Goal: Communication & Community: Answer question/provide support

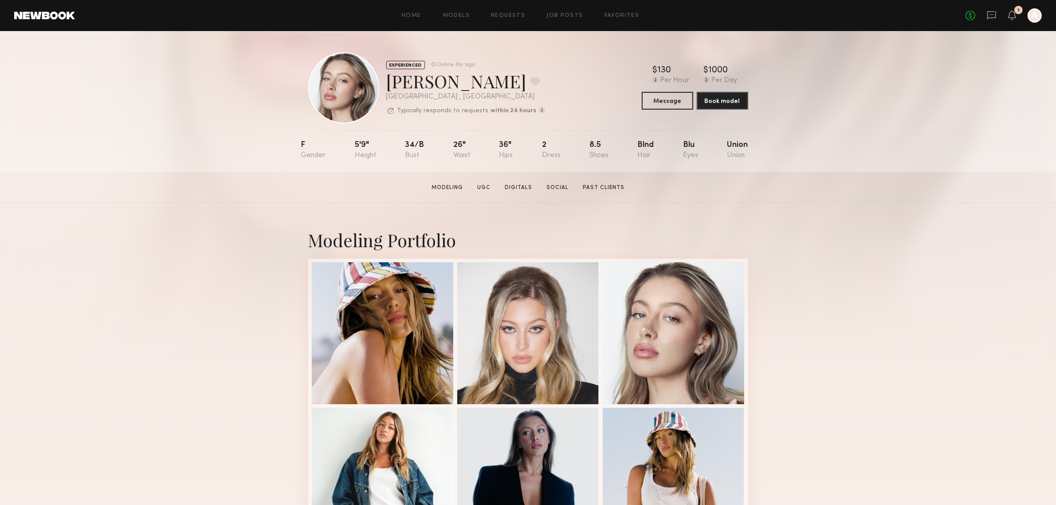
click at [929, 72] on div "EXPERIENCED Online 3hr ago Logan R. Favorite Los Angeles , CA Typically respond…" at bounding box center [528, 101] width 1056 height 141
click at [992, 16] on icon at bounding box center [992, 15] width 10 height 10
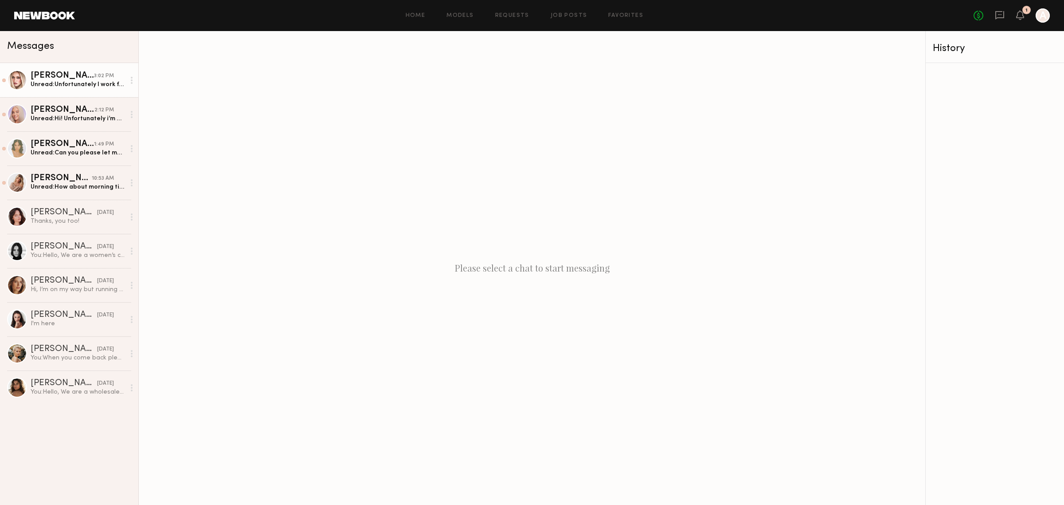
click at [89, 85] on div "Unread: Unfortunately I work from 1-7 that day! If at all possible I could try …" at bounding box center [78, 84] width 94 height 8
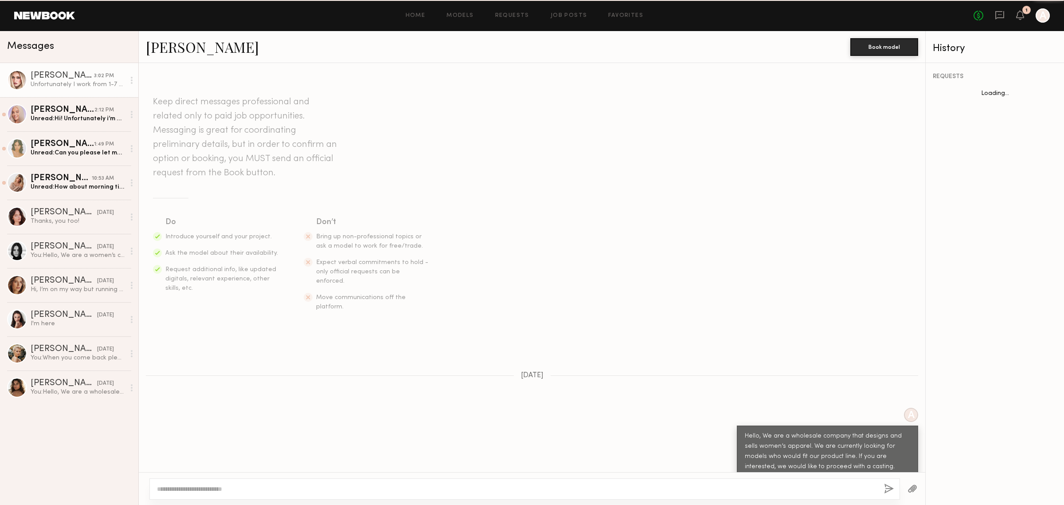
scroll to position [386, 0]
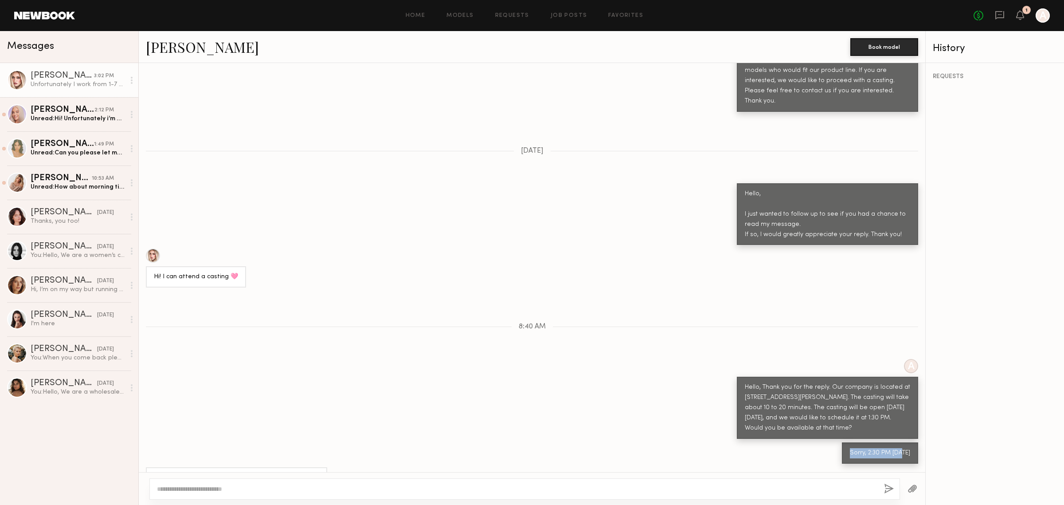
drag, startPoint x: 846, startPoint y: 420, endPoint x: 899, endPoint y: 430, distance: 54.2
click at [899, 442] on div "Sorry, 2:30 PM 10/3" at bounding box center [880, 452] width 76 height 21
click at [837, 442] on div "Sorry, 2:30 PM 10/3" at bounding box center [532, 452] width 787 height 21
drag, startPoint x: 169, startPoint y: 444, endPoint x: 282, endPoint y: 439, distance: 112.7
click at [282, 467] on div "Unfortunately I work from 1-7 that day! If at all possible I could try and come…" at bounding box center [236, 482] width 181 height 31
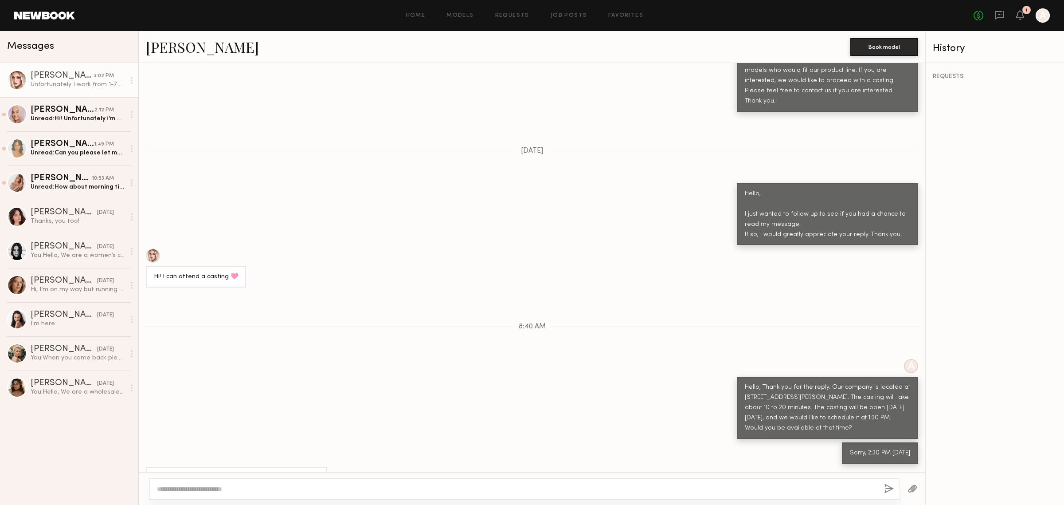
click at [251, 473] on div "Unfortunately I work from 1-7 that day! If at all possible I could try and come…" at bounding box center [236, 483] width 165 height 20
drag, startPoint x: 215, startPoint y: 444, endPoint x: 314, endPoint y: 438, distance: 99.1
click at [314, 467] on div "Unfortunately I work from 1-7 that day! If at all possible I could try and come…" at bounding box center [236, 482] width 181 height 31
click at [263, 473] on div "Unfortunately I work from 1-7 that day! If at all possible I could try and come…" at bounding box center [236, 483] width 165 height 20
drag, startPoint x: 263, startPoint y: 445, endPoint x: 344, endPoint y: 441, distance: 80.8
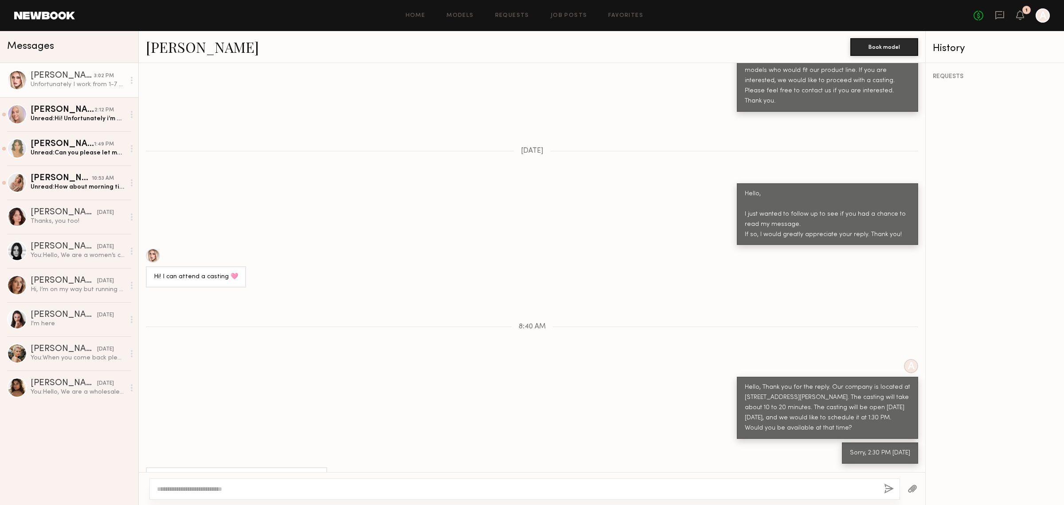
click at [344, 467] on div "Unfortunately I work from 1-7 that day! If at all possible I could try and come…" at bounding box center [532, 482] width 787 height 31
click at [260, 473] on div "Unfortunately I work from 1-7 that day! If at all possible I could try and come…" at bounding box center [236, 483] width 165 height 20
drag, startPoint x: 154, startPoint y: 457, endPoint x: 246, endPoint y: 454, distance: 92.3
click at [246, 473] on div "Unfortunately I work from 1-7 that day! If at all possible I could try and come…" at bounding box center [236, 483] width 165 height 20
click at [261, 473] on div "Unfortunately I work from 1-7 that day! If at all possible I could try and come…" at bounding box center [236, 483] width 165 height 20
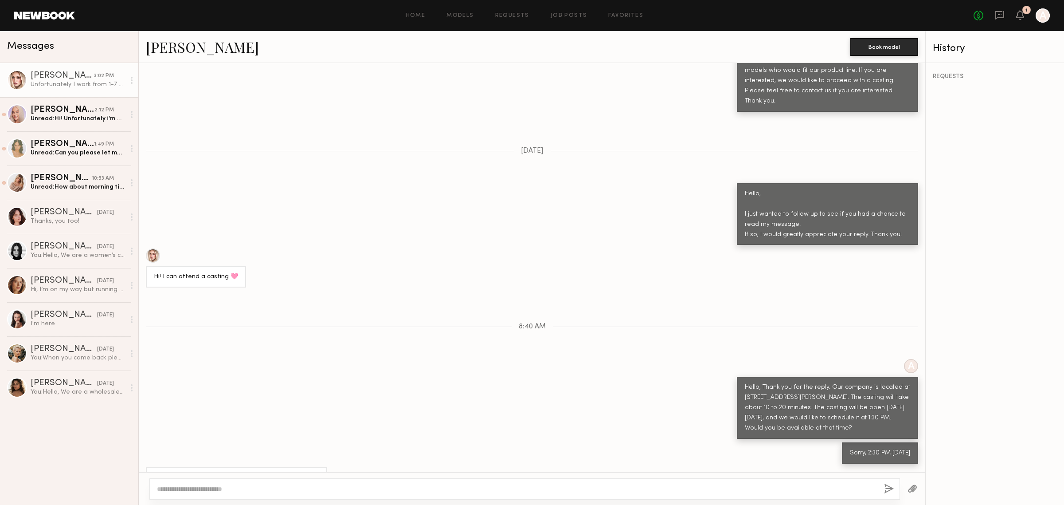
drag, startPoint x: 187, startPoint y: 457, endPoint x: 292, endPoint y: 455, distance: 105.1
click at [292, 473] on div "Unfortunately I work from 1-7 that day! If at all possible I could try and come…" at bounding box center [236, 483] width 165 height 20
drag, startPoint x: 258, startPoint y: 455, endPoint x: 267, endPoint y: 455, distance: 8.9
click at [266, 473] on div "Unfortunately I work from 1-7 that day! If at all possible I could try and come…" at bounding box center [236, 483] width 165 height 20
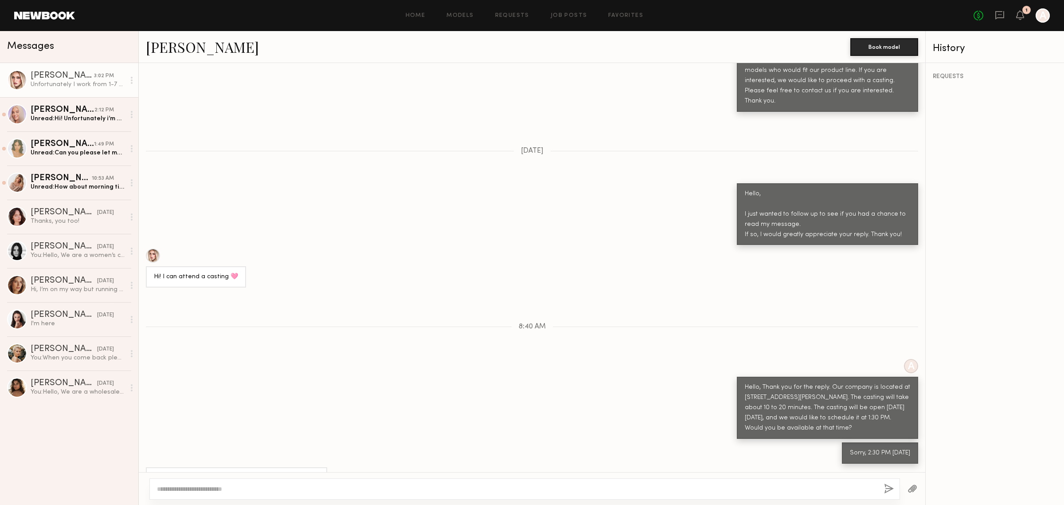
click at [340, 467] on div "Unfortunately I work from 1-7 that day! If at all possible I could try and come…" at bounding box center [532, 482] width 787 height 31
click at [593, 486] on textarea at bounding box center [517, 488] width 720 height 9
click at [655, 484] on textarea at bounding box center [517, 488] width 720 height 9
drag, startPoint x: 173, startPoint y: 491, endPoint x: 300, endPoint y: 484, distance: 127.4
click at [300, 484] on textarea "**********" at bounding box center [517, 488] width 720 height 9
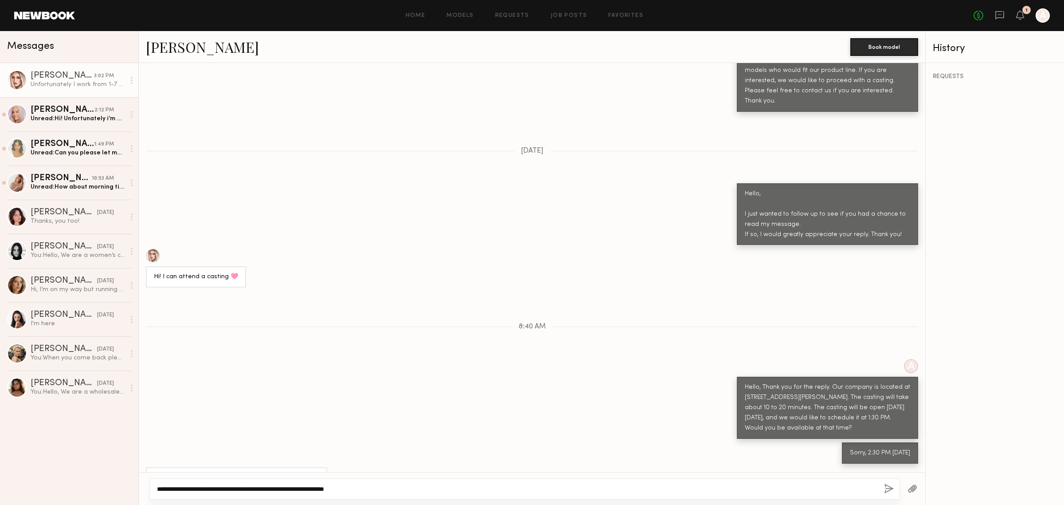
click at [234, 490] on textarea "**********" at bounding box center [517, 488] width 720 height 9
drag, startPoint x: 235, startPoint y: 490, endPoint x: 344, endPoint y: 491, distance: 108.6
click at [344, 491] on textarea "**********" at bounding box center [517, 488] width 720 height 9
type textarea "**********"
click at [353, 497] on div "**********" at bounding box center [524, 488] width 751 height 21
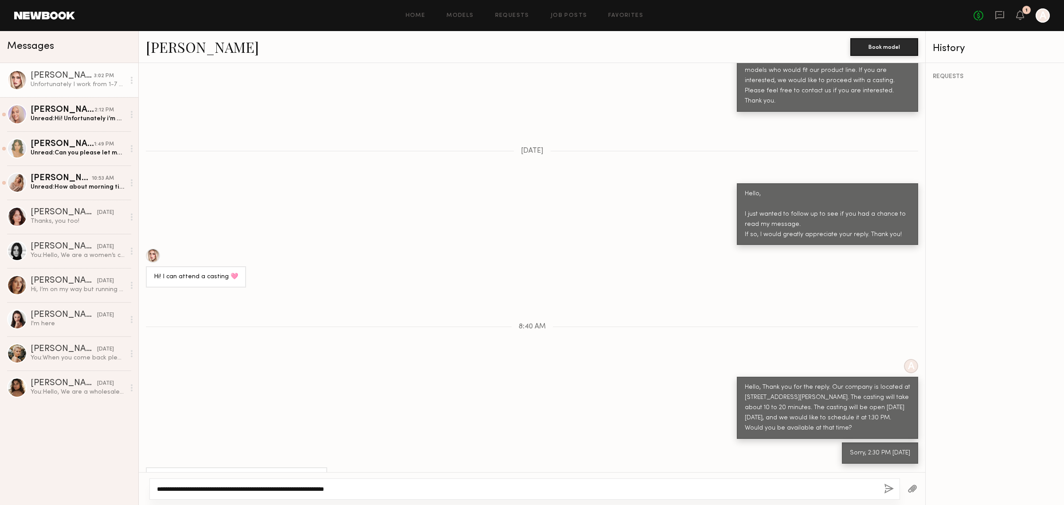
click at [264, 490] on textarea "**********" at bounding box center [517, 488] width 720 height 9
drag, startPoint x: 328, startPoint y: 486, endPoint x: 378, endPoint y: 486, distance: 49.7
click at [333, 486] on textarea "**********" at bounding box center [517, 488] width 720 height 9
drag, startPoint x: 381, startPoint y: 486, endPoint x: 415, endPoint y: 483, distance: 33.4
click at [387, 486] on textarea "**********" at bounding box center [517, 488] width 720 height 9
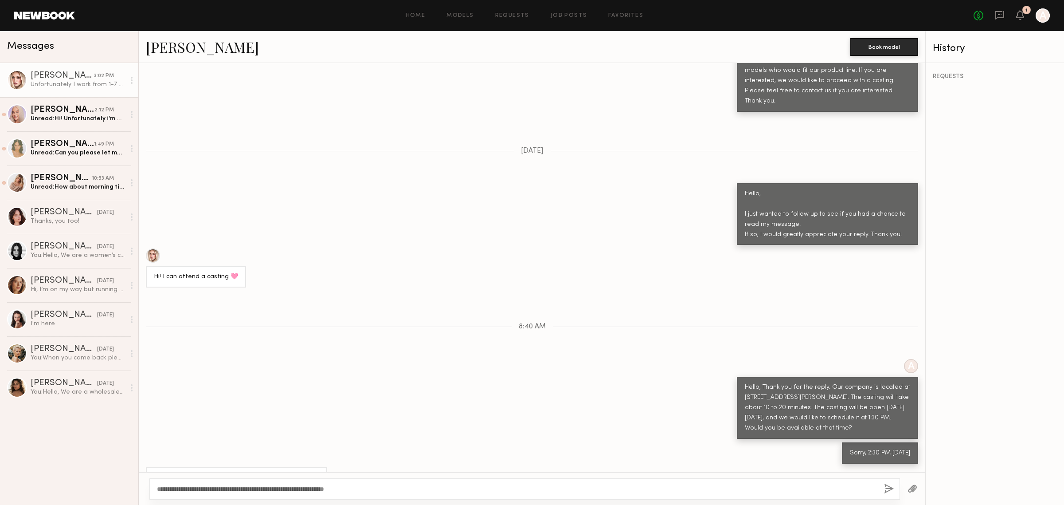
click at [419, 482] on div "**********" at bounding box center [524, 488] width 751 height 21
click at [374, 486] on textarea "**********" at bounding box center [517, 488] width 720 height 9
click at [466, 489] on textarea "**********" at bounding box center [517, 488] width 720 height 9
click at [890, 491] on button "button" at bounding box center [889, 488] width 10 height 11
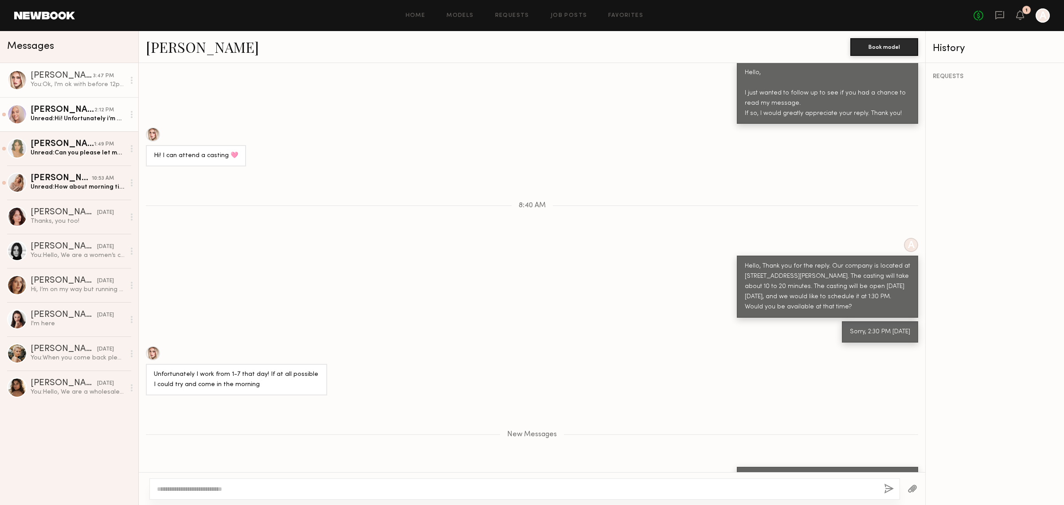
click at [70, 112] on div "[PERSON_NAME]" at bounding box center [63, 110] width 64 height 9
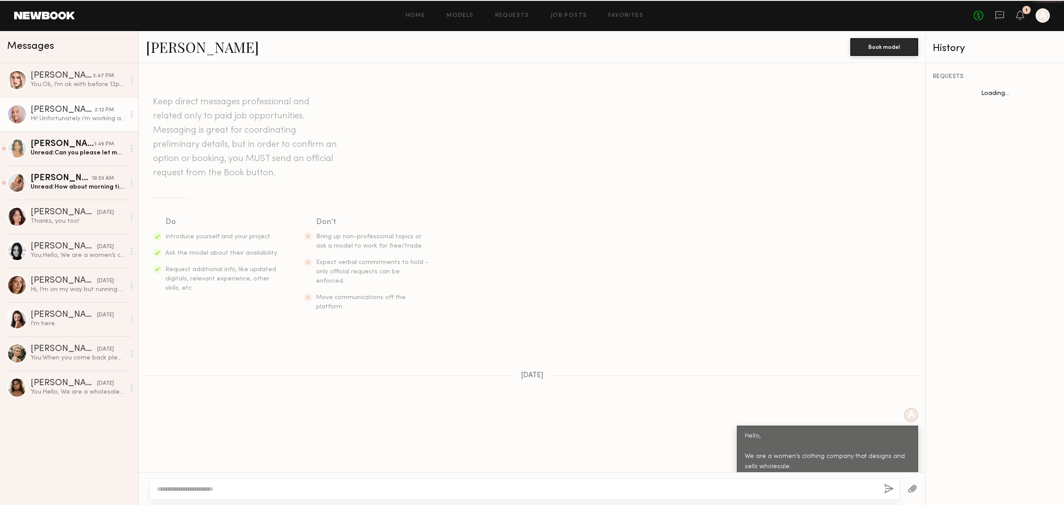
scroll to position [364, 0]
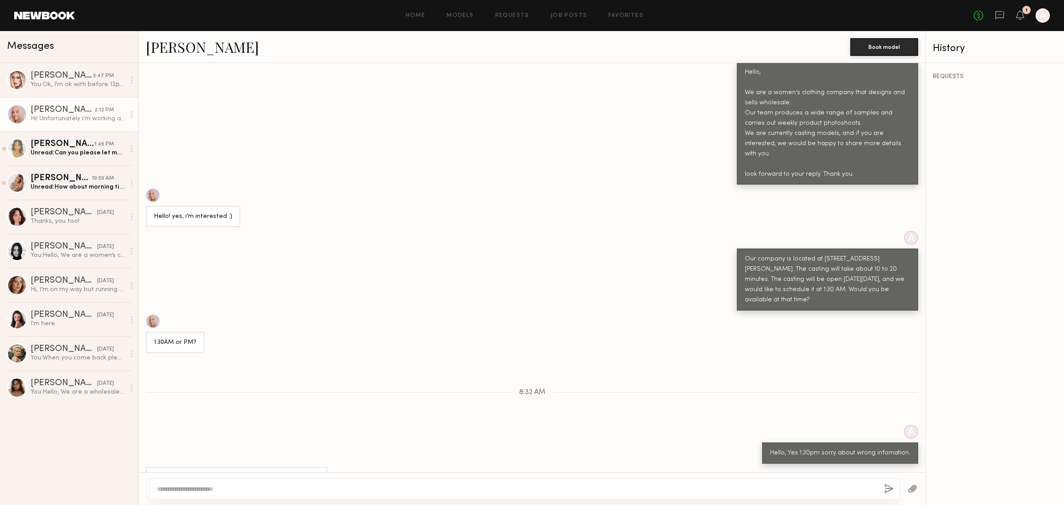
drag, startPoint x: 152, startPoint y: 446, endPoint x: 270, endPoint y: 449, distance: 118.9
click at [270, 467] on div "Hi! Unfortunately i’m working at that time, but i can be there at 11am or anyti…" at bounding box center [236, 482] width 181 height 31
click at [193, 473] on div "Hi! Unfortunately i’m working at that time, but i can be there at 11am or anyti…" at bounding box center [236, 483] width 165 height 20
drag, startPoint x: 220, startPoint y: 443, endPoint x: 305, endPoint y: 443, distance: 84.3
click at [305, 473] on div "Hi! Unfortunately i’m working at that time, but i can be there at 11am or anyti…" at bounding box center [236, 483] width 165 height 20
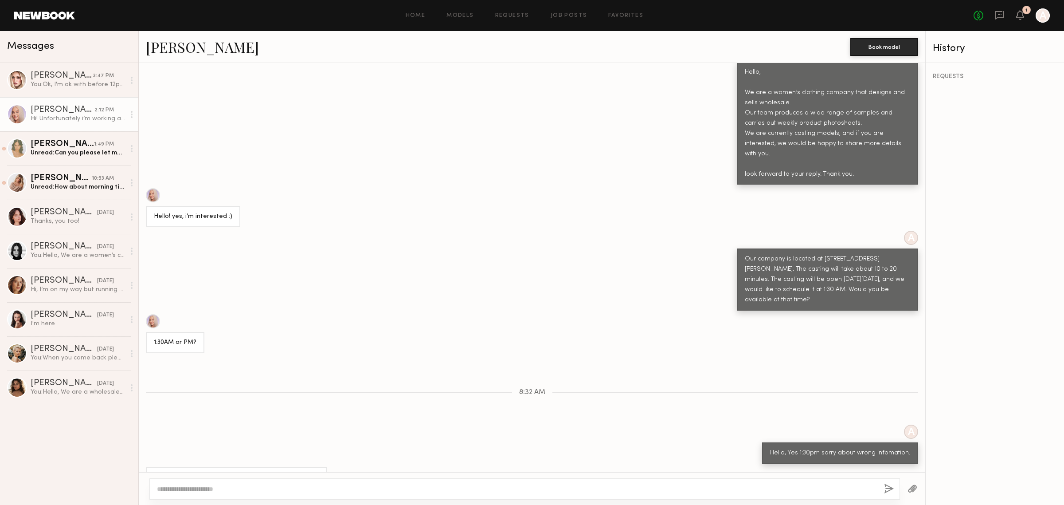
click at [289, 473] on div "Hi! Unfortunately i’m working at that time, but i can be there at 11am or anyti…" at bounding box center [236, 483] width 165 height 20
drag, startPoint x: 298, startPoint y: 442, endPoint x: 305, endPoint y: 447, distance: 8.5
click at [307, 473] on div "Hi! Unfortunately i’m working at that time, but i can be there at 11am or anyti…" at bounding box center [236, 483] width 165 height 20
click at [298, 473] on div "Hi! Unfortunately i’m working at that time, but i can be there at 11am or anyti…" at bounding box center [236, 483] width 165 height 20
drag, startPoint x: 168, startPoint y: 454, endPoint x: 209, endPoint y: 453, distance: 41.2
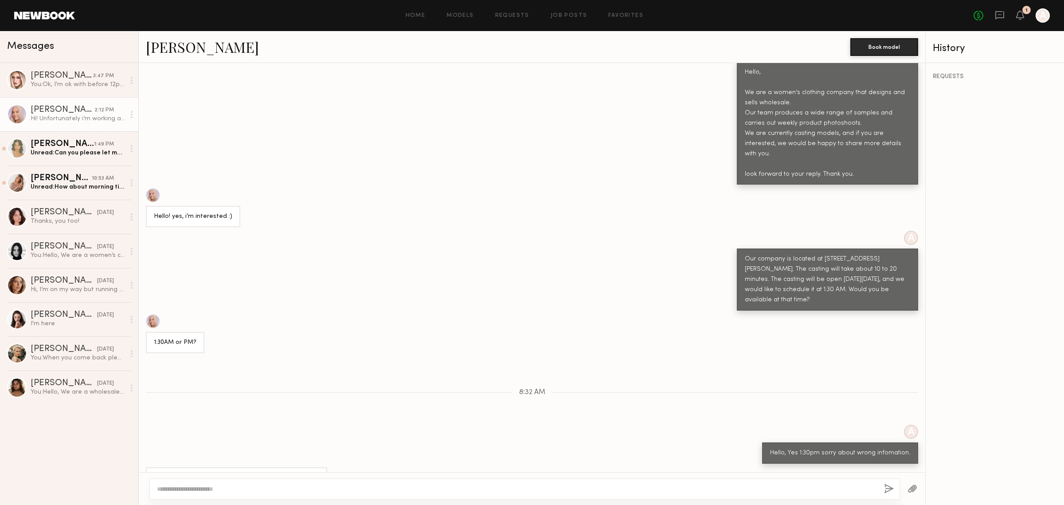
click at [209, 473] on div "Hi! Unfortunately i’m working at that time, but i can be there at 11am or anyti…" at bounding box center [236, 483] width 165 height 20
click at [229, 473] on div "Hi! Unfortunately i’m working at that time, but i can be there at 11am or anyti…" at bounding box center [236, 483] width 165 height 20
click at [251, 473] on div "Hi! Unfortunately i’m working at that time, but i can be there at 11am or anyti…" at bounding box center [236, 483] width 165 height 20
click at [212, 473] on div "Hi! Unfortunately i’m working at that time, but i can be there at 11am or anyti…" at bounding box center [236, 483] width 165 height 20
drag, startPoint x: 216, startPoint y: 452, endPoint x: 242, endPoint y: 453, distance: 25.7
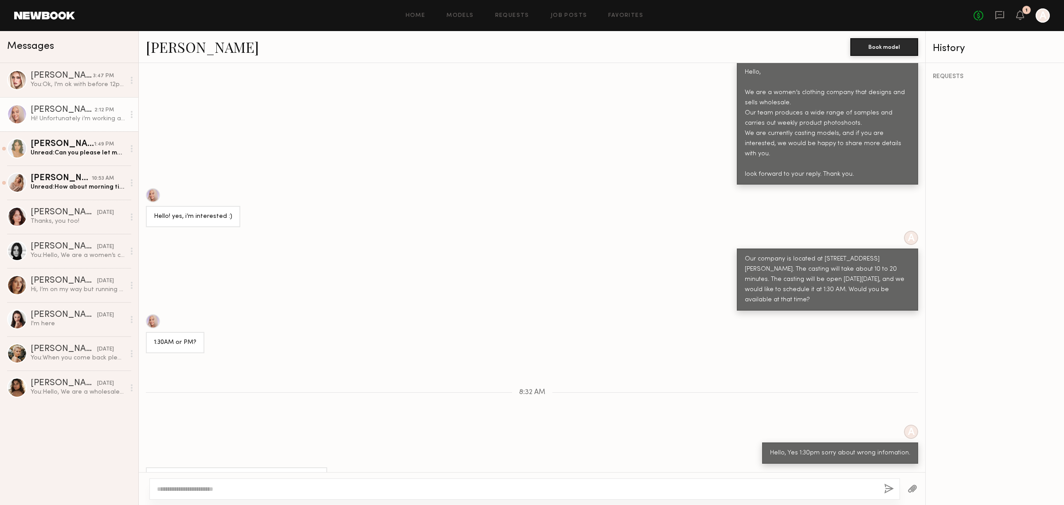
click at [242, 473] on div "Hi! Unfortunately i’m working at that time, but i can be there at 11am or anyti…" at bounding box center [236, 483] width 165 height 20
click at [247, 473] on div "Hi! Unfortunately i’m working at that time, but i can be there at 11am or anyti…" at bounding box center [236, 483] width 165 height 20
click at [254, 473] on div "Hi! Unfortunately i’m working at that time, but i can be there at 11am or anyti…" at bounding box center [236, 483] width 165 height 20
drag, startPoint x: 767, startPoint y: 420, endPoint x: 823, endPoint y: 426, distance: 55.7
click at [815, 442] on div "Hello, Yes 1:30pm sorry about wrong infomation." at bounding box center [840, 452] width 156 height 21
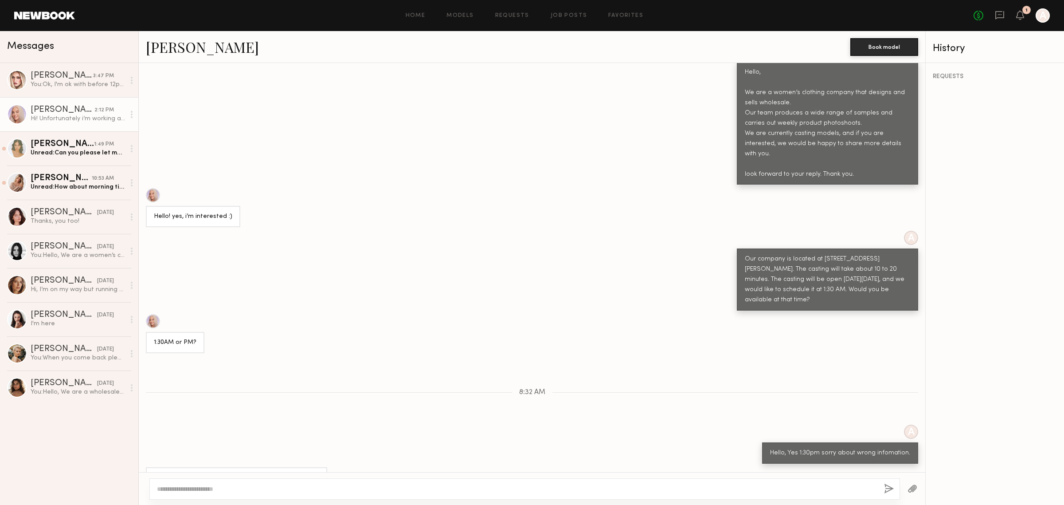
click at [823, 442] on div "Hello, Yes 1:30pm sorry about wrong infomation." at bounding box center [840, 452] width 156 height 21
drag, startPoint x: 784, startPoint y: 423, endPoint x: 858, endPoint y: 424, distance: 75.0
click at [858, 448] on div "Hello, Yes 1:30pm sorry about wrong infomation." at bounding box center [840, 453] width 140 height 10
click at [885, 448] on div "Hello, Yes 1:30pm sorry about wrong infomation." at bounding box center [840, 453] width 140 height 10
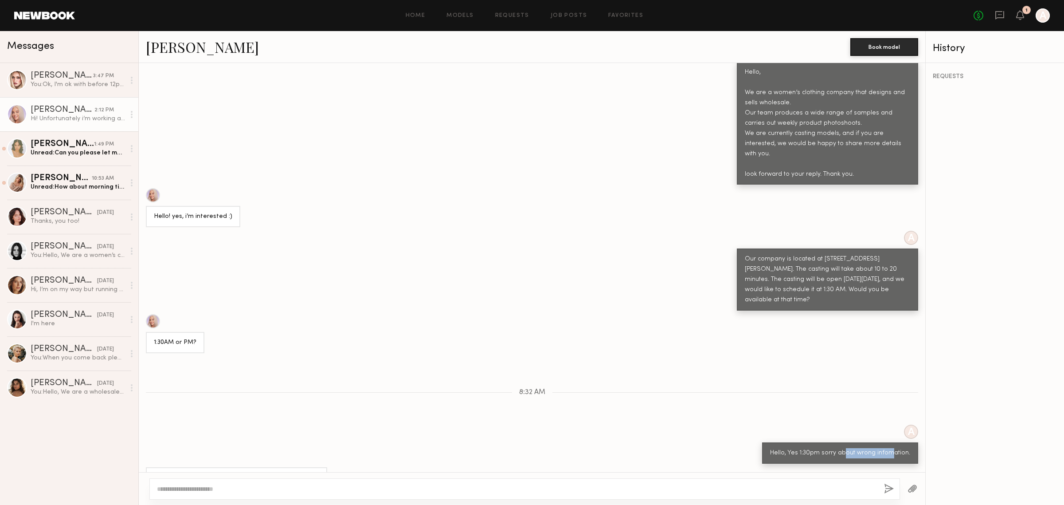
click at [863, 442] on div "Hello, Yes 1:30pm sorry about wrong infomation." at bounding box center [840, 452] width 156 height 21
drag, startPoint x: 827, startPoint y: 420, endPoint x: 890, endPoint y: 420, distance: 62.5
click at [890, 448] on div "Hello, Yes 1:30pm sorry about wrong infomation." at bounding box center [840, 453] width 140 height 10
drag, startPoint x: 780, startPoint y: 422, endPoint x: 701, endPoint y: 429, distance: 78.8
click at [778, 448] on div "Hello, Yes 1:30pm sorry about wrong infomation." at bounding box center [840, 453] width 140 height 10
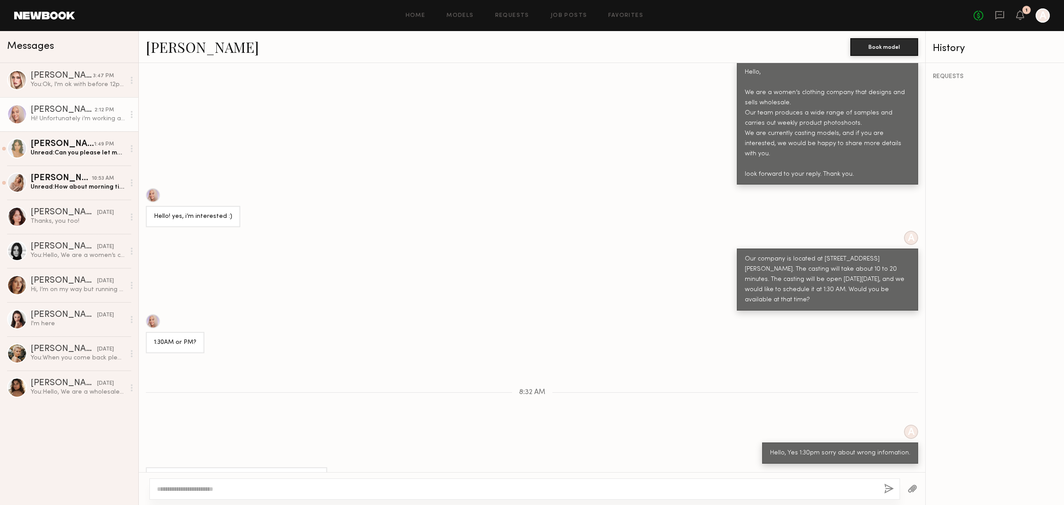
click at [544, 489] on textarea at bounding box center [517, 488] width 720 height 9
click at [349, 480] on div at bounding box center [524, 488] width 751 height 21
click at [355, 489] on textarea at bounding box center [517, 488] width 720 height 9
type textarea "*"
drag, startPoint x: 190, startPoint y: 486, endPoint x: 272, endPoint y: 493, distance: 82.3
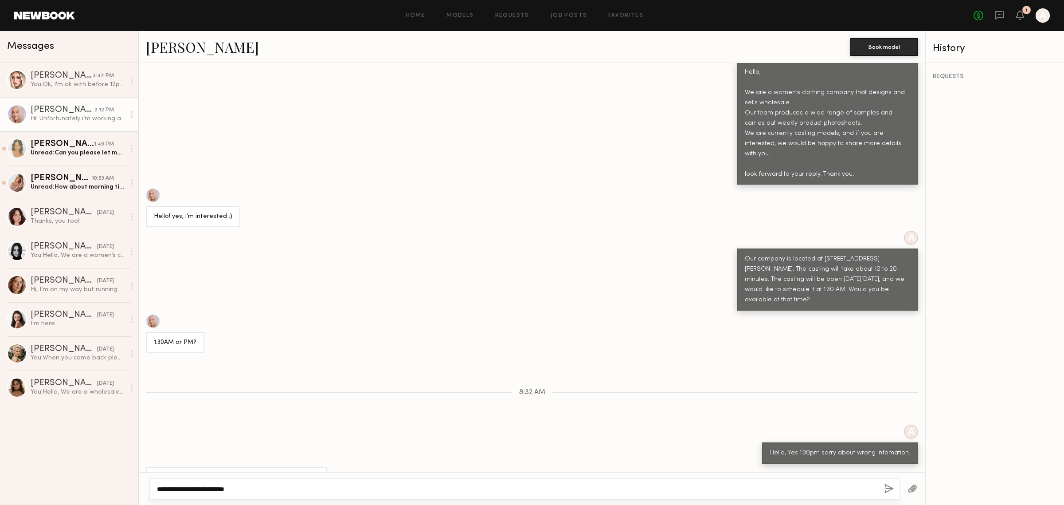
click at [272, 493] on textarea "**********" at bounding box center [517, 488] width 720 height 9
click at [267, 491] on textarea "**********" at bounding box center [517, 488] width 720 height 9
click at [273, 487] on textarea "**********" at bounding box center [517, 488] width 720 height 9
type textarea "**********"
click at [885, 487] on button "button" at bounding box center [889, 488] width 10 height 11
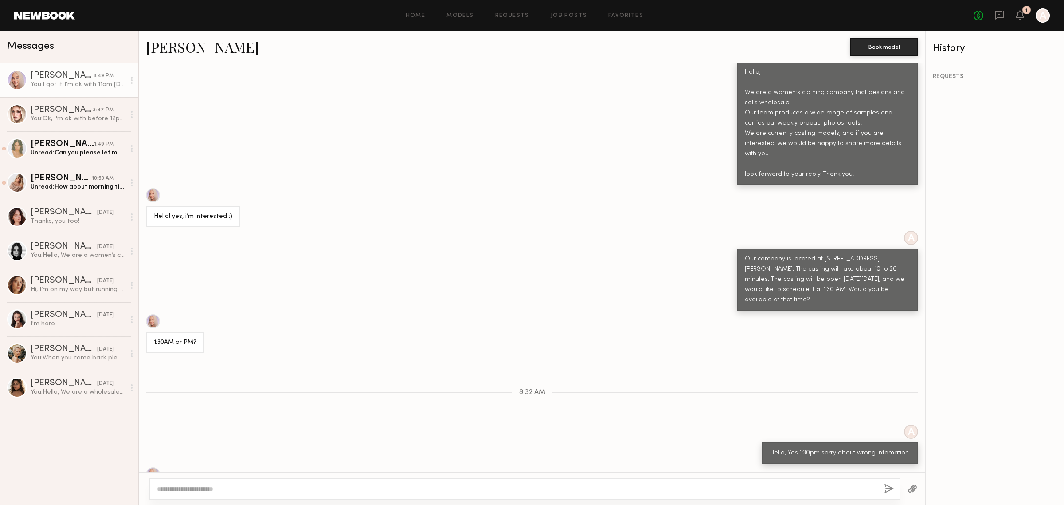
scroll to position [474, 0]
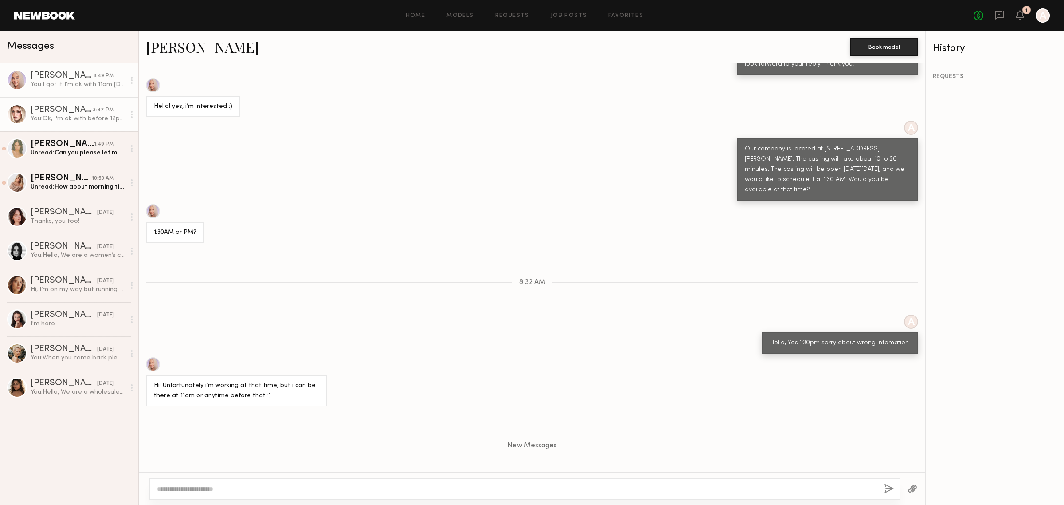
click at [63, 106] on div "[PERSON_NAME]" at bounding box center [62, 110] width 63 height 9
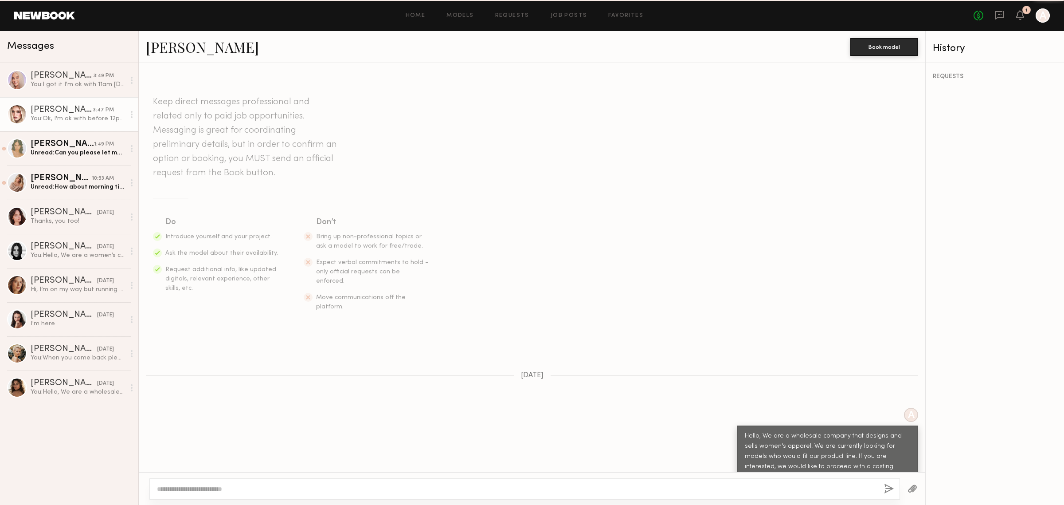
scroll to position [438, 0]
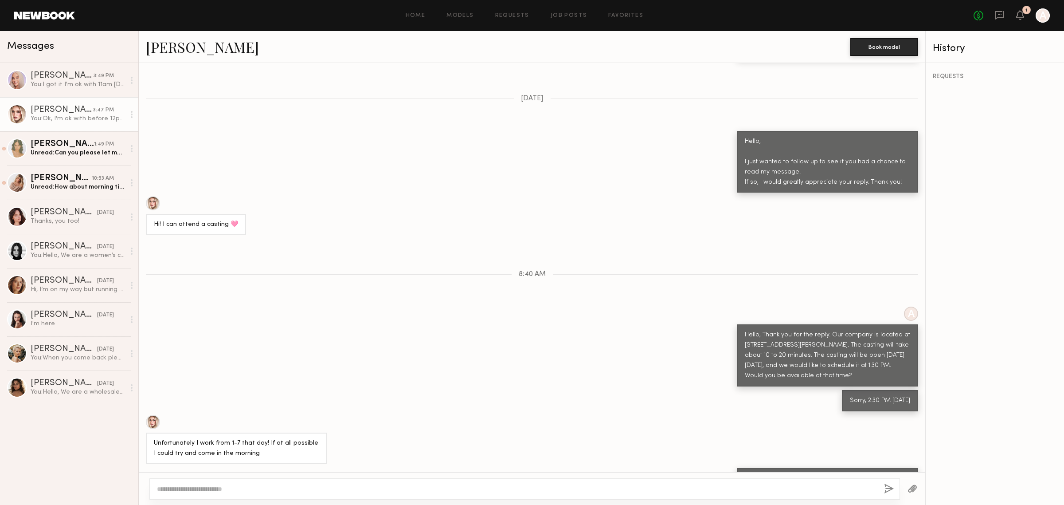
drag, startPoint x: 768, startPoint y: 442, endPoint x: 856, endPoint y: 443, distance: 87.4
click at [856, 473] on div "Ok, I'm ok with before 12pm let me know what time able to come. Thank you." at bounding box center [827, 483] width 165 height 20
click at [811, 473] on div "Ok, I'm ok with before 12pm let me know what time able to come. Thank you." at bounding box center [827, 483] width 165 height 20
drag, startPoint x: 784, startPoint y: 445, endPoint x: 882, endPoint y: 443, distance: 97.6
click at [879, 473] on div "Ok, I'm ok with before 12pm let me know what time able to come. Thank you." at bounding box center [827, 483] width 165 height 20
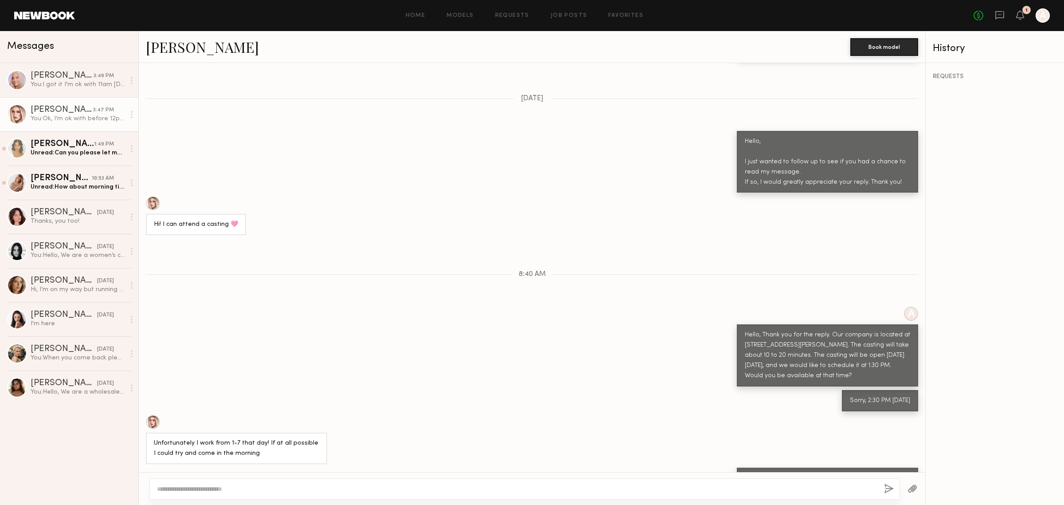
drag, startPoint x: 752, startPoint y: 443, endPoint x: 814, endPoint y: 447, distance: 61.7
click at [814, 473] on div "Ok, I'm ok with before 12pm let me know what time able to come. Thank you." at bounding box center [827, 483] width 165 height 20
drag, startPoint x: 197, startPoint y: 420, endPoint x: 244, endPoint y: 423, distance: 46.6
click at [243, 438] on div "Unfortunately I work from 1-7 that day! If at all possible I could try and come…" at bounding box center [236, 448] width 165 height 20
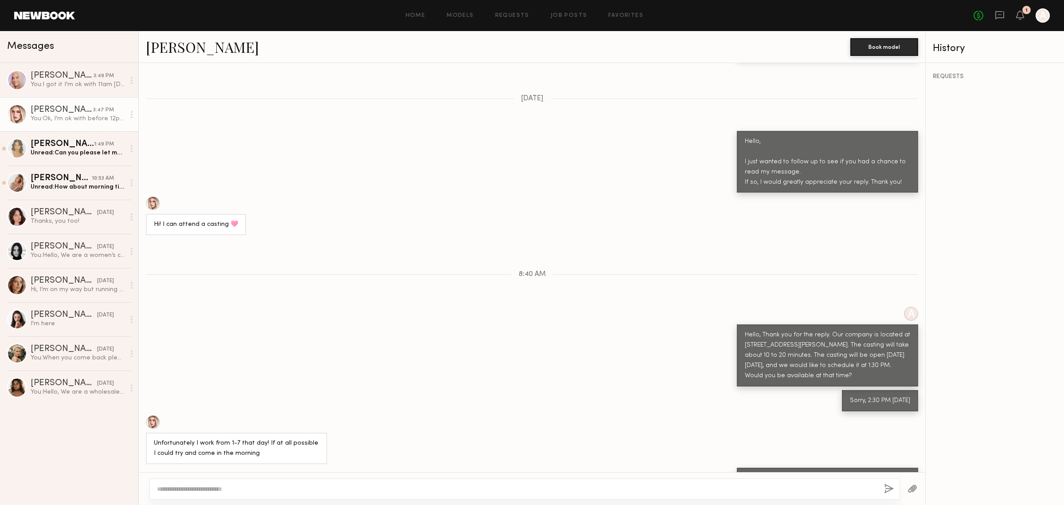
click at [274, 438] on div "Unfortunately I work from 1-7 that day! If at all possible I could try and come…" at bounding box center [236, 448] width 165 height 20
click at [93, 152] on div "Unread: Can you please let me know how many hours will you need me for and what…" at bounding box center [78, 153] width 94 height 8
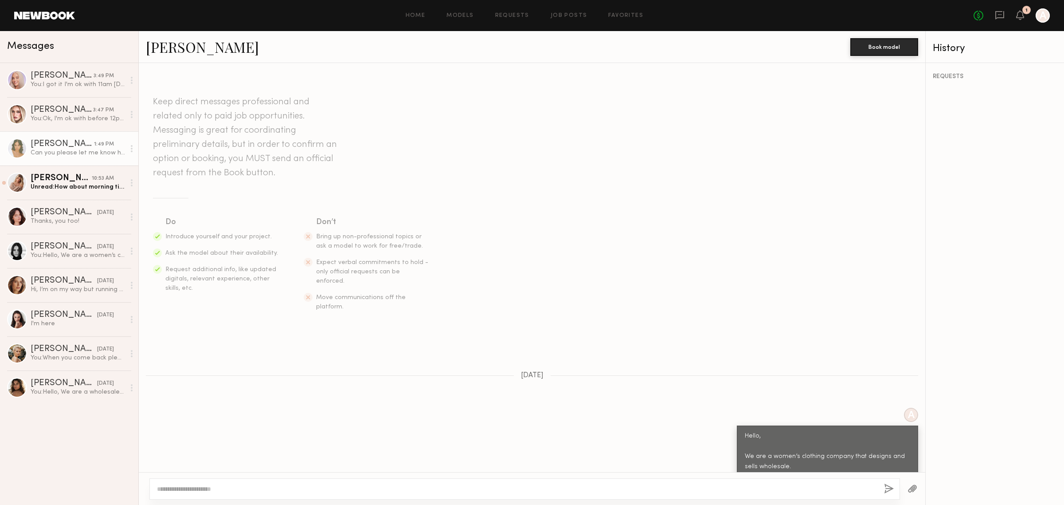
scroll to position [415, 0]
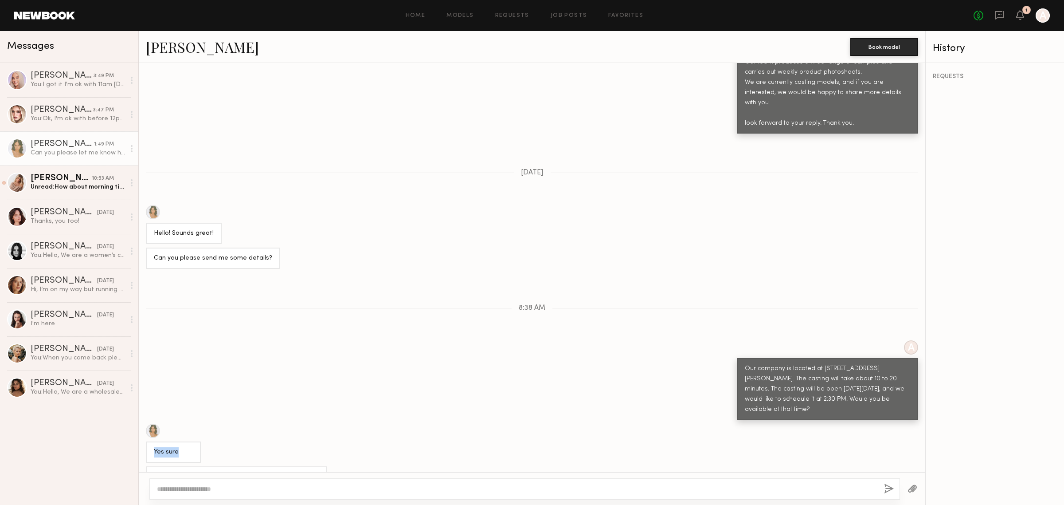
drag, startPoint x: 155, startPoint y: 417, endPoint x: 188, endPoint y: 420, distance: 32.5
click at [188, 447] on div "Yes sure" at bounding box center [173, 452] width 39 height 10
drag, startPoint x: 161, startPoint y: 443, endPoint x: 222, endPoint y: 451, distance: 61.7
click at [222, 472] on div "Can you please let me know how many hours will you need me for and what’s the r…" at bounding box center [236, 482] width 165 height 20
click at [246, 472] on div "Can you please let me know how many hours will you need me for and what’s the r…" at bounding box center [236, 482] width 165 height 20
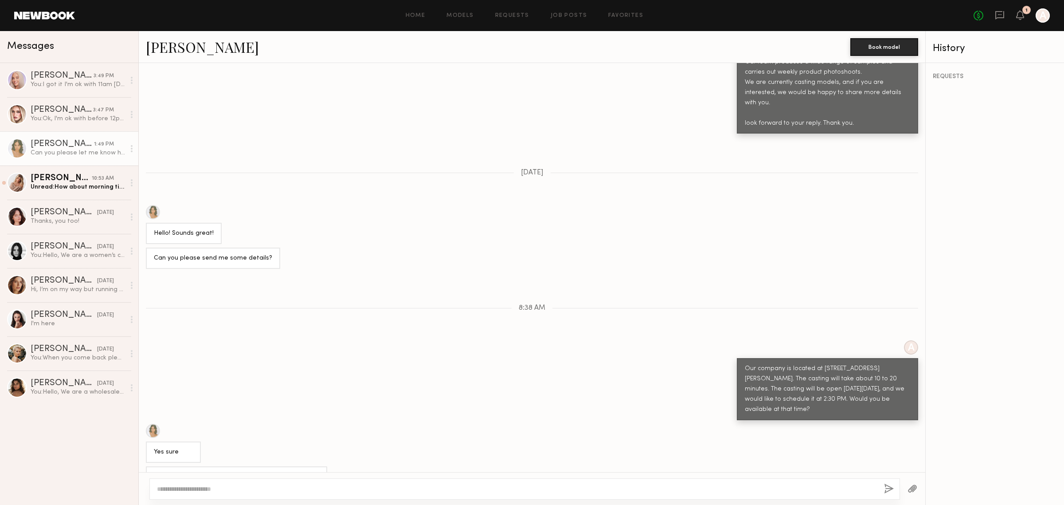
click at [227, 472] on div "Can you please let me know how many hours will you need me for and what’s the r…" at bounding box center [236, 482] width 165 height 20
drag, startPoint x: 247, startPoint y: 443, endPoint x: 294, endPoint y: 446, distance: 46.6
click at [294, 472] on div "Can you please let me know how many hours will you need me for and what’s the r…" at bounding box center [236, 482] width 165 height 20
drag, startPoint x: 293, startPoint y: 442, endPoint x: 306, endPoint y: 443, distance: 12.9
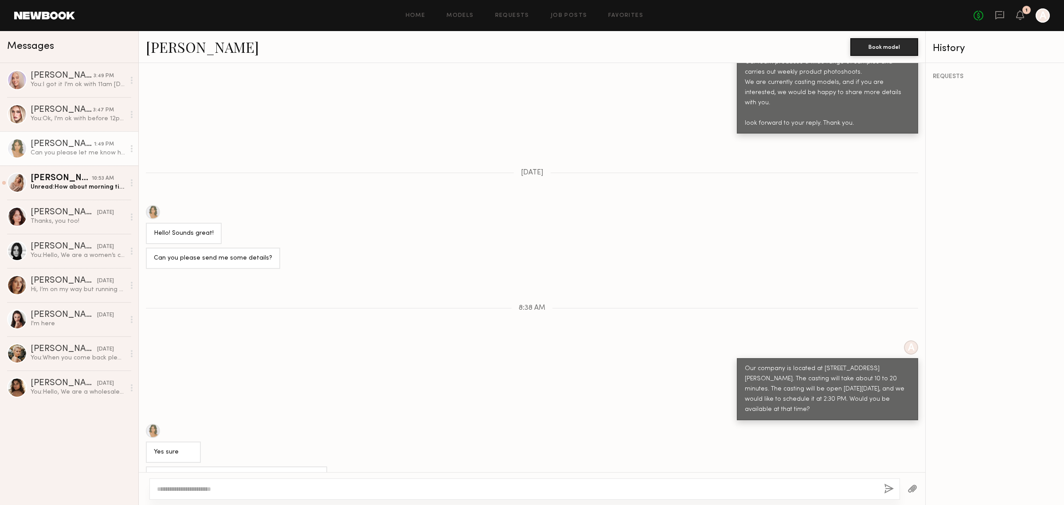
click at [306, 472] on div "Can you please let me know how many hours will you need me for and what’s the r…" at bounding box center [236, 482] width 165 height 20
drag, startPoint x: 161, startPoint y: 453, endPoint x: 196, endPoint y: 455, distance: 35.9
click at [196, 472] on div "Can you please let me know how many hours will you need me for and what’s the r…" at bounding box center [236, 482] width 165 height 20
click at [210, 472] on div "Can you please let me know how many hours will you need me for and what’s the r…" at bounding box center [236, 482] width 165 height 20
click at [322, 480] on div at bounding box center [524, 488] width 751 height 21
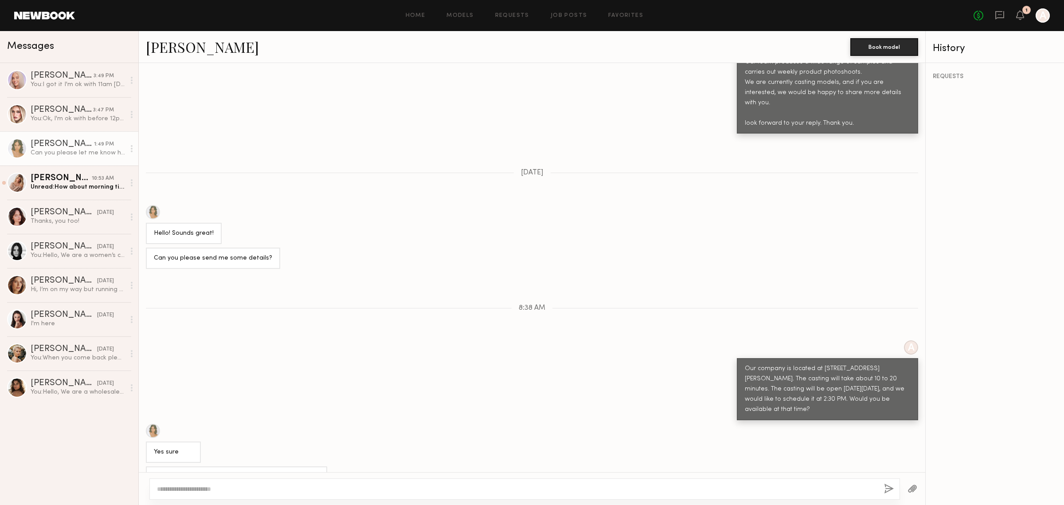
drag, startPoint x: 329, startPoint y: 484, endPoint x: 338, endPoint y: 486, distance: 9.4
click at [329, 484] on textarea at bounding box center [517, 488] width 720 height 9
click at [285, 487] on textarea at bounding box center [517, 488] width 720 height 9
click at [249, 489] on textarea at bounding box center [517, 488] width 720 height 9
type textarea "*"
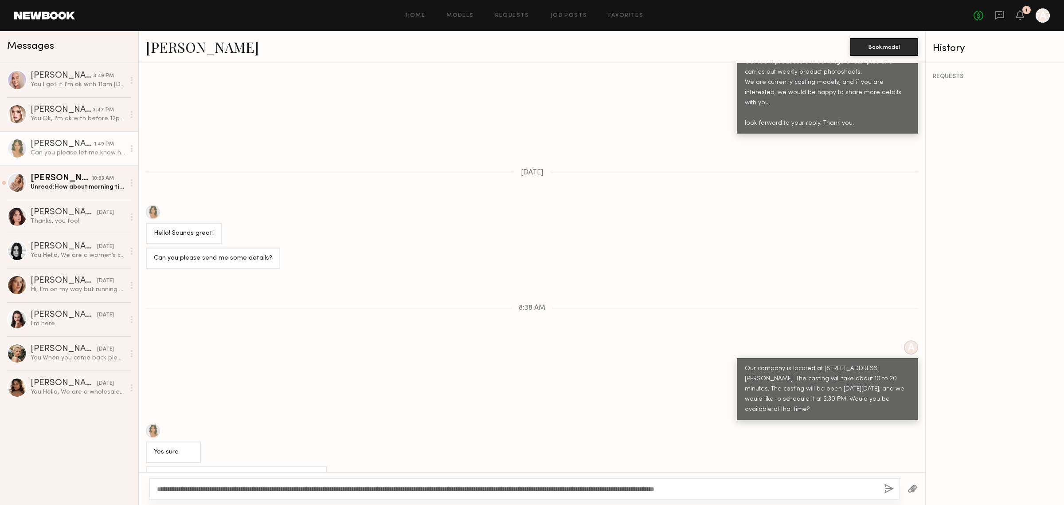
scroll to position [414, 0]
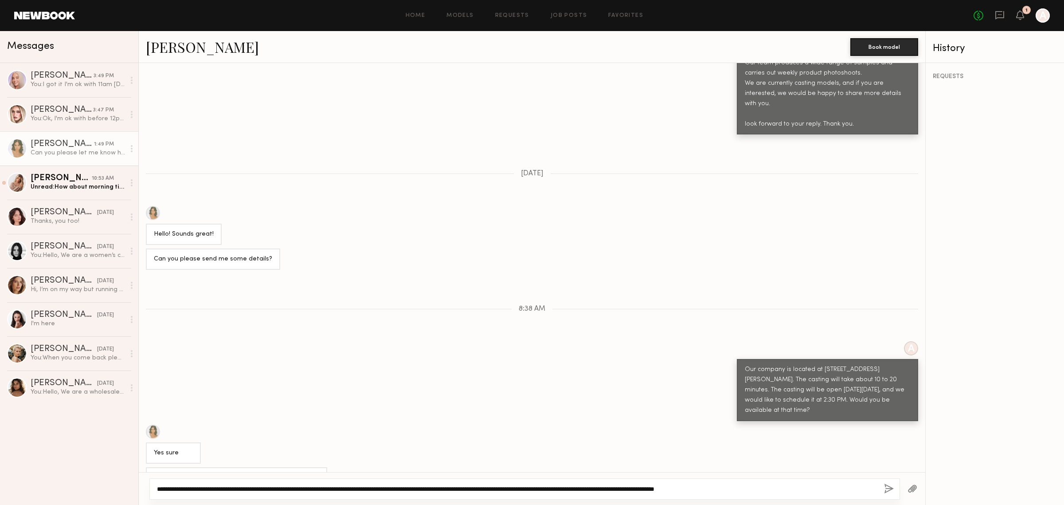
click at [770, 491] on textarea "**********" at bounding box center [517, 488] width 720 height 9
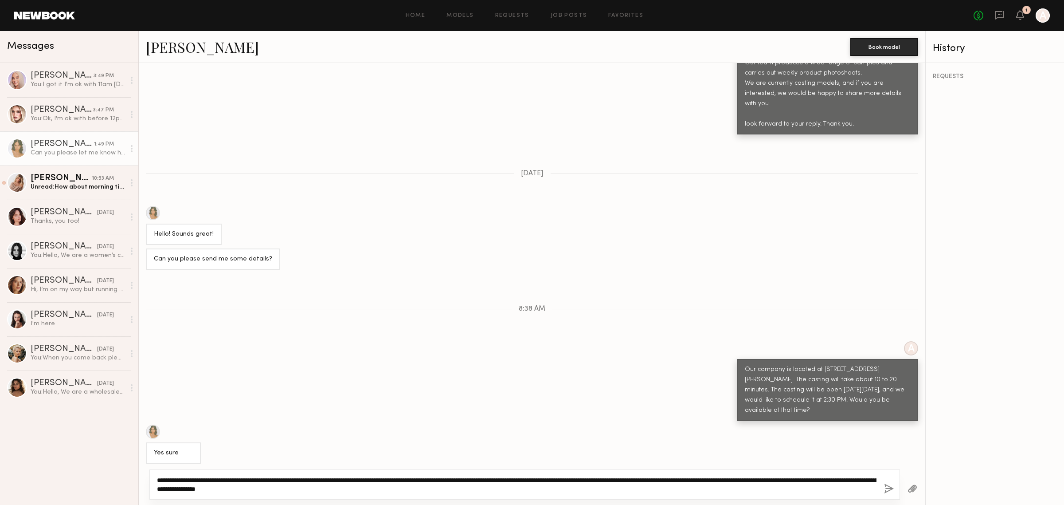
click at [385, 484] on textarea "**********" at bounding box center [517, 484] width 720 height 18
drag, startPoint x: 386, startPoint y: 489, endPoint x: 47, endPoint y: 429, distance: 344.5
click at [47, 429] on div "Messages Sofia M. 3:49 PM You: I got it I'm ok with 11am 10/2 Charlotte G. 3:47…" at bounding box center [532, 268] width 1064 height 474
click at [565, 488] on textarea "**********" at bounding box center [517, 484] width 720 height 18
click at [559, 493] on textarea "**********" at bounding box center [517, 484] width 720 height 18
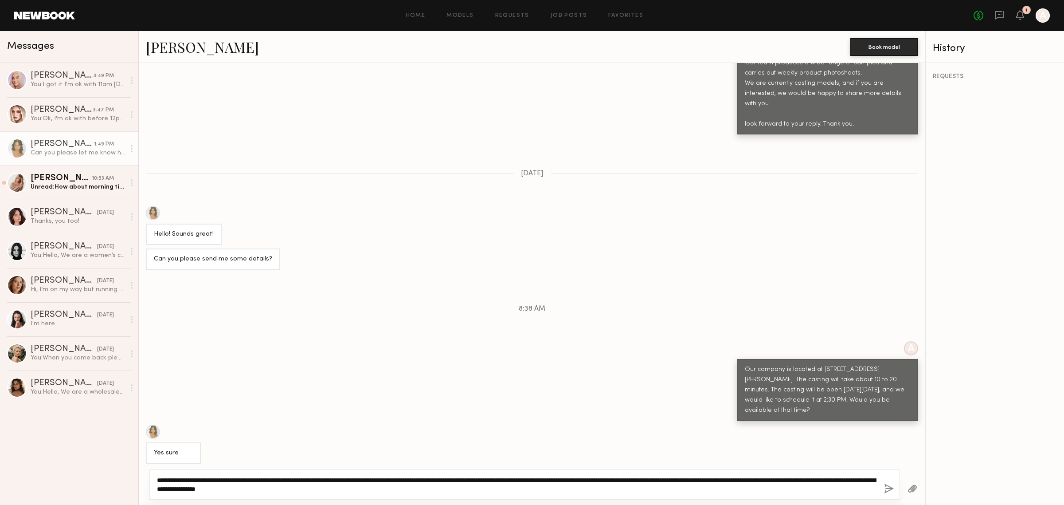
paste textarea "**********"
type textarea "**********"
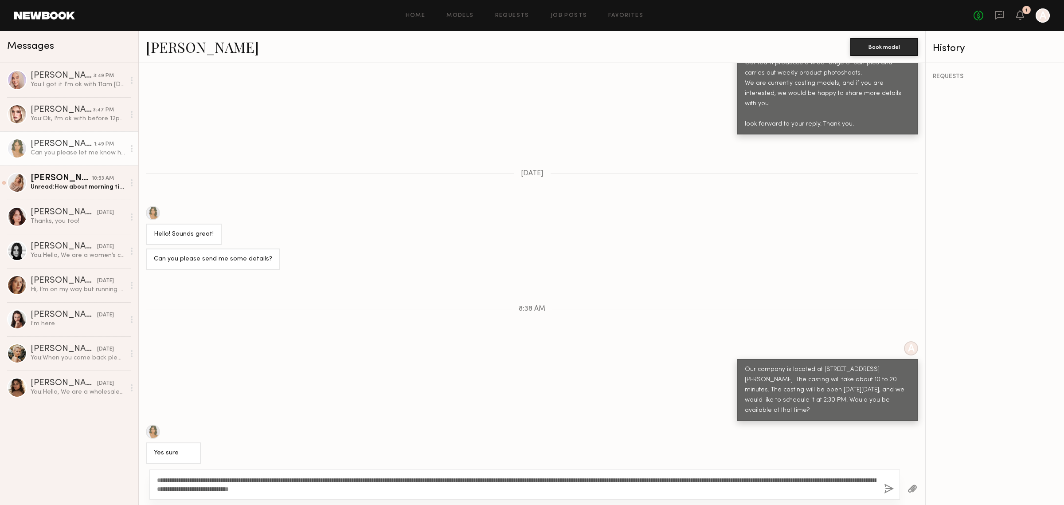
click at [889, 490] on button "button" at bounding box center [889, 488] width 10 height 11
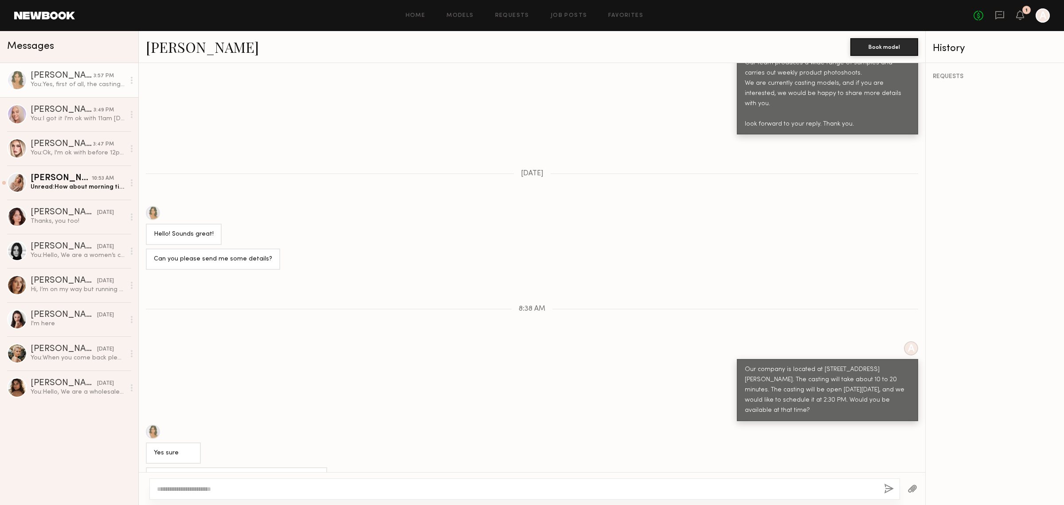
scroll to position [558, 0]
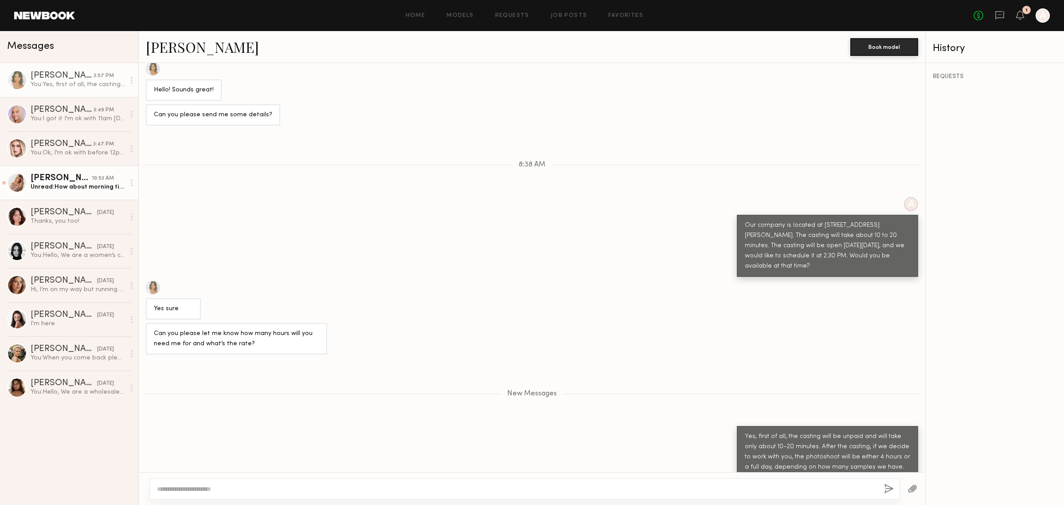
click at [57, 186] on div "Unread: How about morning time on Friday? At 10:30am?" at bounding box center [78, 187] width 94 height 8
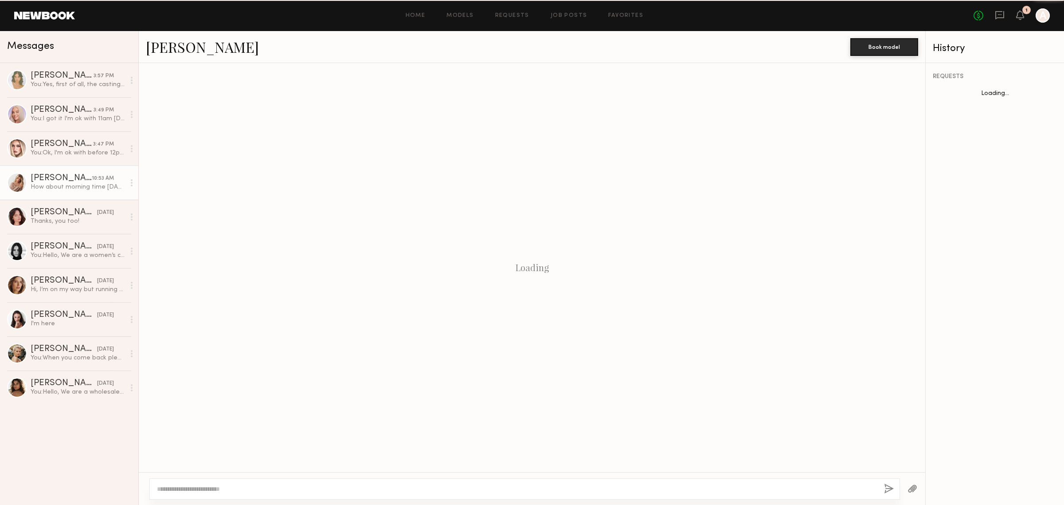
scroll to position [466, 0]
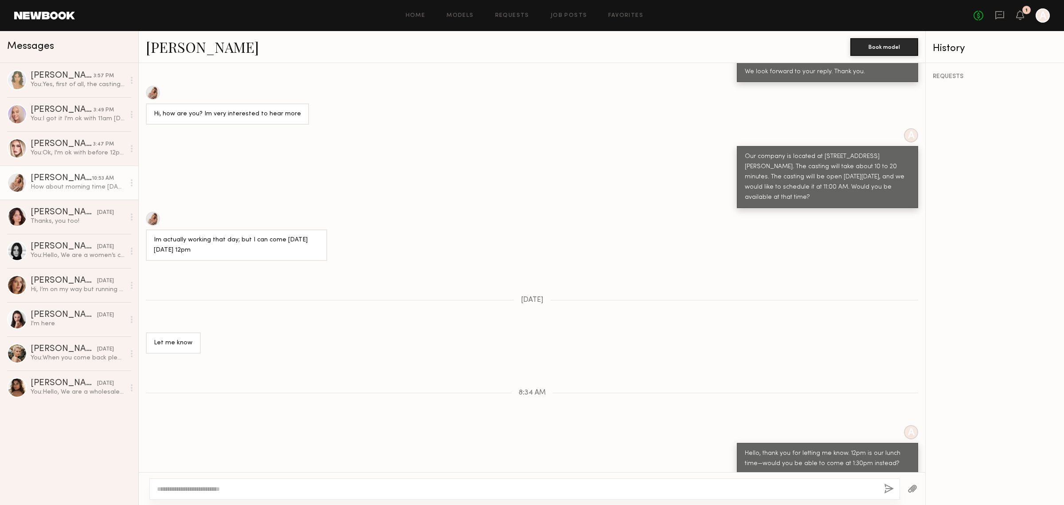
drag, startPoint x: 191, startPoint y: 455, endPoint x: 283, endPoint y: 457, distance: 91.8
click at [282, 483] on div "How about morning time on Friday? At 10:30am?" at bounding box center [222, 488] width 136 height 10
click at [291, 478] on div "How about morning time on Friday? At 10:30am?" at bounding box center [222, 488] width 152 height 21
drag, startPoint x: 261, startPoint y: 459, endPoint x: 298, endPoint y: 457, distance: 36.9
click at [298, 478] on div "How about morning time on Friday? At 10:30am?" at bounding box center [222, 488] width 152 height 21
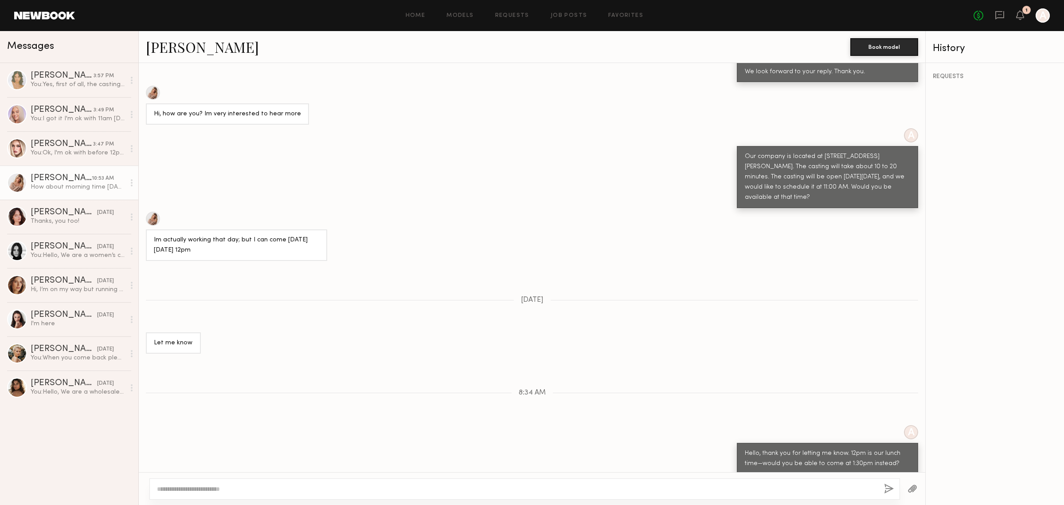
click at [244, 483] on div "How about morning time on Friday? At 10:30am?" at bounding box center [222, 488] width 136 height 10
drag, startPoint x: 258, startPoint y: 455, endPoint x: 305, endPoint y: 457, distance: 47.1
click at [305, 478] on div "How about morning time on Friday? At 10:30am?" at bounding box center [532, 488] width 787 height 21
click at [276, 478] on div "How about morning time on Friday? At 10:30am?" at bounding box center [222, 488] width 152 height 21
click at [67, 81] on div "You: Yes, first of all, the casting will be unpaid and will take only about 10–…" at bounding box center [78, 84] width 94 height 8
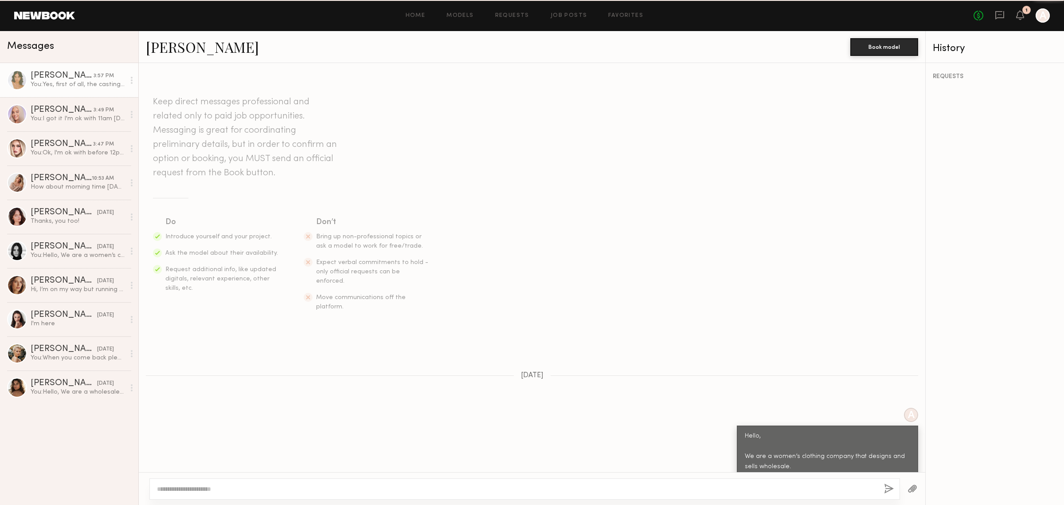
scroll to position [489, 0]
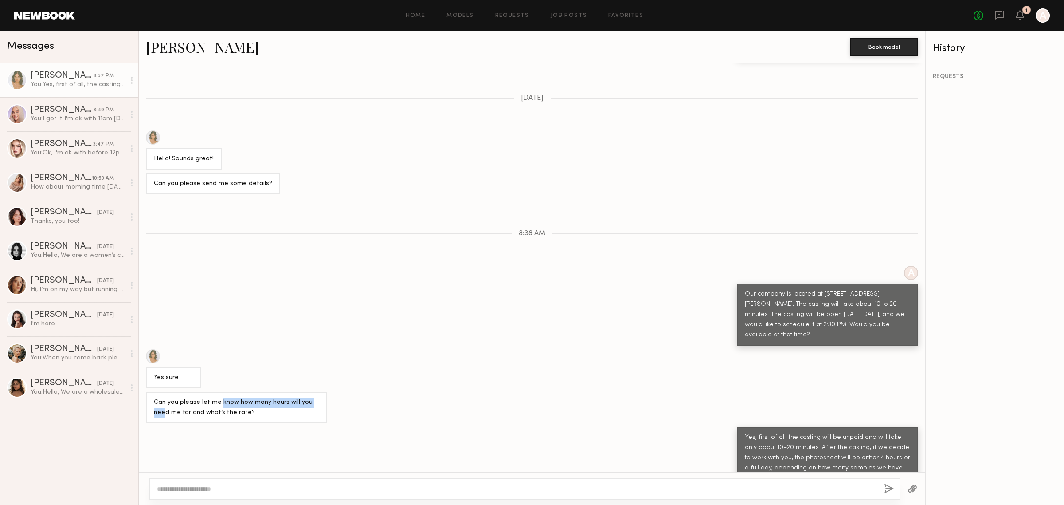
drag, startPoint x: 222, startPoint y: 372, endPoint x: 310, endPoint y: 374, distance: 87.4
click at [320, 392] on div "Can you please let me know how many hours will you need me for and what’s the r…" at bounding box center [236, 407] width 181 height 31
click at [251, 397] on div "Can you please let me know how many hours will you need me for and what’s the r…" at bounding box center [236, 407] width 165 height 20
drag, startPoint x: 189, startPoint y: 378, endPoint x: 279, endPoint y: 380, distance: 90.1
click at [279, 397] on div "Can you please let me know how many hours will you need me for and what’s the r…" at bounding box center [236, 407] width 165 height 20
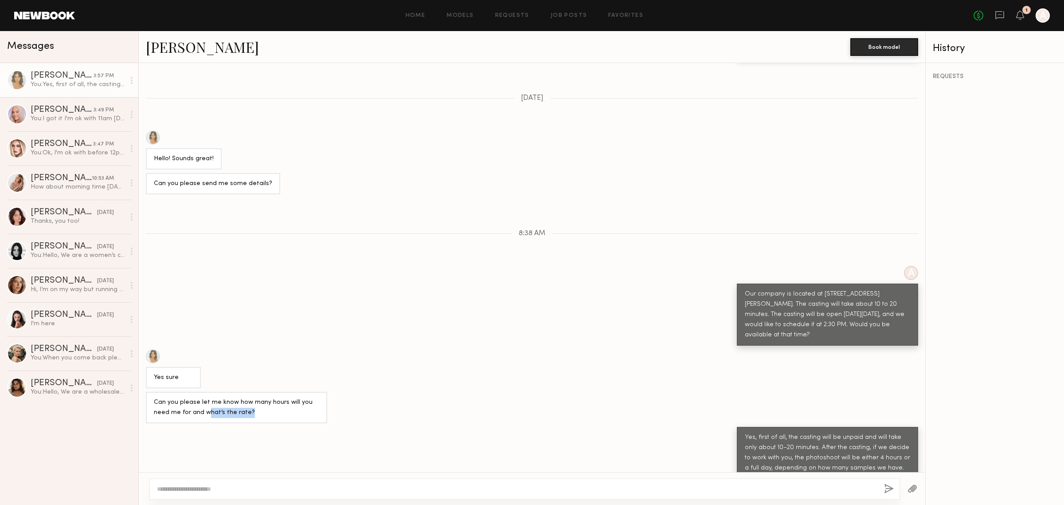
click at [279, 397] on div "Can you please let me know how many hours will you need me for and what’s the r…" at bounding box center [236, 407] width 165 height 20
click at [74, 118] on div "You: I got it I'm ok with 11am 10/2" at bounding box center [78, 118] width 94 height 8
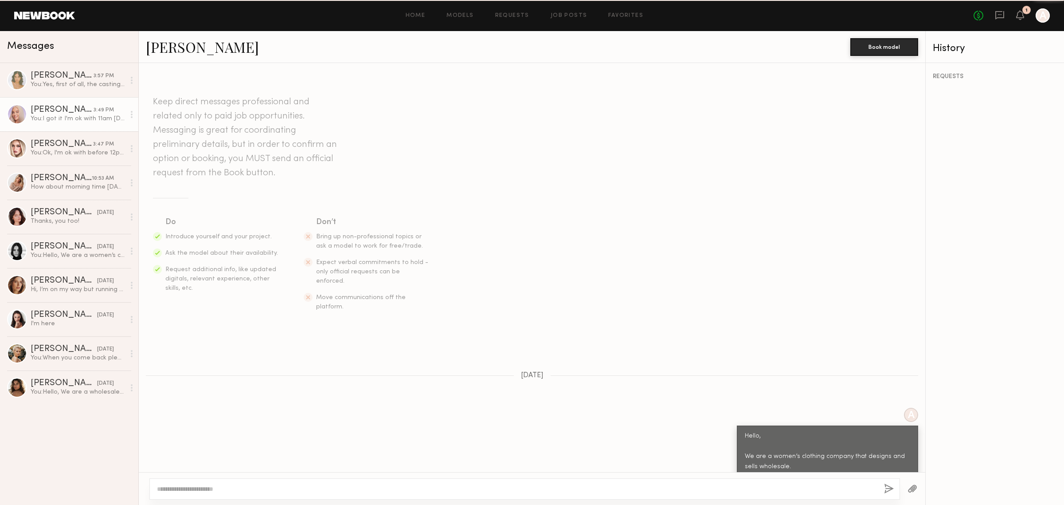
scroll to position [405, 0]
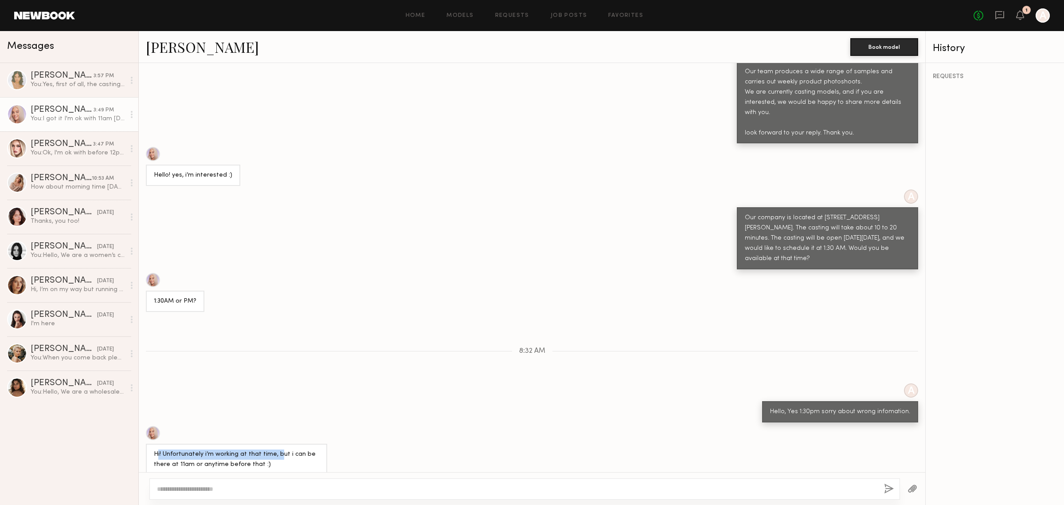
drag, startPoint x: 156, startPoint y: 422, endPoint x: 275, endPoint y: 422, distance: 119.3
click at [275, 449] on div "Hi! Unfortunately i’m working at that time, but i can be there at 11am or anyti…" at bounding box center [236, 459] width 165 height 20
click at [276, 449] on div "Hi! Unfortunately i’m working at that time, but i can be there at 11am or anyti…" at bounding box center [236, 459] width 165 height 20
drag, startPoint x: 247, startPoint y: 422, endPoint x: 317, endPoint y: 421, distance: 70.5
click at [317, 449] on div "Hi! Unfortunately i’m working at that time, but i can be there at 11am or anyti…" at bounding box center [236, 459] width 165 height 20
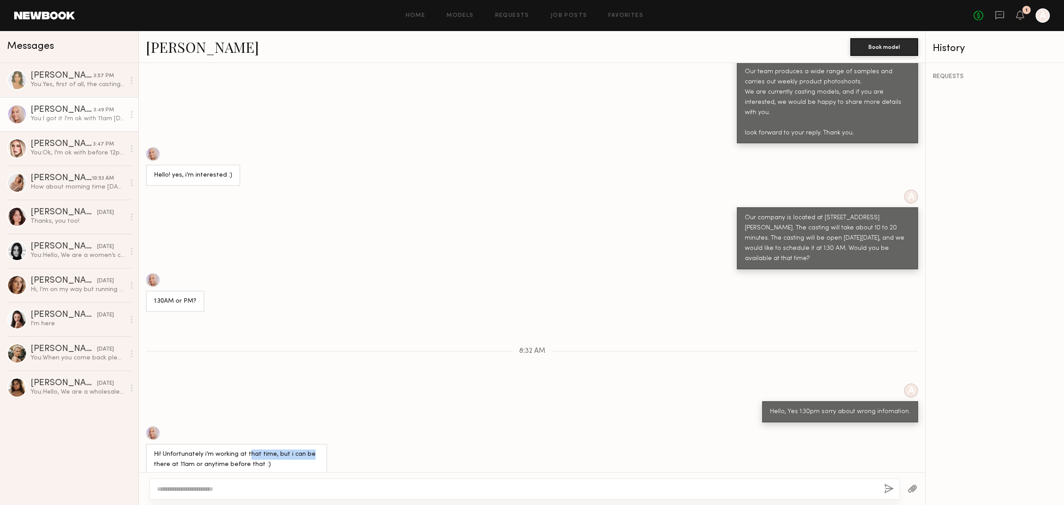
click at [292, 449] on div "Hi! Unfortunately i’m working at that time, but i can be there at 11am or anyti…" at bounding box center [236, 459] width 165 height 20
drag, startPoint x: 165, startPoint y: 426, endPoint x: 266, endPoint y: 426, distance: 101.5
click at [266, 449] on div "Hi! Unfortunately i’m working at that time, but i can be there at 11am or anyti…" at bounding box center [236, 459] width 165 height 20
click at [274, 449] on div "Hi! Unfortunately i’m working at that time, but i can be there at 11am or anyti…" at bounding box center [236, 459] width 165 height 20
drag, startPoint x: 211, startPoint y: 417, endPoint x: 256, endPoint y: 415, distance: 45.3
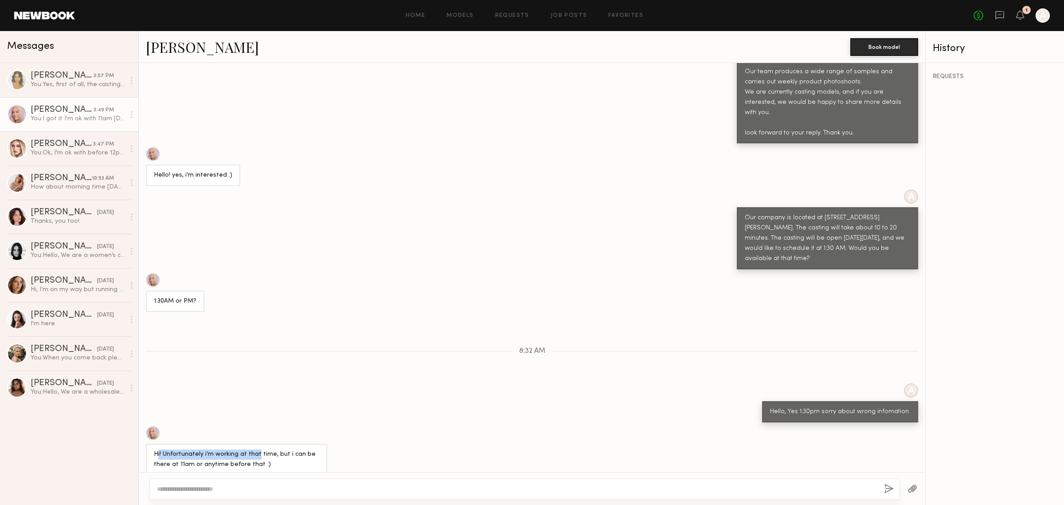
click at [256, 449] on div "Hi! Unfortunately i’m working at that time, but i can be there at 11am or anyti…" at bounding box center [236, 459] width 165 height 20
click at [258, 449] on div "Hi! Unfortunately i’m working at that time, but i can be there at 11am or anyti…" at bounding box center [236, 459] width 165 height 20
click at [311, 449] on div "Hi! Unfortunately i’m working at that time, but i can be there at 11am or anyti…" at bounding box center [236, 459] width 165 height 20
click at [221, 449] on div "Hi! Unfortunately i’m working at that time, but i can be there at 11am or anyti…" at bounding box center [236, 459] width 165 height 20
drag, startPoint x: 158, startPoint y: 430, endPoint x: 317, endPoint y: 432, distance: 159.2
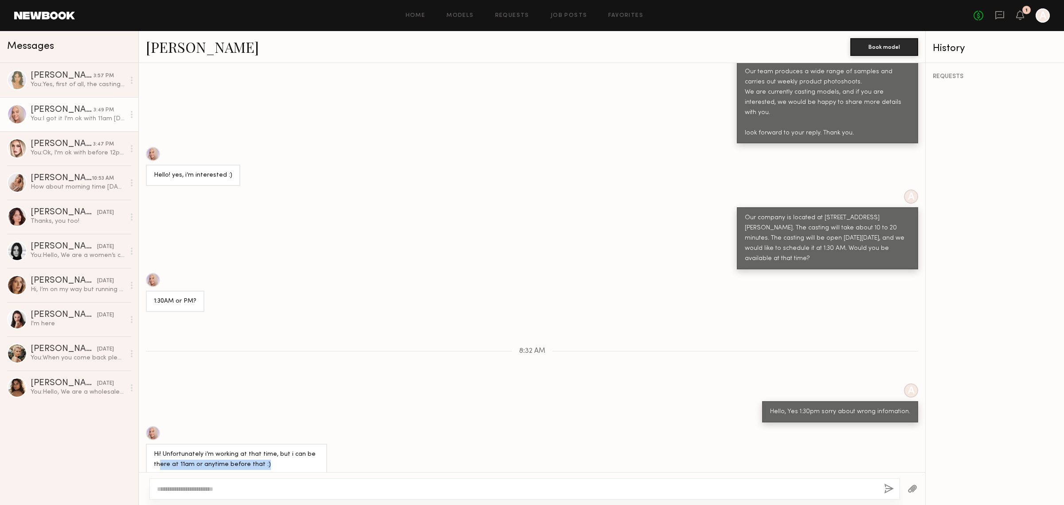
click at [317, 449] on div "Hi! Unfortunately i’m working at that time, but i can be there at 11am or anyti…" at bounding box center [236, 459] width 165 height 20
click at [267, 449] on div "Hi! Unfortunately i’m working at that time, but i can be there at 11am or anyti…" at bounding box center [236, 459] width 165 height 20
drag, startPoint x: 245, startPoint y: 431, endPoint x: 312, endPoint y: 431, distance: 67.0
click at [312, 449] on div "Hi! Unfortunately i’m working at that time, but i can be there at 11am or anyti…" at bounding box center [236, 459] width 165 height 20
click at [278, 449] on div "Hi! Unfortunately i’m working at that time, but i can be there at 11am or anyti…" at bounding box center [236, 459] width 165 height 20
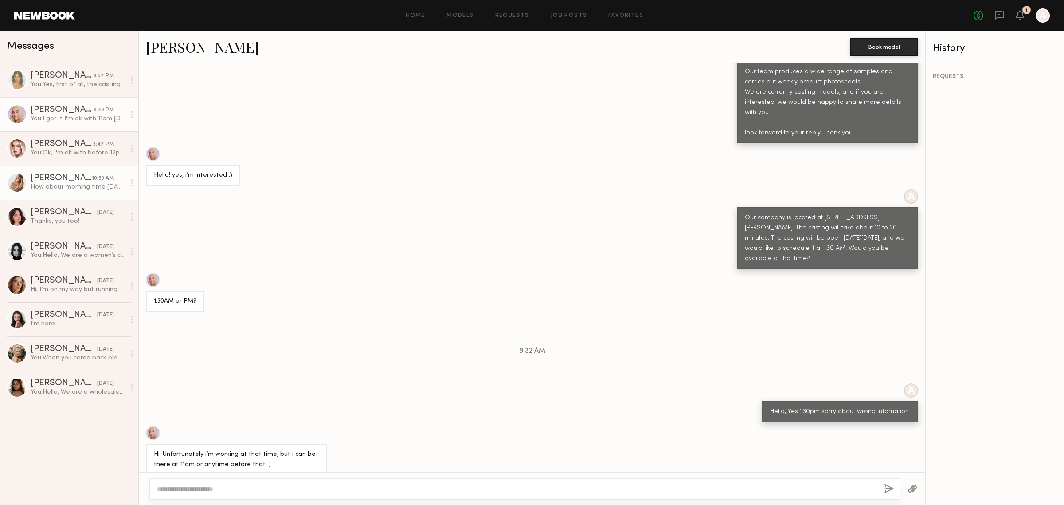
click at [87, 184] on div "How about morning time on Friday? At 10:30am?" at bounding box center [78, 187] width 94 height 8
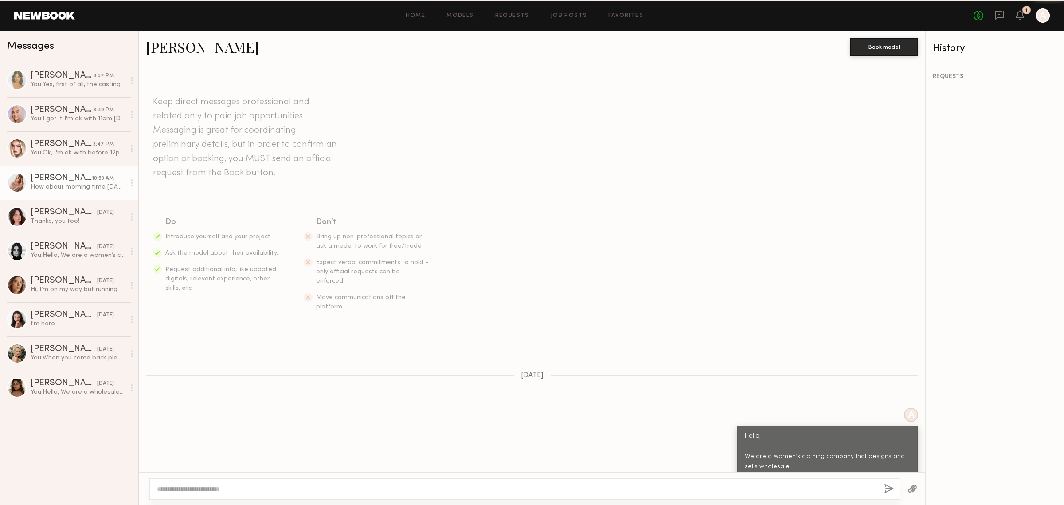
scroll to position [466, 0]
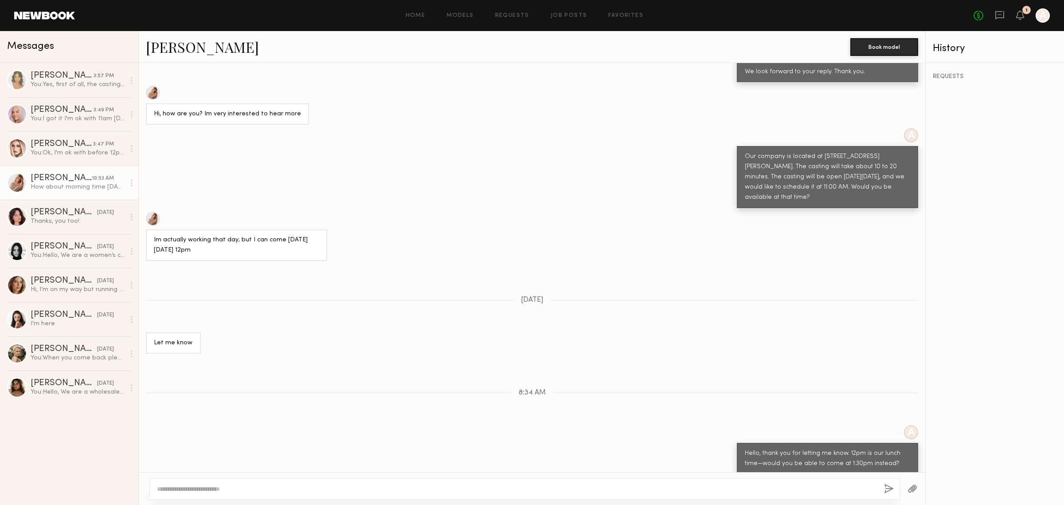
drag, startPoint x: 264, startPoint y: 454, endPoint x: 300, endPoint y: 453, distance: 35.9
click at [300, 478] on div "How about morning time on Friday? At 10:30am?" at bounding box center [532, 488] width 787 height 21
click at [281, 483] on div "How about morning time on Friday? At 10:30am?" at bounding box center [222, 488] width 136 height 10
click at [639, 425] on div "A Hello, thank you for letting me know. 12pm is our lunch time—would you be abl…" at bounding box center [532, 449] width 787 height 49
click at [351, 488] on textarea at bounding box center [517, 488] width 720 height 9
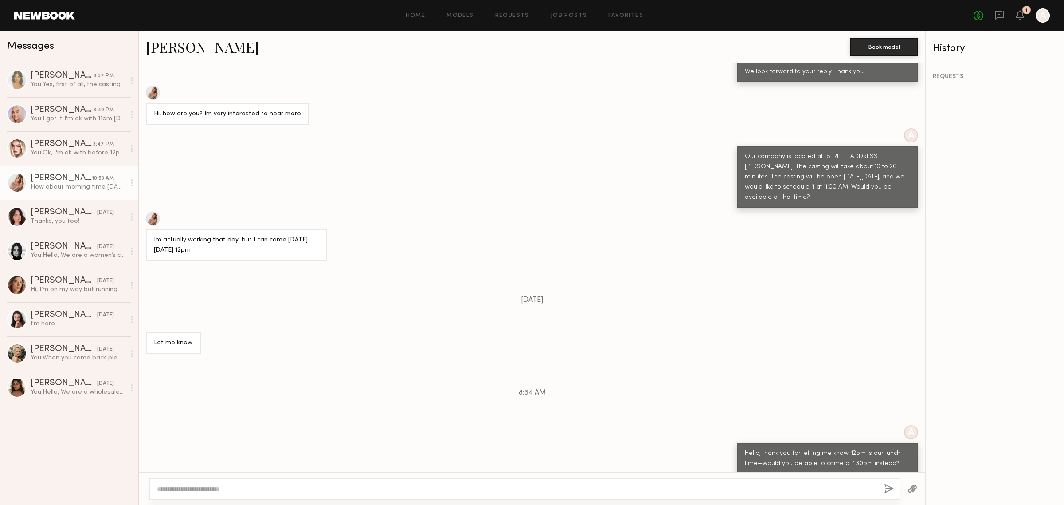
click at [368, 486] on textarea at bounding box center [517, 488] width 720 height 9
drag, startPoint x: 466, startPoint y: 482, endPoint x: 471, endPoint y: 493, distance: 12.1
click at [466, 484] on div at bounding box center [524, 488] width 751 height 21
click at [471, 493] on textarea at bounding box center [517, 488] width 720 height 9
type textarea "*"
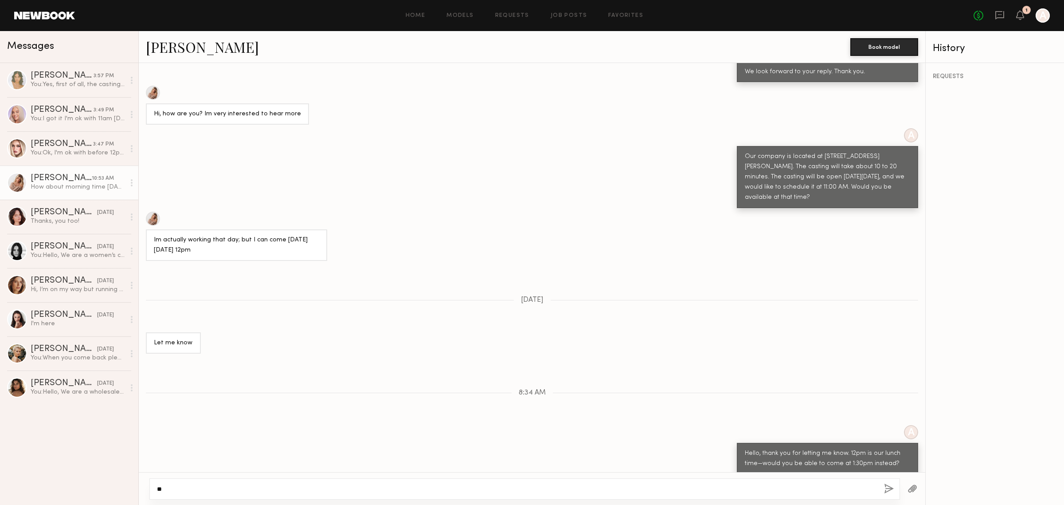
type textarea "*"
drag, startPoint x: 169, startPoint y: 486, endPoint x: 226, endPoint y: 482, distance: 56.9
click at [226, 482] on div "**********" at bounding box center [524, 488] width 751 height 21
click at [234, 484] on textarea "**********" at bounding box center [517, 488] width 720 height 9
drag, startPoint x: 227, startPoint y: 488, endPoint x: 325, endPoint y: 485, distance: 97.6
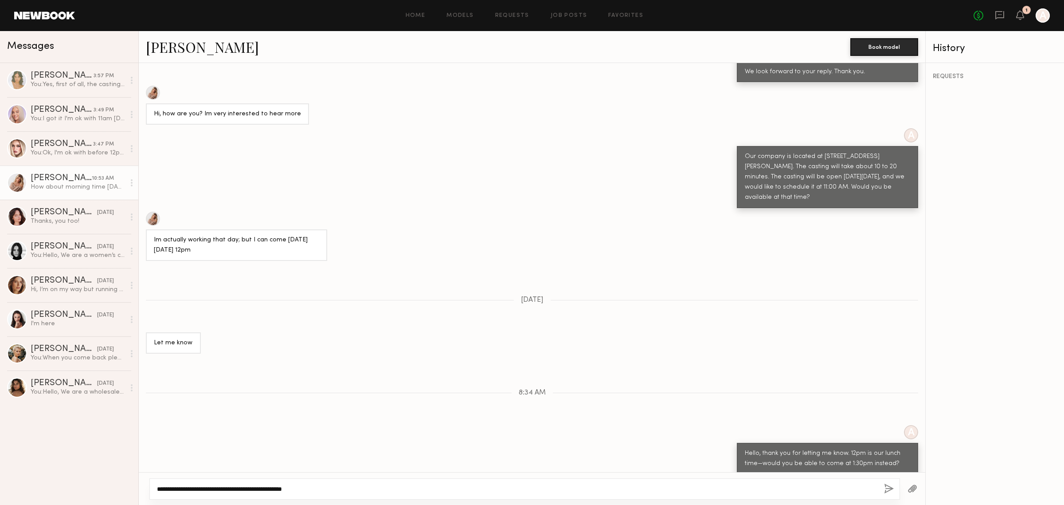
click at [325, 485] on textarea "**********" at bounding box center [517, 488] width 720 height 9
click at [329, 485] on textarea "**********" at bounding box center [517, 488] width 720 height 9
click at [338, 490] on textarea "**********" at bounding box center [517, 488] width 720 height 9
drag, startPoint x: 239, startPoint y: 462, endPoint x: 284, endPoint y: 460, distance: 44.8
click at [284, 478] on div "How about morning time on Friday? At 10:30am?" at bounding box center [222, 488] width 152 height 21
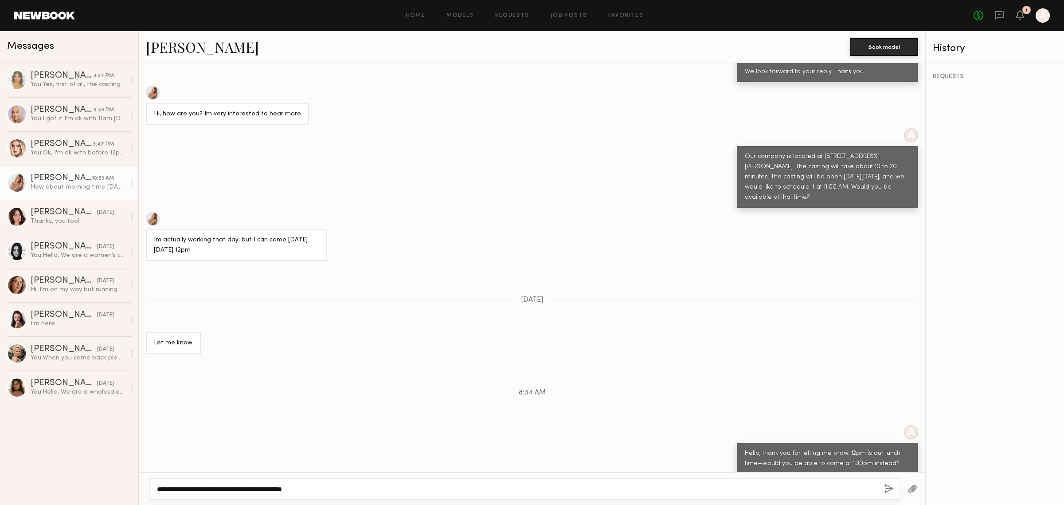
click at [324, 489] on textarea "**********" at bounding box center [517, 488] width 720 height 9
drag, startPoint x: 169, startPoint y: 489, endPoint x: 216, endPoint y: 488, distance: 47.0
click at [212, 488] on textarea "**********" at bounding box center [517, 488] width 720 height 9
click at [216, 492] on textarea "**********" at bounding box center [517, 488] width 720 height 9
drag, startPoint x: 248, startPoint y: 487, endPoint x: 255, endPoint y: 487, distance: 6.7
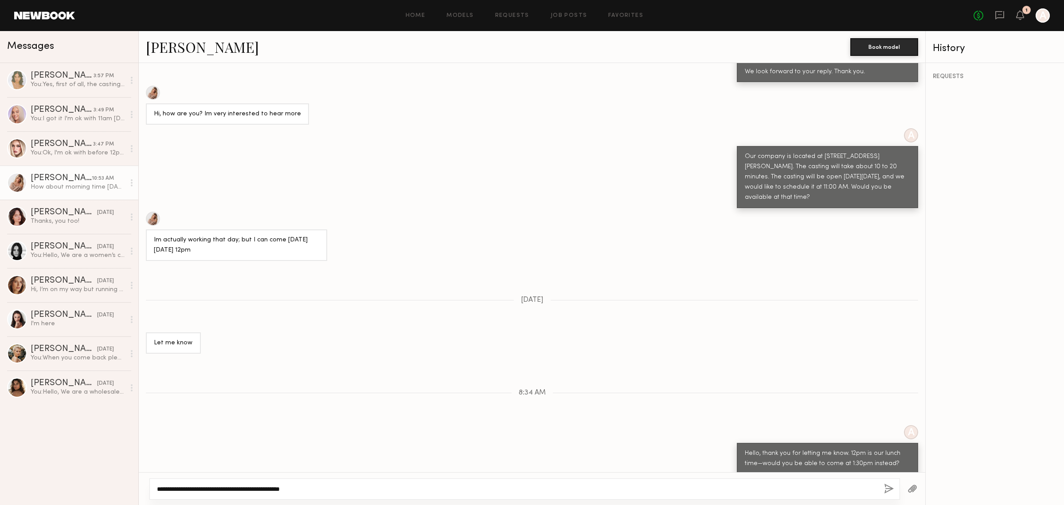
click at [255, 487] on textarea "**********" at bounding box center [517, 488] width 720 height 9
click at [259, 490] on textarea "**********" at bounding box center [517, 488] width 720 height 9
drag, startPoint x: 209, startPoint y: 490, endPoint x: 332, endPoint y: 495, distance: 122.9
click at [332, 495] on div "**********" at bounding box center [524, 488] width 751 height 21
click at [324, 486] on textarea "**********" at bounding box center [517, 488] width 720 height 9
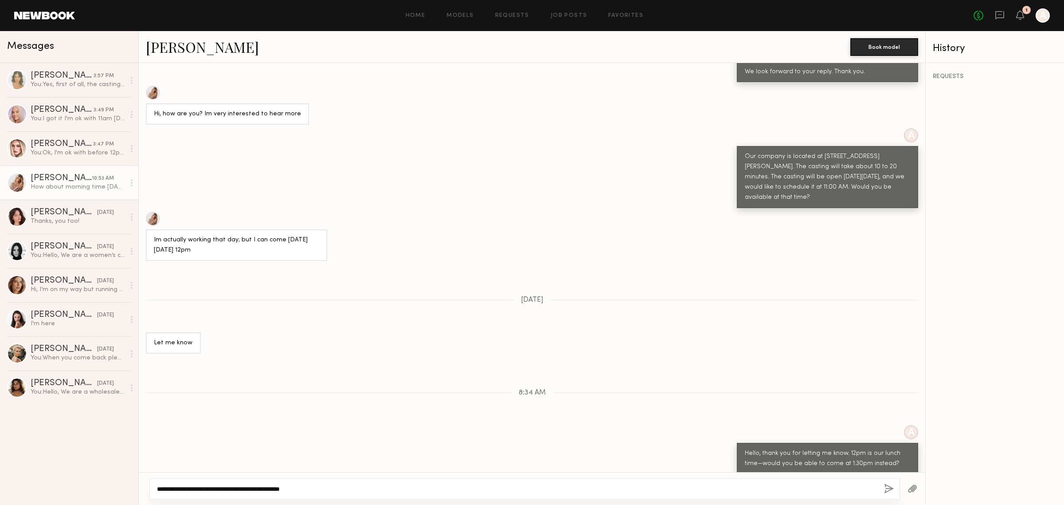
click at [364, 491] on textarea "**********" at bounding box center [517, 488] width 720 height 9
click at [361, 491] on textarea "**********" at bounding box center [517, 488] width 720 height 9
drag, startPoint x: 166, startPoint y: 485, endPoint x: 178, endPoint y: 488, distance: 11.9
click at [172, 486] on textarea "**********" at bounding box center [517, 488] width 720 height 9
click at [145, 487] on div "**********" at bounding box center [532, 488] width 787 height 33
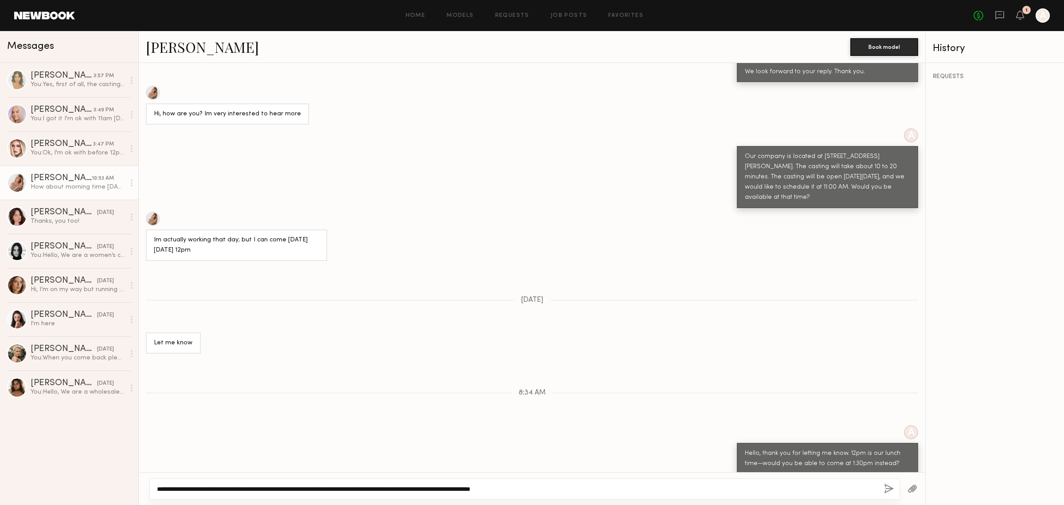
click at [160, 490] on textarea "**********" at bounding box center [517, 488] width 720 height 9
click at [174, 488] on textarea "**********" at bounding box center [517, 488] width 720 height 9
click at [205, 484] on textarea "**********" at bounding box center [517, 488] width 720 height 9
click at [214, 488] on textarea "**********" at bounding box center [517, 488] width 720 height 9
drag, startPoint x: 218, startPoint y: 488, endPoint x: 264, endPoint y: 489, distance: 46.1
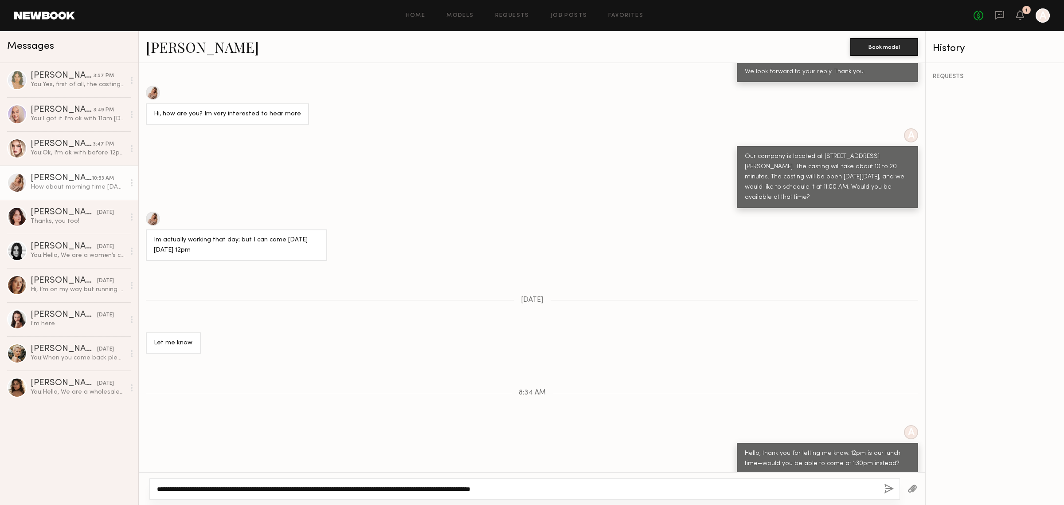
click at [254, 489] on textarea "**********" at bounding box center [517, 488] width 720 height 9
click at [269, 488] on textarea "**********" at bounding box center [517, 488] width 720 height 9
drag, startPoint x: 256, startPoint y: 485, endPoint x: 327, endPoint y: 490, distance: 71.2
click at [327, 490] on textarea "**********" at bounding box center [517, 488] width 720 height 9
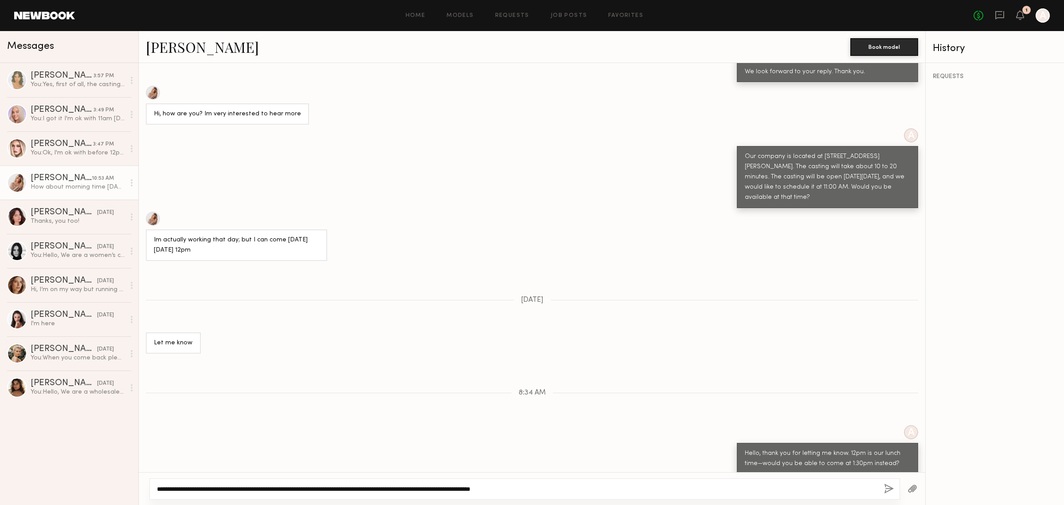
click at [309, 486] on textarea "**********" at bounding box center [517, 488] width 720 height 9
drag, startPoint x: 307, startPoint y: 486, endPoint x: 391, endPoint y: 492, distance: 84.0
click at [391, 492] on textarea "**********" at bounding box center [517, 488] width 720 height 9
click at [365, 488] on textarea "**********" at bounding box center [517, 488] width 720 height 9
drag, startPoint x: 316, startPoint y: 489, endPoint x: 405, endPoint y: 493, distance: 88.8
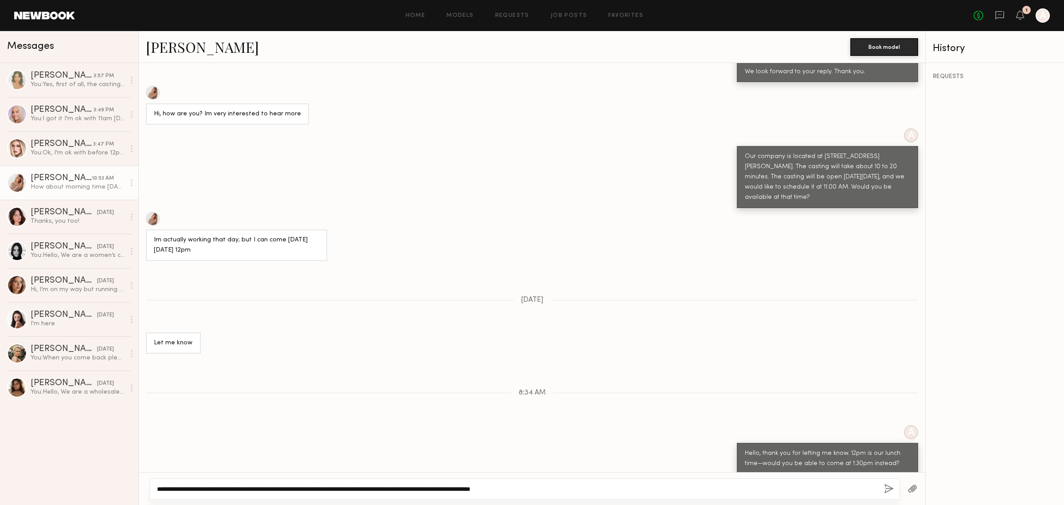
click at [405, 493] on textarea "**********" at bounding box center [517, 488] width 720 height 9
click at [361, 494] on div "**********" at bounding box center [524, 488] width 751 height 21
drag, startPoint x: 364, startPoint y: 489, endPoint x: 411, endPoint y: 489, distance: 47.0
click at [411, 489] on textarea "**********" at bounding box center [517, 488] width 720 height 9
click at [420, 489] on textarea "**********" at bounding box center [517, 488] width 720 height 9
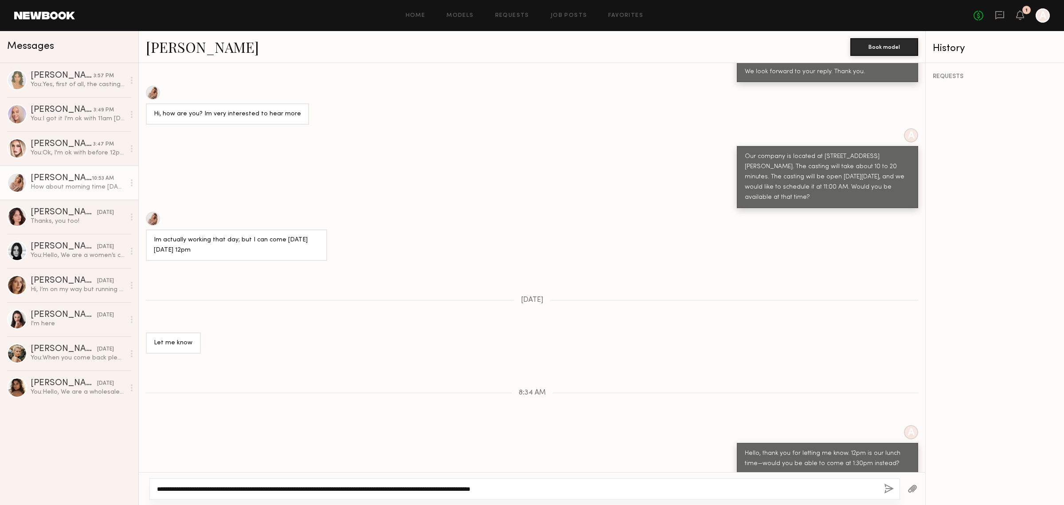
drag, startPoint x: 431, startPoint y: 488, endPoint x: 462, endPoint y: 488, distance: 30.6
click at [462, 488] on textarea "**********" at bounding box center [517, 488] width 720 height 9
click at [324, 489] on textarea "**********" at bounding box center [517, 488] width 720 height 9
click at [399, 489] on textarea "**********" at bounding box center [517, 488] width 720 height 9
click at [520, 491] on textarea "**********" at bounding box center [517, 488] width 720 height 9
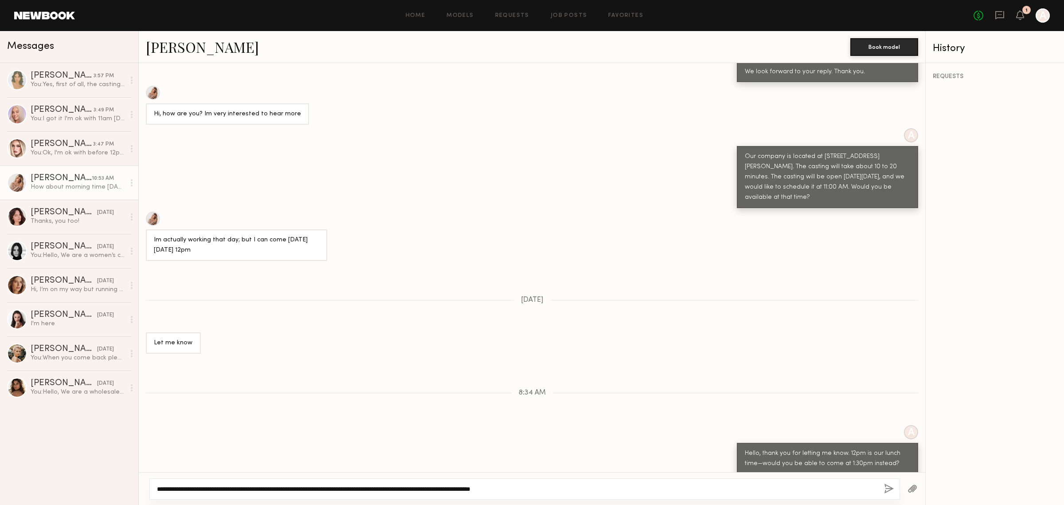
click at [539, 491] on textarea "**********" at bounding box center [517, 488] width 720 height 9
click at [560, 488] on textarea "**********" at bounding box center [517, 488] width 720 height 9
drag, startPoint x: 449, startPoint y: 490, endPoint x: 586, endPoint y: 491, distance: 136.6
click at [586, 491] on textarea "**********" at bounding box center [517, 488] width 720 height 9
click at [564, 487] on textarea "**********" at bounding box center [517, 488] width 720 height 9
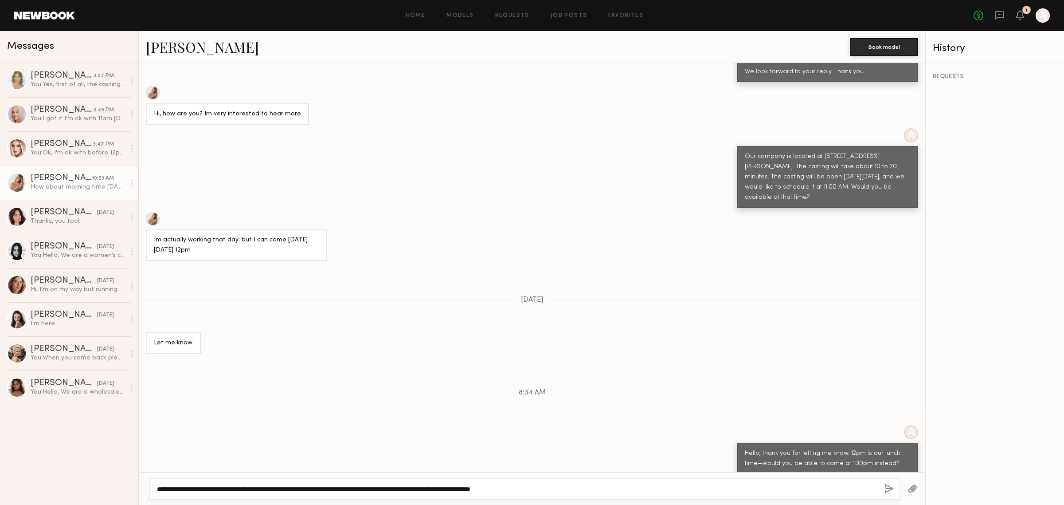
click at [511, 488] on textarea "**********" at bounding box center [517, 488] width 720 height 9
click at [493, 489] on textarea "**********" at bounding box center [517, 488] width 720 height 9
click at [487, 488] on textarea "**********" at bounding box center [517, 488] width 720 height 9
click at [544, 490] on textarea "**********" at bounding box center [517, 488] width 720 height 9
click at [556, 489] on textarea "**********" at bounding box center [517, 488] width 720 height 9
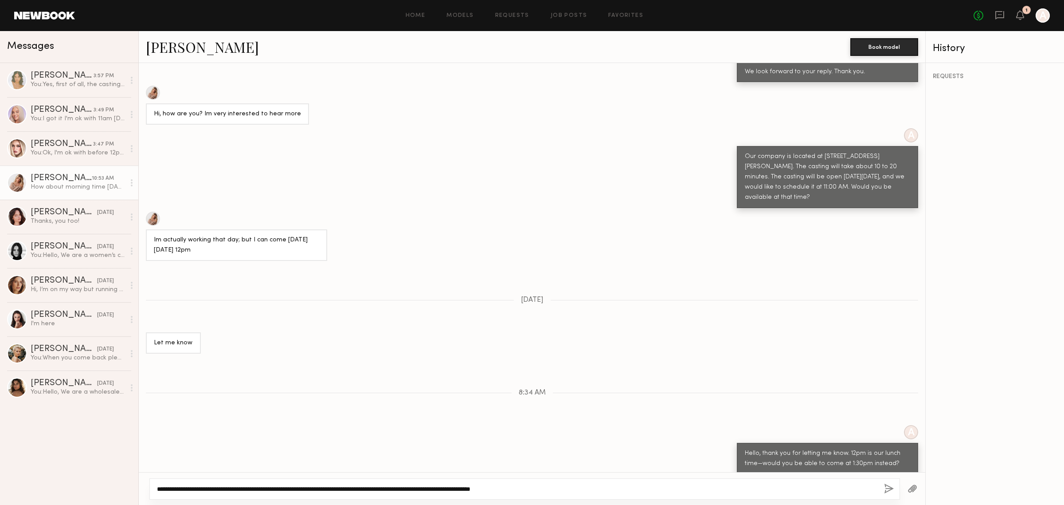
drag, startPoint x: 564, startPoint y: 488, endPoint x: 211, endPoint y: 496, distance: 353.5
click at [211, 496] on div "**********" at bounding box center [524, 488] width 751 height 21
type textarea "**********"
click at [78, 153] on div "You: Ok, I'm ok with before 12pm let me know what time able to come. Thank you." at bounding box center [78, 153] width 94 height 8
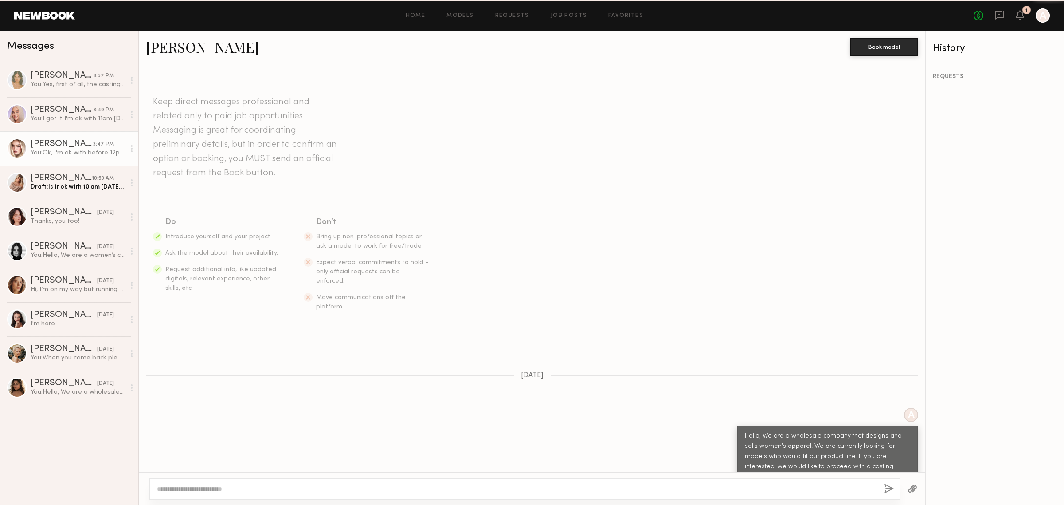
scroll to position [438, 0]
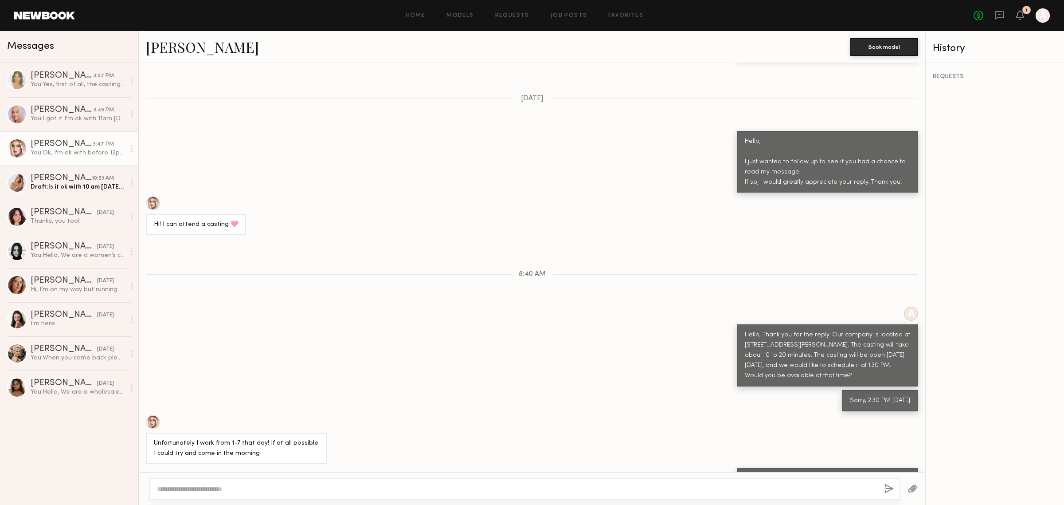
drag, startPoint x: 208, startPoint y: 402, endPoint x: 204, endPoint y: 413, distance: 11.8
click at [207, 432] on div "Unfortunately I work from 1-7 that day! If at all possible I could try and come…" at bounding box center [236, 447] width 181 height 31
drag, startPoint x: 199, startPoint y: 413, endPoint x: 285, endPoint y: 406, distance: 86.4
click at [285, 438] on div "Unfortunately I work from 1-7 that day! If at all possible I could try and come…" at bounding box center [236, 448] width 165 height 20
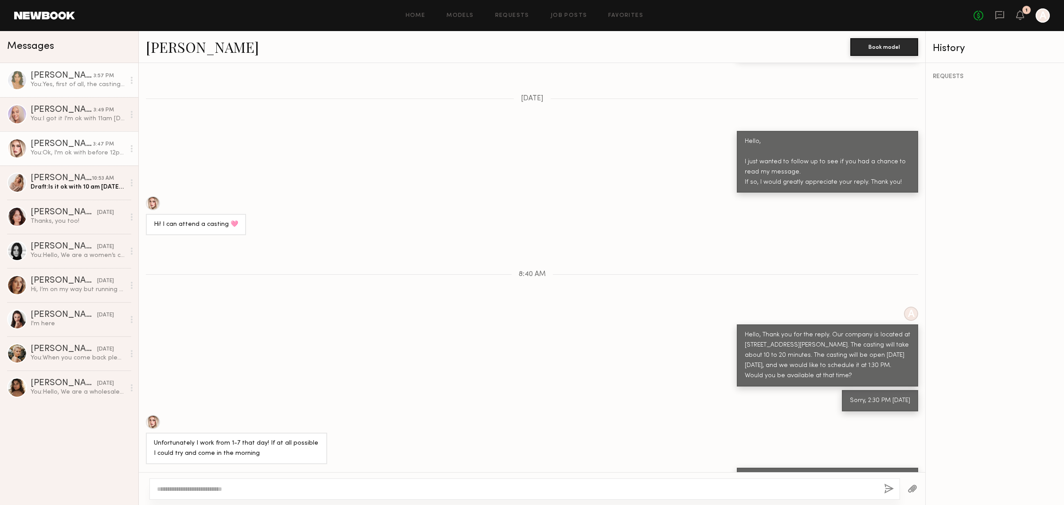
click at [65, 80] on div "[PERSON_NAME]" at bounding box center [62, 75] width 63 height 9
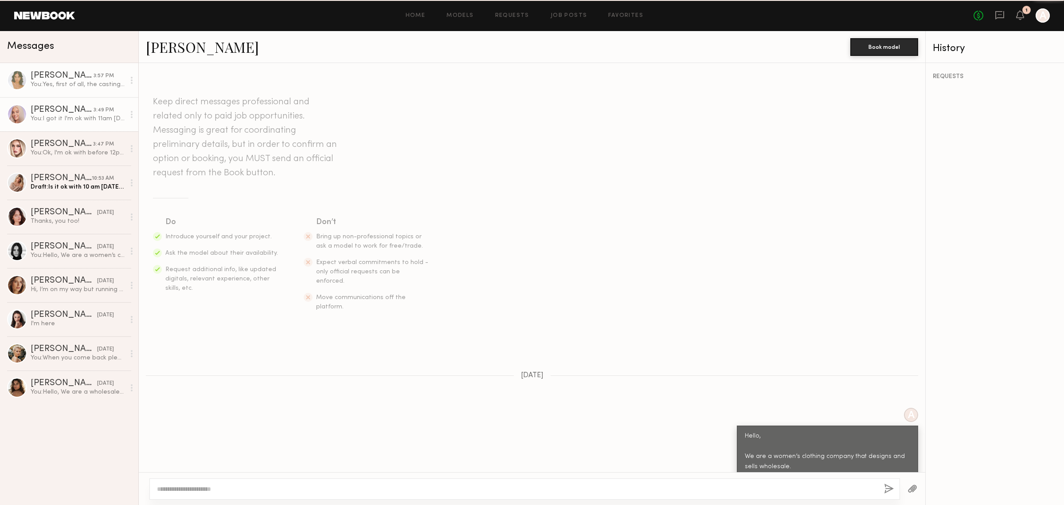
scroll to position [489, 0]
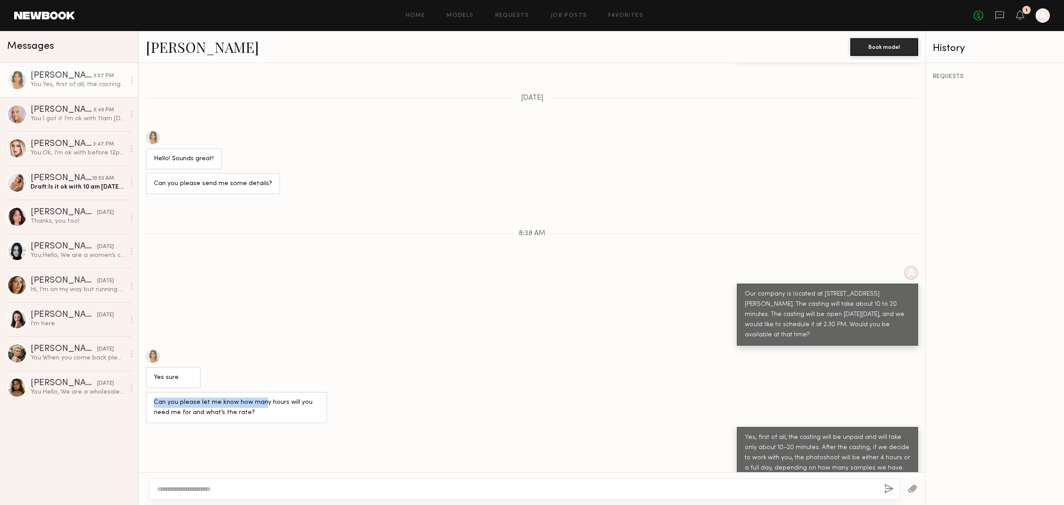
drag, startPoint x: 154, startPoint y: 373, endPoint x: 260, endPoint y: 368, distance: 106.1
click at [260, 397] on div "Can you please let me know how many hours will you need me for and what’s the r…" at bounding box center [236, 407] width 165 height 20
click at [262, 397] on div "Can you please let me know how many hours will you need me for and what’s the r…" at bounding box center [236, 407] width 165 height 20
click at [287, 397] on div "Can you please let me know how many hours will you need me for and what’s the r…" at bounding box center [236, 407] width 165 height 20
drag, startPoint x: 153, startPoint y: 370, endPoint x: 296, endPoint y: 360, distance: 142.7
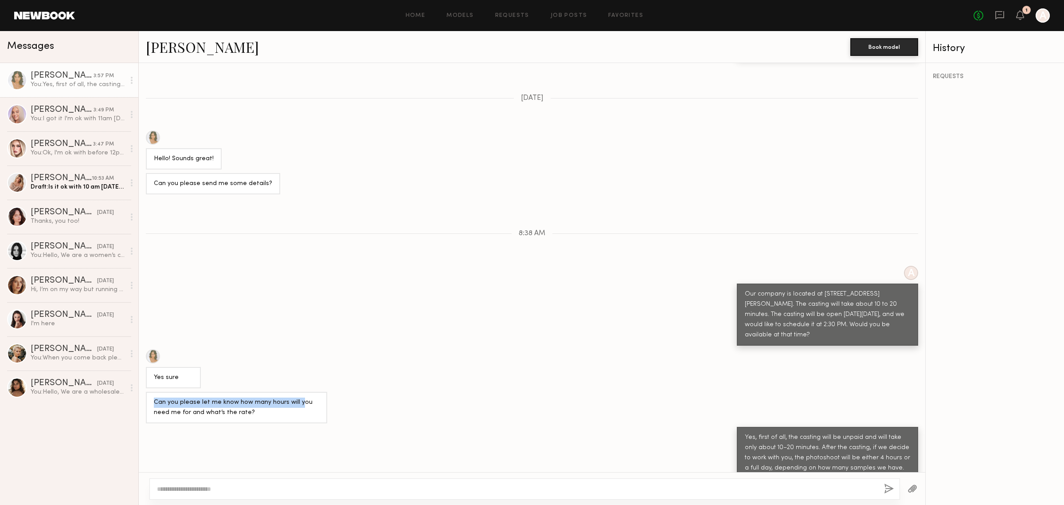
click at [296, 392] on div "Can you please let me know how many hours will you need me for and what’s the r…" at bounding box center [236, 407] width 181 height 31
click at [294, 397] on div "Can you please let me know how many hours will you need me for and what’s the r…" at bounding box center [236, 407] width 165 height 20
drag, startPoint x: 202, startPoint y: 384, endPoint x: 255, endPoint y: 378, distance: 53.2
click at [249, 397] on div "Can you please let me know how many hours will you need me for and what’s the r…" at bounding box center [236, 407] width 165 height 20
click at [261, 397] on div "Can you please let me know how many hours will you need me for and what’s the r…" at bounding box center [236, 407] width 165 height 20
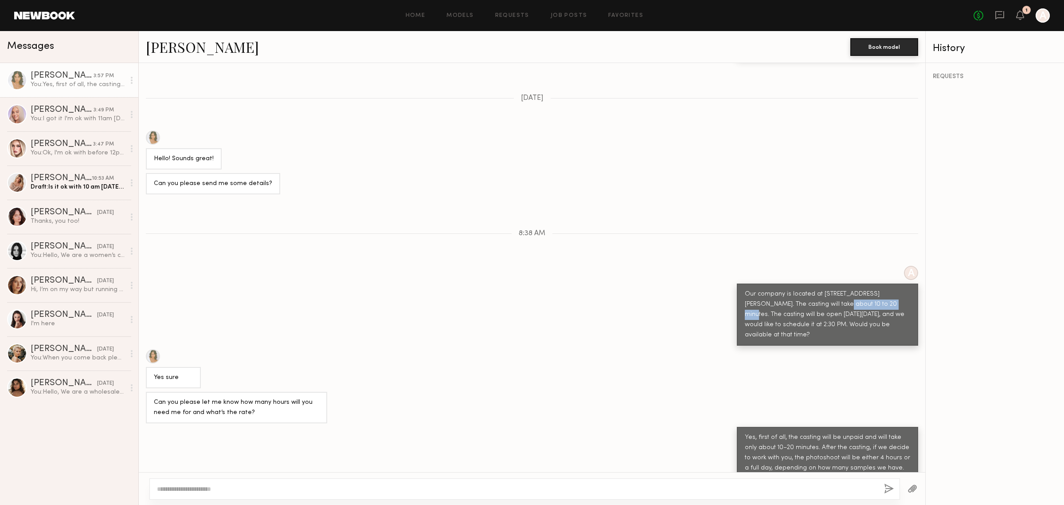
drag, startPoint x: 788, startPoint y: 276, endPoint x: 845, endPoint y: 270, distance: 57.5
click at [845, 289] on div "Our company is located at 1900 E 25th St, Vernon, CA. The casting will take abo…" at bounding box center [827, 314] width 165 height 51
click at [828, 289] on div "Our company is located at 1900 E 25th St, Vernon, CA. The casting will take abo…" at bounding box center [827, 314] width 165 height 51
drag, startPoint x: 774, startPoint y: 295, endPoint x: 815, endPoint y: 298, distance: 40.9
click at [815, 298] on div "Our company is located at 1900 E 25th St, Vernon, CA. The casting will take abo…" at bounding box center [827, 314] width 165 height 51
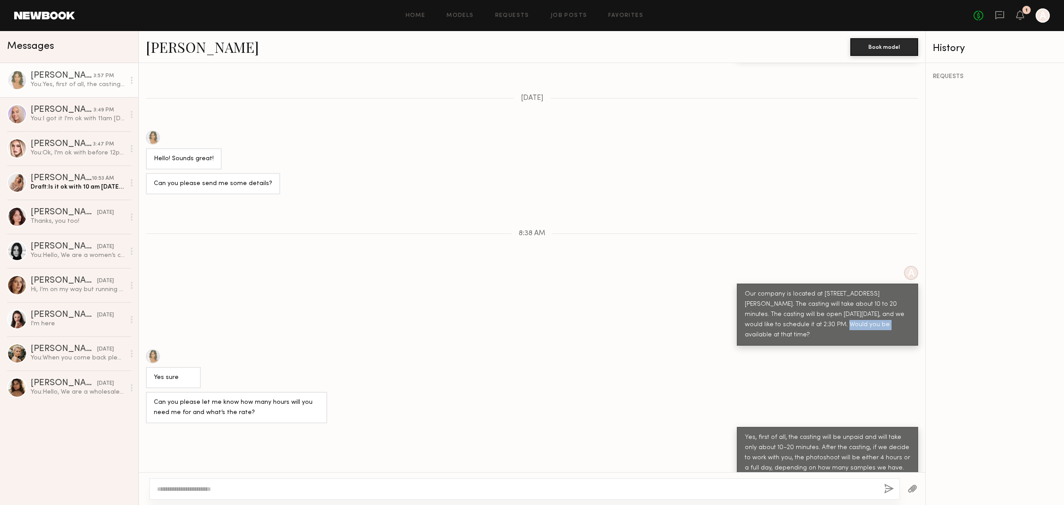
click at [815, 298] on div "Our company is located at 1900 E 25th St, Vernon, CA. The casting will take abo…" at bounding box center [827, 314] width 165 height 51
drag, startPoint x: 773, startPoint y: 291, endPoint x: 819, endPoint y: 290, distance: 46.6
click at [819, 290] on div "Our company is located at 1900 E 25th St, Vernon, CA. The casting will take abo…" at bounding box center [827, 314] width 165 height 51
click at [812, 289] on div "Our company is located at 1900 E 25th St, Vernon, CA. The casting will take abo…" at bounding box center [827, 314] width 165 height 51
click at [800, 289] on div "Our company is located at 1900 E 25th St, Vernon, CA. The casting will take abo…" at bounding box center [827, 314] width 165 height 51
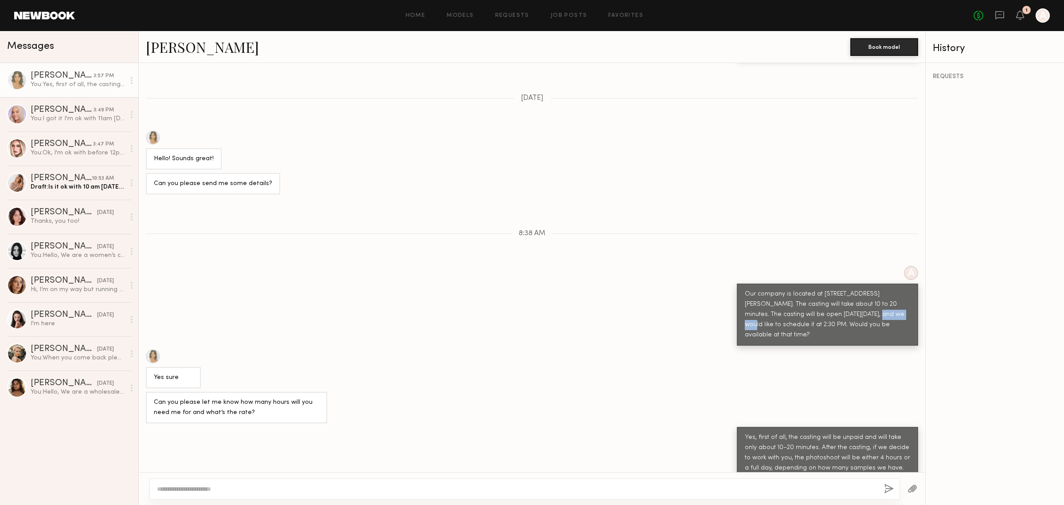
drag, startPoint x: 805, startPoint y: 283, endPoint x: 823, endPoint y: 294, distance: 21.1
click at [832, 289] on div "Our company is located at 1900 E 25th St, Vernon, CA. The casting will take abo…" at bounding box center [827, 314] width 165 height 51
click at [788, 295] on div "Our company is located at 1900 E 25th St, Vernon, CA. The casting will take abo…" at bounding box center [827, 314] width 165 height 51
drag, startPoint x: 775, startPoint y: 295, endPoint x: 795, endPoint y: 294, distance: 20.0
click at [795, 294] on div "Our company is located at 1900 E 25th St, Vernon, CA. The casting will take abo…" at bounding box center [827, 314] width 165 height 51
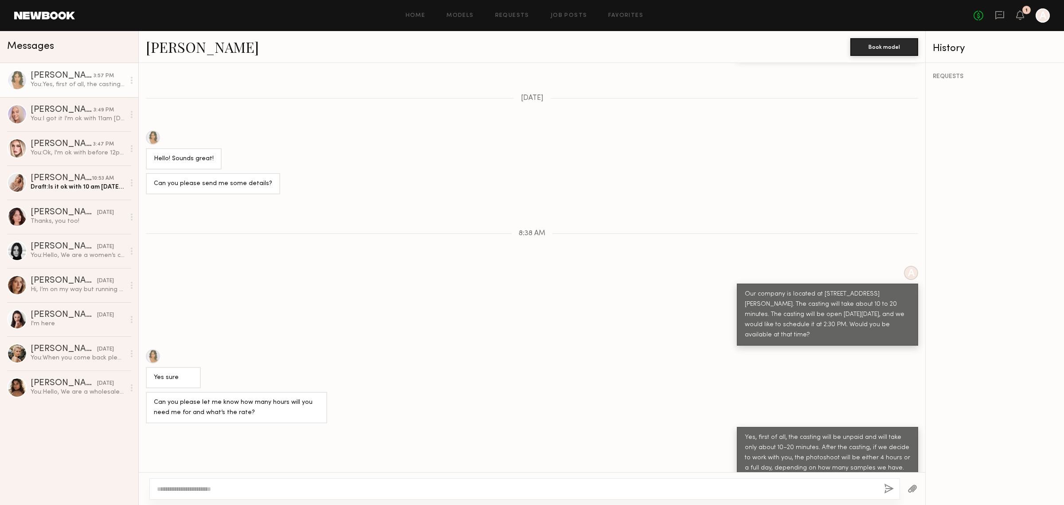
click at [830, 306] on div "Our company is located at 1900 E 25th St, Vernon, CA. The casting will take abo…" at bounding box center [827, 314] width 165 height 51
click at [65, 109] on div "[PERSON_NAME]" at bounding box center [62, 110] width 63 height 9
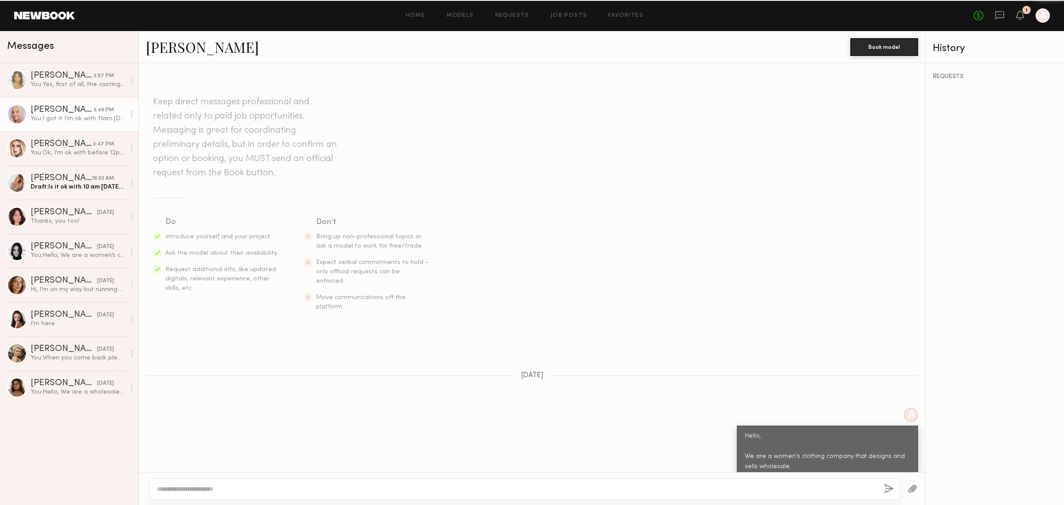
scroll to position [405, 0]
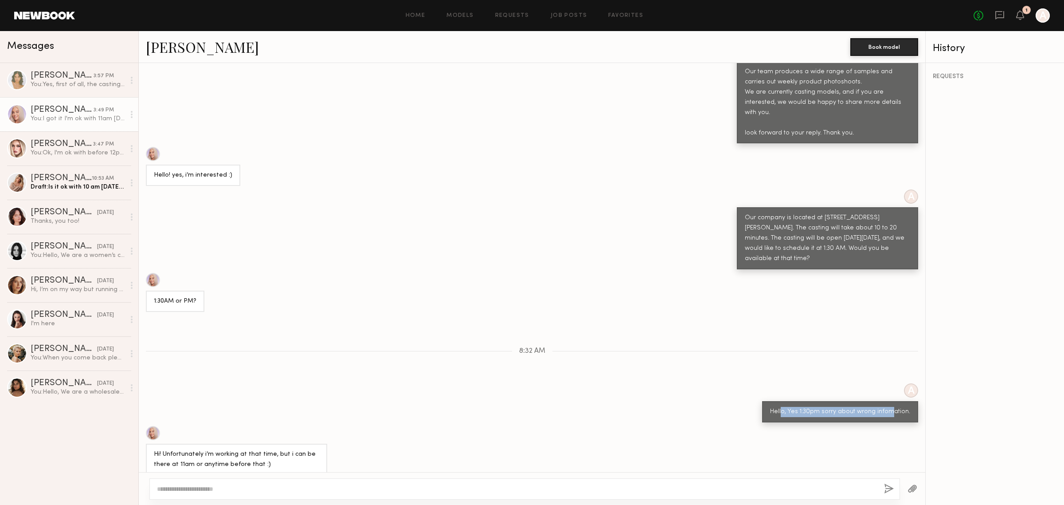
drag, startPoint x: 779, startPoint y: 380, endPoint x: 883, endPoint y: 386, distance: 104.0
click at [883, 401] on div "Hello, Yes 1:30pm sorry about wrong infomation." at bounding box center [840, 411] width 156 height 21
click at [848, 407] on div "Hello, Yes 1:30pm sorry about wrong infomation." at bounding box center [840, 412] width 140 height 10
drag, startPoint x: 817, startPoint y: 380, endPoint x: 868, endPoint y: 384, distance: 51.6
click at [869, 407] on div "Hello, Yes 1:30pm sorry about wrong infomation." at bounding box center [840, 412] width 140 height 10
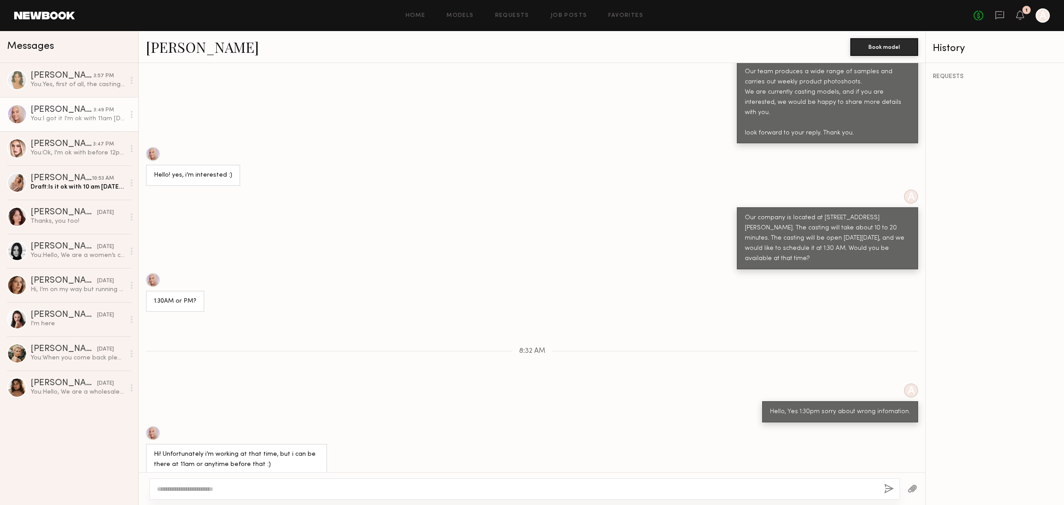
click at [248, 443] on div "Hi! Unfortunately i’m working at that time, but i can be there at 11am or anyti…" at bounding box center [236, 458] width 181 height 31
drag, startPoint x: 255, startPoint y: 425, endPoint x: 266, endPoint y: 426, distance: 11.1
click at [264, 449] on div "Hi! Unfortunately i’m working at that time, but i can be there at 11am or anyti…" at bounding box center [236, 459] width 165 height 20
click at [266, 449] on div "Hi! Unfortunately i’m working at that time, but i can be there at 11am or anyti…" at bounding box center [236, 459] width 165 height 20
click at [803, 213] on div "Our company is located at 1900 E 25th St, Vernon, CA. The casting will take abo…" at bounding box center [827, 238] width 165 height 51
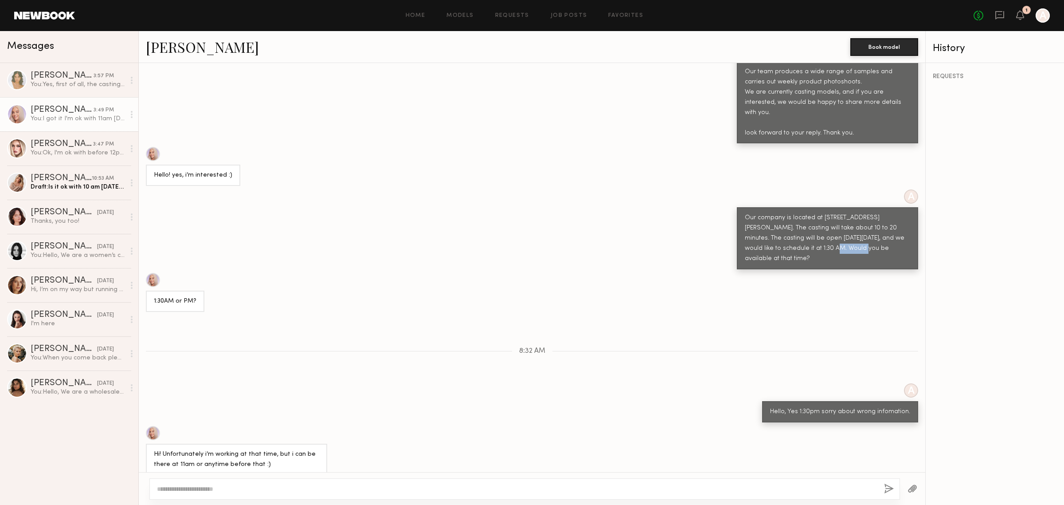
drag, startPoint x: 768, startPoint y: 217, endPoint x: 790, endPoint y: 214, distance: 22.4
click at [790, 214] on div "Our company is located at 1900 E 25th St, Vernon, CA. The casting will take abo…" at bounding box center [827, 238] width 165 height 51
click at [789, 218] on div "Our company is located at 1900 E 25th St, Vernon, CA. The casting will take abo…" at bounding box center [827, 238] width 165 height 51
drag, startPoint x: 839, startPoint y: 455, endPoint x: 907, endPoint y: 449, distance: 68.5
click at [907, 478] on div "I got it I'm ok with 11am [DATE]" at bounding box center [868, 488] width 100 height 21
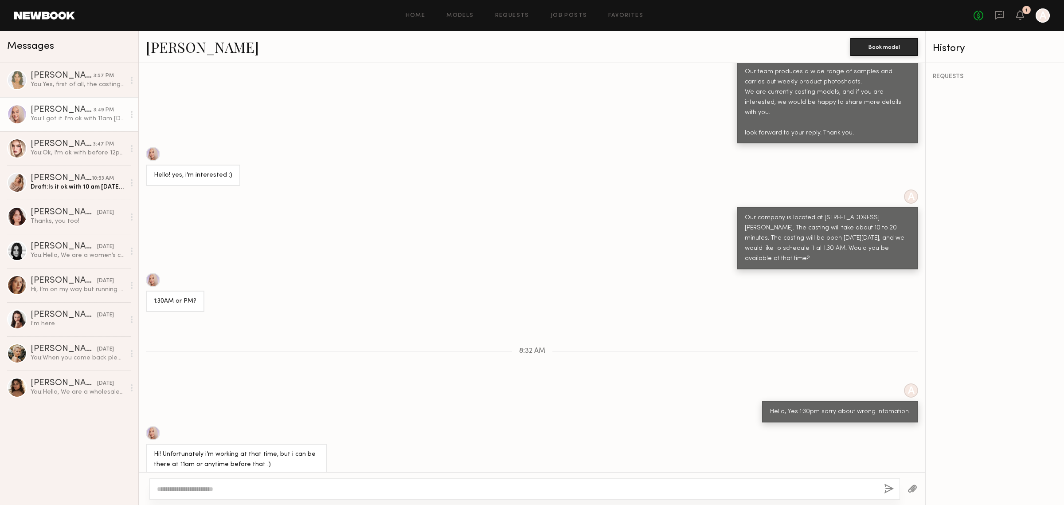
click at [882, 484] on div "I got it I'm ok with 11am [DATE]" at bounding box center [868, 489] width 84 height 10
drag, startPoint x: 840, startPoint y: 457, endPoint x: 883, endPoint y: 449, distance: 43.2
click at [883, 484] on div "I got it I'm ok with 11am [DATE]" at bounding box center [868, 489] width 84 height 10
click at [89, 153] on div "You: Ok, I'm ok with before 12pm let me know what time able to come. Thank you." at bounding box center [78, 153] width 94 height 8
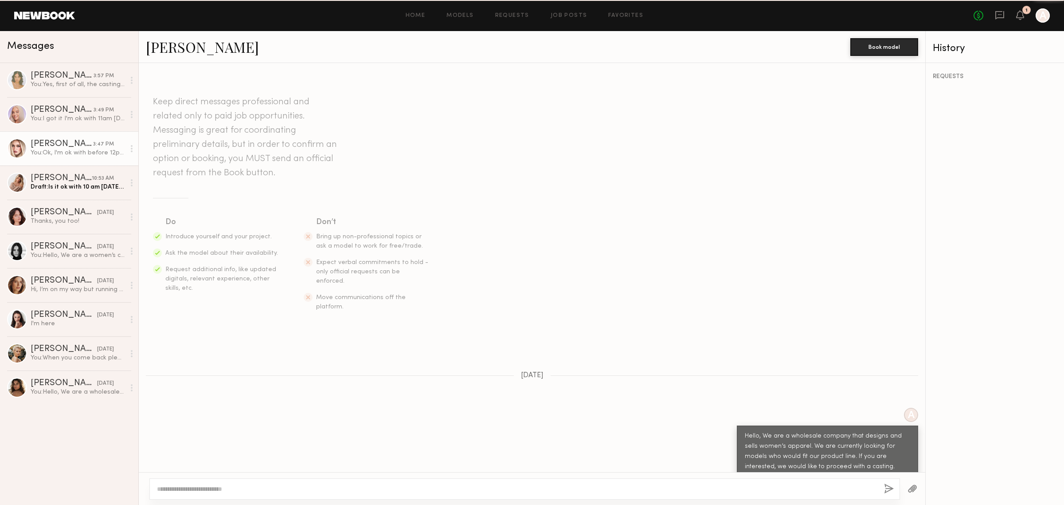
scroll to position [438, 0]
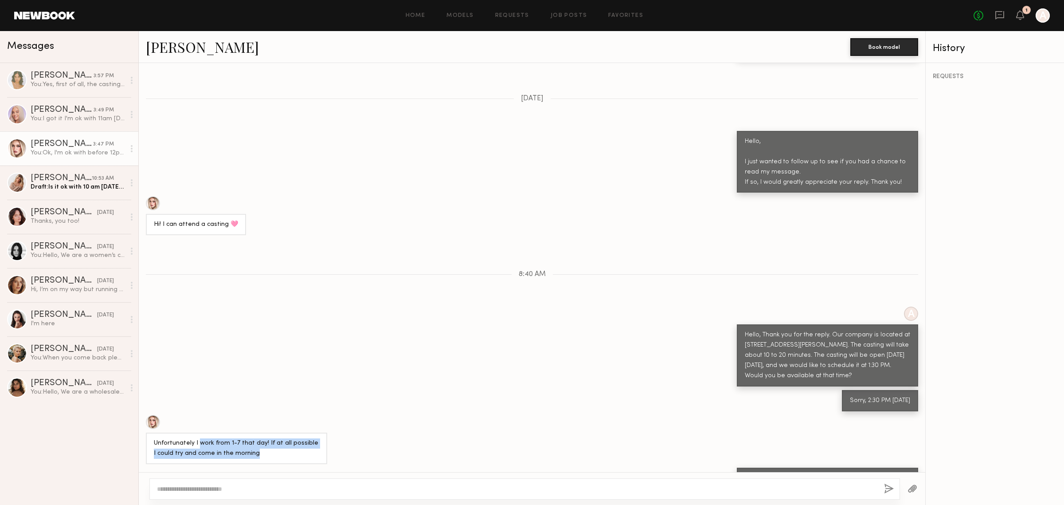
drag, startPoint x: 254, startPoint y: 415, endPoint x: 305, endPoint y: 420, distance: 51.3
click at [313, 438] on div "Unfortunately I work from 1-7 that day! If at all possible I could try and come…" at bounding box center [236, 448] width 165 height 20
click at [264, 438] on div "Unfortunately I work from 1-7 that day! If at all possible I could try and come…" at bounding box center [236, 448] width 165 height 20
drag, startPoint x: 68, startPoint y: 181, endPoint x: 74, endPoint y: 180, distance: 5.8
click at [68, 181] on div "[PERSON_NAME]" at bounding box center [61, 178] width 61 height 9
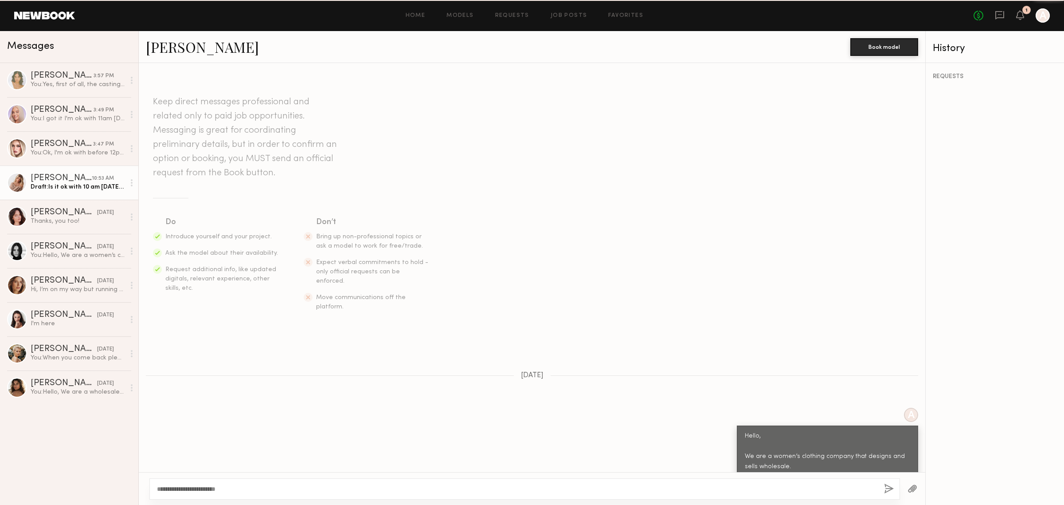
scroll to position [466, 0]
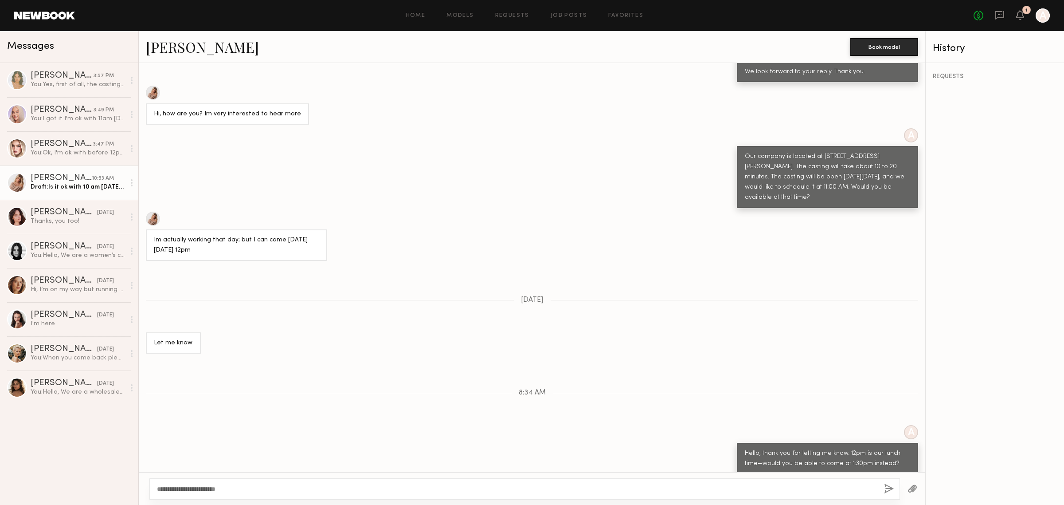
drag, startPoint x: 176, startPoint y: 455, endPoint x: 282, endPoint y: 455, distance: 106.4
click at [282, 483] on div "How about morning time on Friday? At 10:30am?" at bounding box center [222, 488] width 136 height 10
click at [258, 478] on div "How about morning time on Friday? At 10:30am?" at bounding box center [222, 488] width 152 height 21
drag, startPoint x: 249, startPoint y: 454, endPoint x: 299, endPoint y: 450, distance: 50.7
click at [299, 478] on div "How about morning time on Friday? At 10:30am?" at bounding box center [532, 488] width 787 height 21
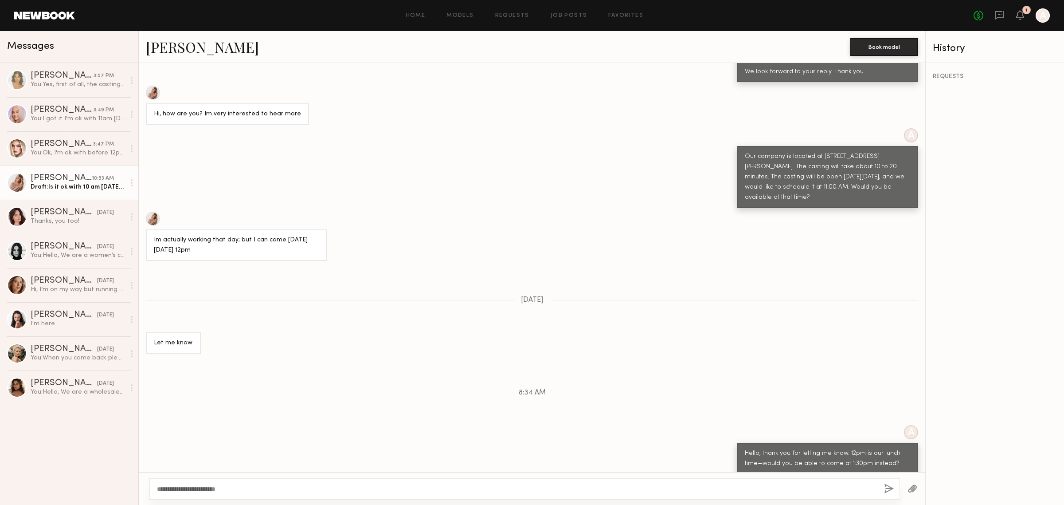
click at [262, 483] on div "How about morning time on Friday? At 10:30am?" at bounding box center [222, 488] width 136 height 10
drag, startPoint x: 777, startPoint y: 419, endPoint x: 842, endPoint y: 420, distance: 64.7
click at [842, 448] on div "Hello, thank you for letting me know. 12pm is our lunch time—would you be able …" at bounding box center [827, 458] width 165 height 20
click at [831, 448] on div "Hello, thank you for letting me know. 12pm is our lunch time—would you be able …" at bounding box center [827, 458] width 165 height 20
drag, startPoint x: 806, startPoint y: 419, endPoint x: 869, endPoint y: 415, distance: 63.1
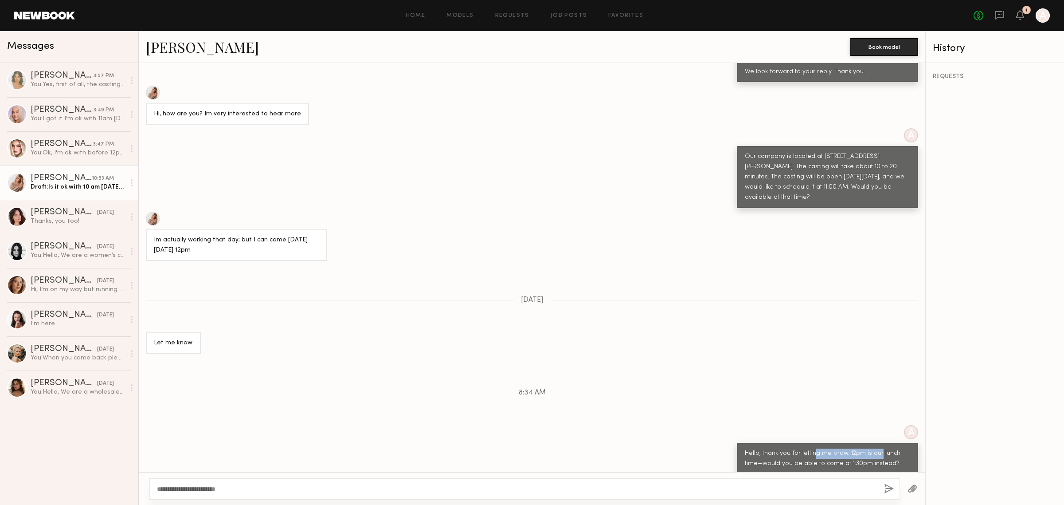
click at [869, 448] on div "Hello, thank you for letting me know. 12pm is our lunch time—would you be able …" at bounding box center [827, 458] width 165 height 20
click at [843, 448] on div "Hello, thank you for letting me know. 12pm is our lunch time—would you be able …" at bounding box center [827, 458] width 165 height 20
drag, startPoint x: 743, startPoint y: 429, endPoint x: 805, endPoint y: 431, distance: 61.7
click at [805, 448] on div "Hello, thank you for letting me know. 12pm is our lunch time—would you be able …" at bounding box center [827, 458] width 165 height 20
click at [200, 483] on div "How about morning time on Friday? At 10:30am?" at bounding box center [222, 488] width 136 height 10
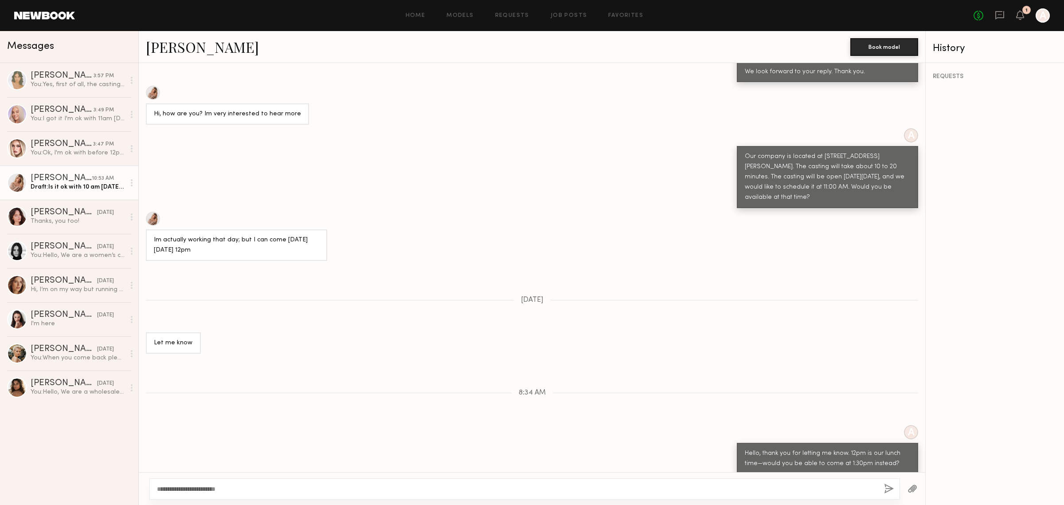
drag, startPoint x: 212, startPoint y: 455, endPoint x: 272, endPoint y: 453, distance: 60.3
click at [272, 483] on div "How about morning time on Friday? At 10:30am?" at bounding box center [222, 488] width 136 height 10
click at [194, 483] on div "How about morning time on Friday? At 10:30am?" at bounding box center [222, 488] width 136 height 10
drag, startPoint x: 158, startPoint y: 455, endPoint x: 279, endPoint y: 454, distance: 121.5
click at [279, 483] on div "How about morning time on Friday? At 10:30am?" at bounding box center [222, 488] width 136 height 10
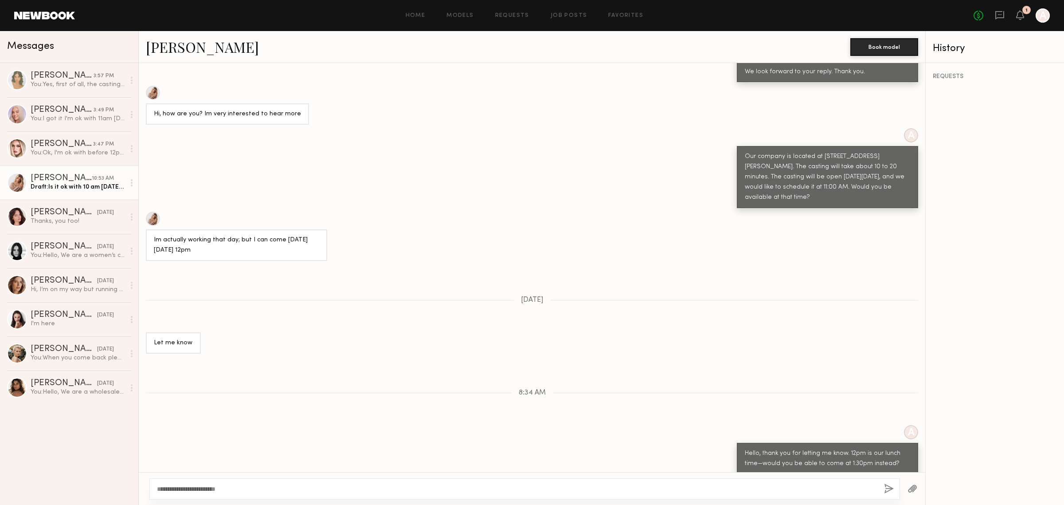
click at [222, 483] on div "How about morning time on Friday? At 10:30am?" at bounding box center [222, 488] width 136 height 10
click at [247, 483] on div "How about morning time on Friday? At 10:30am?" at bounding box center [222, 488] width 136 height 10
click at [92, 145] on div "[PERSON_NAME]" at bounding box center [62, 144] width 63 height 9
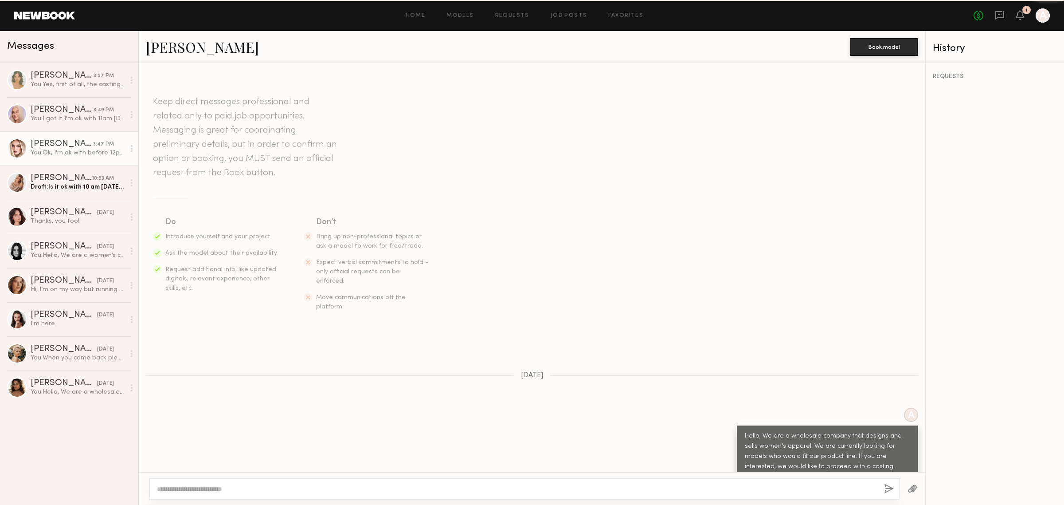
scroll to position [438, 0]
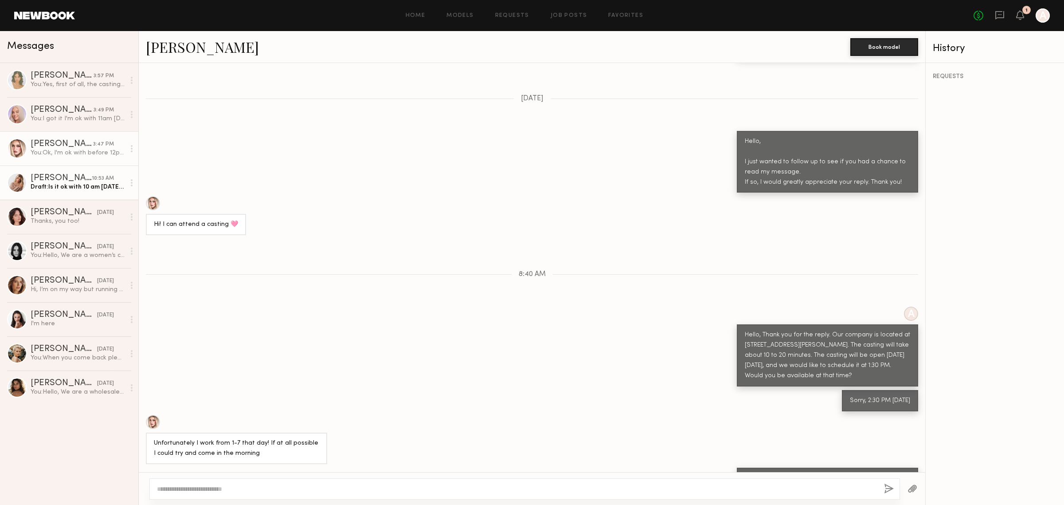
click at [92, 182] on div "10:53 AM" at bounding box center [103, 178] width 22 height 8
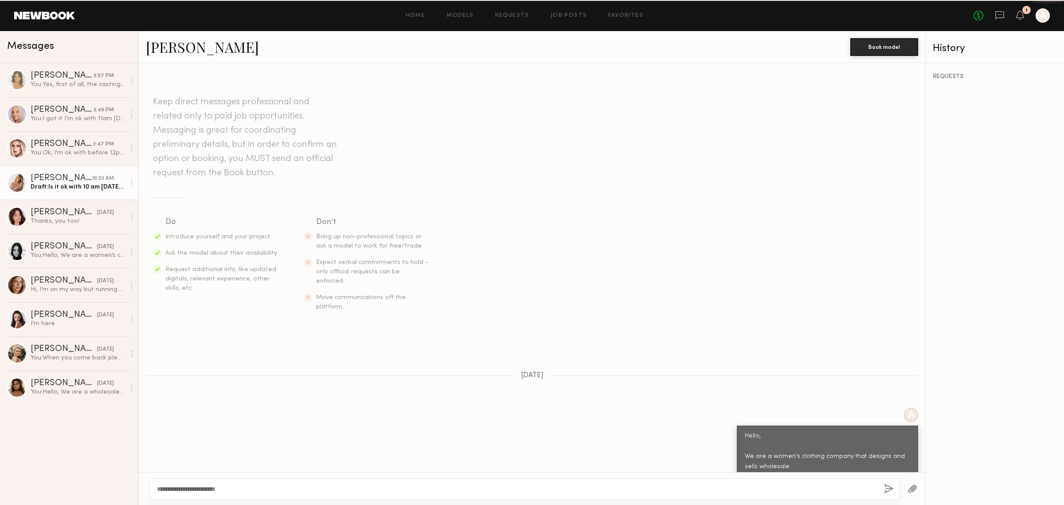
scroll to position [466, 0]
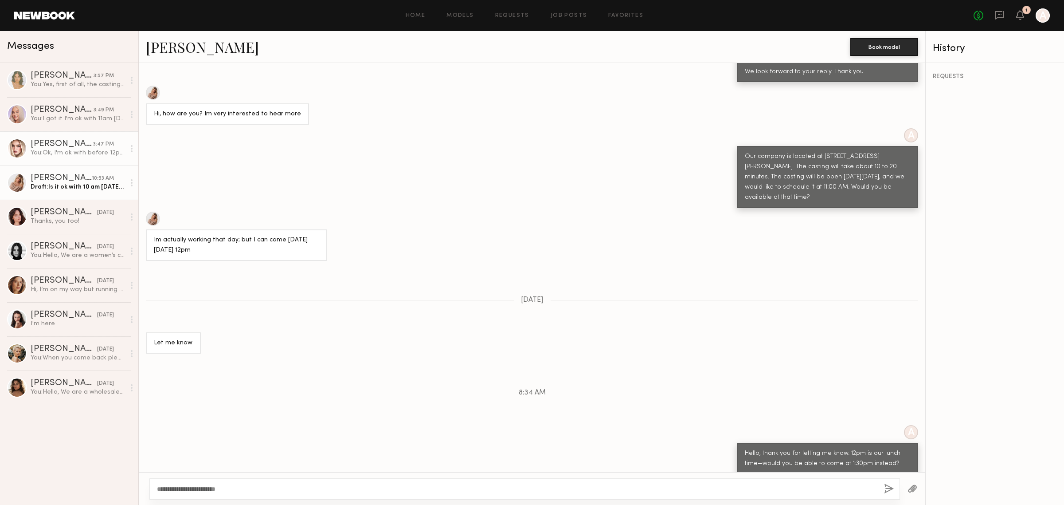
click at [95, 150] on div "You: Ok, I'm ok with before 12pm let me know what time able to come. Thank you." at bounding box center [78, 153] width 94 height 8
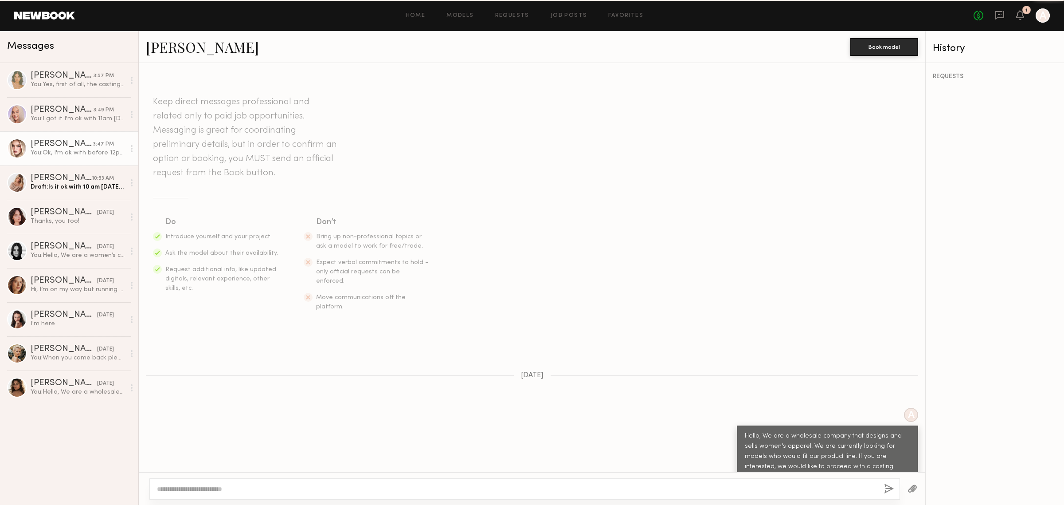
scroll to position [438, 0]
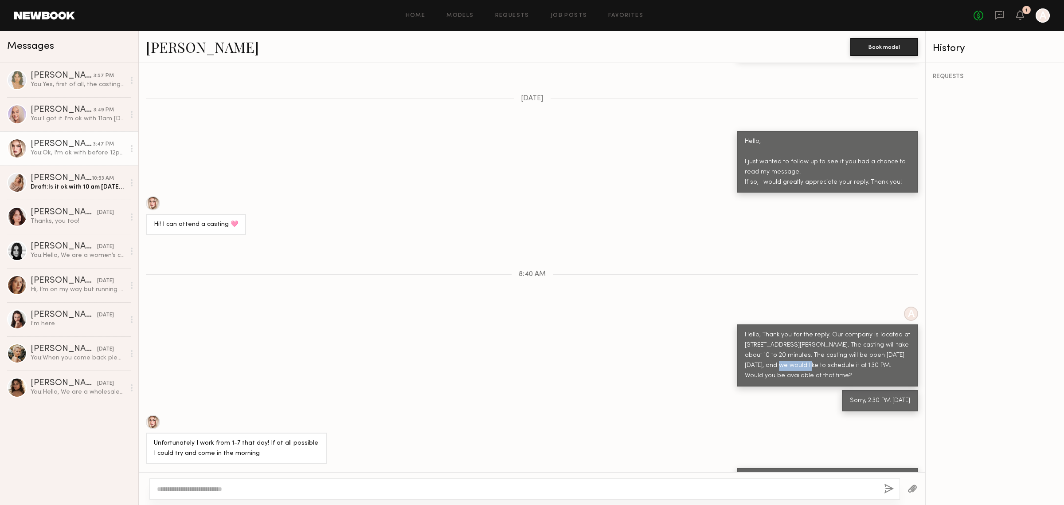
drag, startPoint x: 743, startPoint y: 336, endPoint x: 776, endPoint y: 335, distance: 33.3
click at [776, 335] on div "Hello, Thank you for the reply. Our company is located at [STREET_ADDRESS][PERS…" at bounding box center [827, 355] width 165 height 51
drag, startPoint x: 866, startPoint y: 326, endPoint x: 886, endPoint y: 325, distance: 20.5
click at [887, 330] on div "Hello, Thank you for the reply. Our company is located at [STREET_ADDRESS][PERS…" at bounding box center [827, 355] width 165 height 51
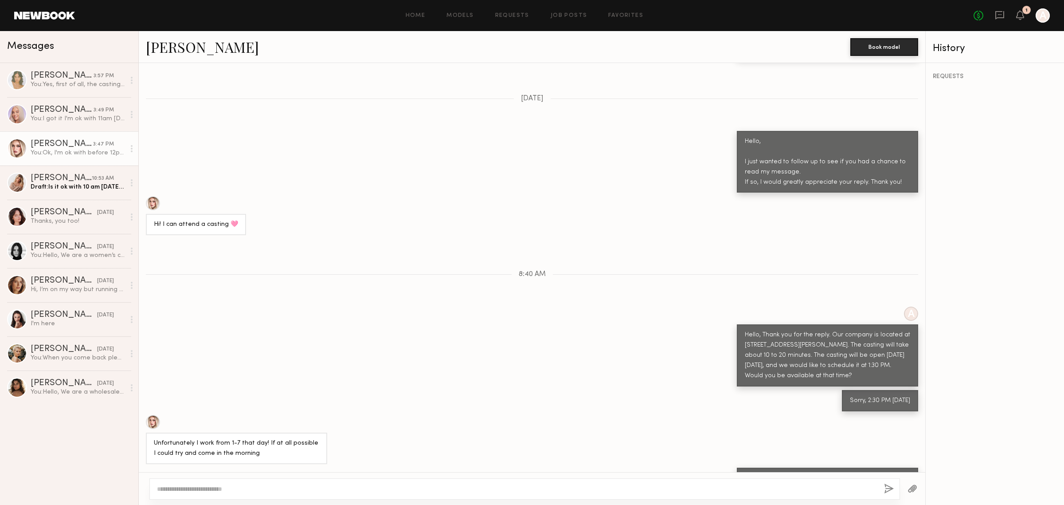
click at [785, 333] on div "Hello, Thank you for the reply. Our company is located at [STREET_ADDRESS][PERS…" at bounding box center [827, 355] width 165 height 51
drag, startPoint x: 793, startPoint y: 330, endPoint x: 797, endPoint y: 331, distance: 4.5
click at [796, 330] on div "Hello, Thank you for the reply. Our company is located at [STREET_ADDRESS][PERS…" at bounding box center [827, 355] width 165 height 51
click at [805, 336] on div "Hello, Thank you for the reply. Our company is located at [STREET_ADDRESS][PERS…" at bounding box center [827, 355] width 165 height 51
drag, startPoint x: 905, startPoint y: 333, endPoint x: 932, endPoint y: 333, distance: 26.6
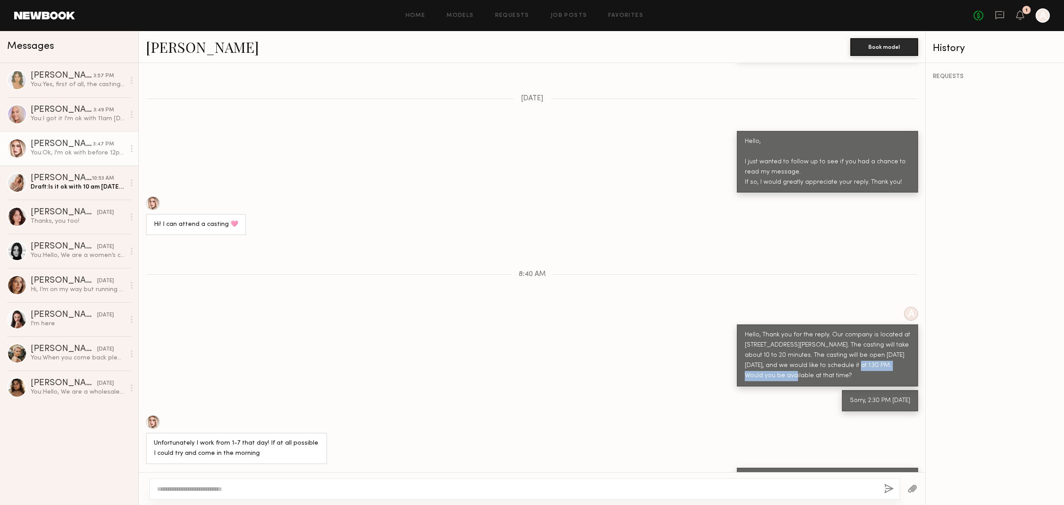
click at [932, 333] on div "Messages Lily D. 3:57 PM You: Yes, first of all, the casting will be unpaid and…" at bounding box center [532, 268] width 1064 height 474
click at [817, 336] on div "Hello, Thank you for the reply. Our company is located at [STREET_ADDRESS][PERS…" at bounding box center [827, 355] width 165 height 51
drag, startPoint x: 847, startPoint y: 335, endPoint x: 879, endPoint y: 335, distance: 32.4
click at [879, 335] on div "Hello, Thank you for the reply. Our company is located at [STREET_ADDRESS][PERS…" at bounding box center [827, 355] width 165 height 51
click at [877, 338] on div "Hello, Thank you for the reply. Our company is located at [STREET_ADDRESS][PERS…" at bounding box center [827, 355] width 165 height 51
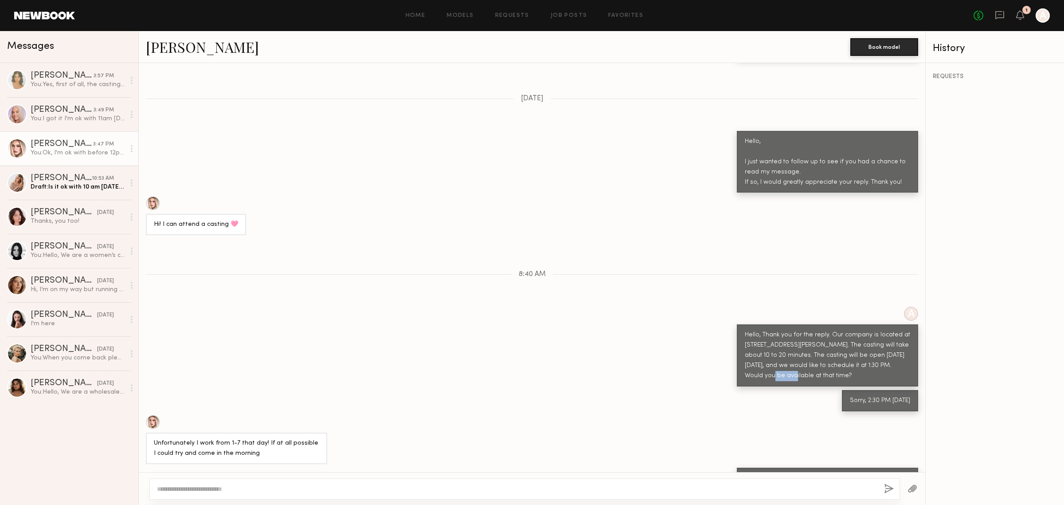
drag, startPoint x: 878, startPoint y: 330, endPoint x: 901, endPoint y: 334, distance: 22.9
click at [901, 334] on div "Hello, Thank you for the reply. Our company is located at [STREET_ADDRESS][PERS…" at bounding box center [827, 355] width 165 height 51
click at [783, 345] on div "Hello, Thank you for the reply. Our company is located at [STREET_ADDRESS][PERS…" at bounding box center [827, 355] width 165 height 51
drag, startPoint x: 766, startPoint y: 346, endPoint x: 811, endPoint y: 344, distance: 45.7
click at [811, 344] on div "Hello, Thank you for the reply. Our company is located at [STREET_ADDRESS][PERS…" at bounding box center [827, 355] width 165 height 51
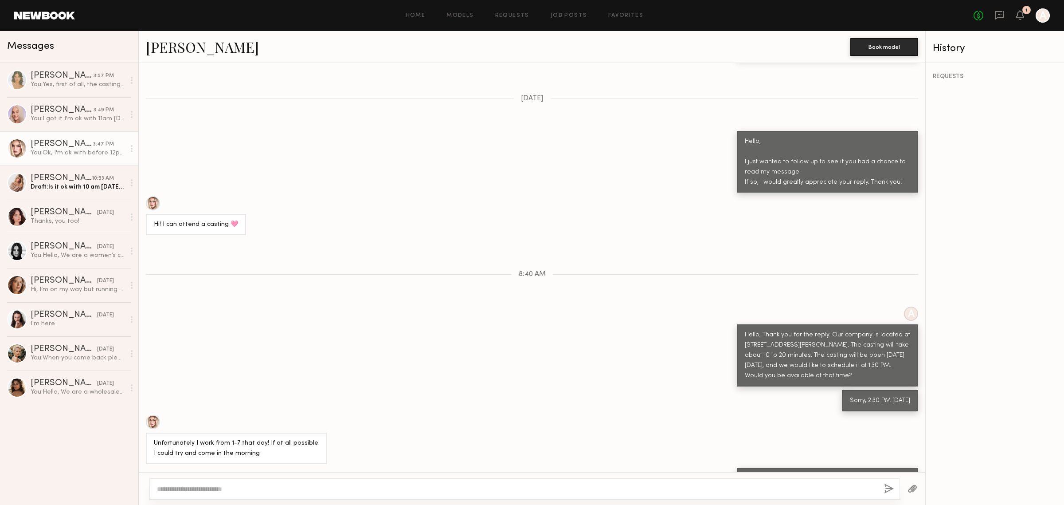
click at [827, 340] on div "Hello, Thank you for the reply. Our company is located at [STREET_ADDRESS][PERS…" at bounding box center [827, 355] width 165 height 51
drag, startPoint x: 812, startPoint y: 448, endPoint x: 826, endPoint y: 449, distance: 13.8
click at [826, 473] on div "Ok, I'm ok with before 12pm let me know what time able to come. Thank you." at bounding box center [827, 483] width 165 height 20
click at [778, 473] on div "Ok, I'm ok with before 12pm let me know what time able to come. Thank you." at bounding box center [827, 483] width 165 height 20
drag, startPoint x: 742, startPoint y: 447, endPoint x: 803, endPoint y: 446, distance: 61.2
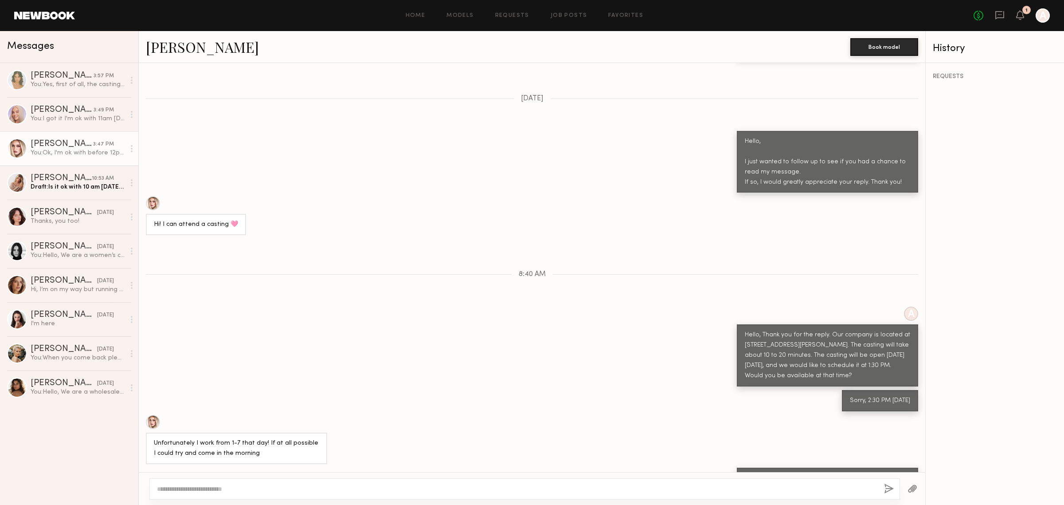
click at [803, 473] on div "Ok, I'm ok with before 12pm let me know what time able to come. Thank you." at bounding box center [827, 483] width 165 height 20
click at [818, 473] on div "Ok, I'm ok with before 12pm let me know what time able to come. Thank you." at bounding box center [827, 483] width 165 height 20
click at [776, 473] on div "Ok, I'm ok with before 12pm let me know what time able to come. Thank you." at bounding box center [827, 483] width 165 height 20
click at [68, 191] on div "Draft: Is it ok with 10 am 10/3 ?" at bounding box center [78, 187] width 94 height 8
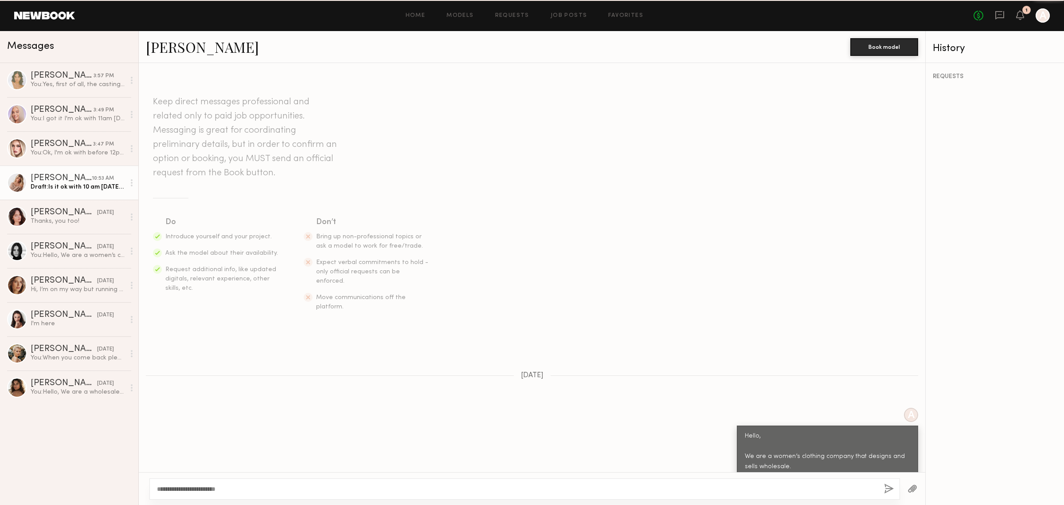
scroll to position [466, 0]
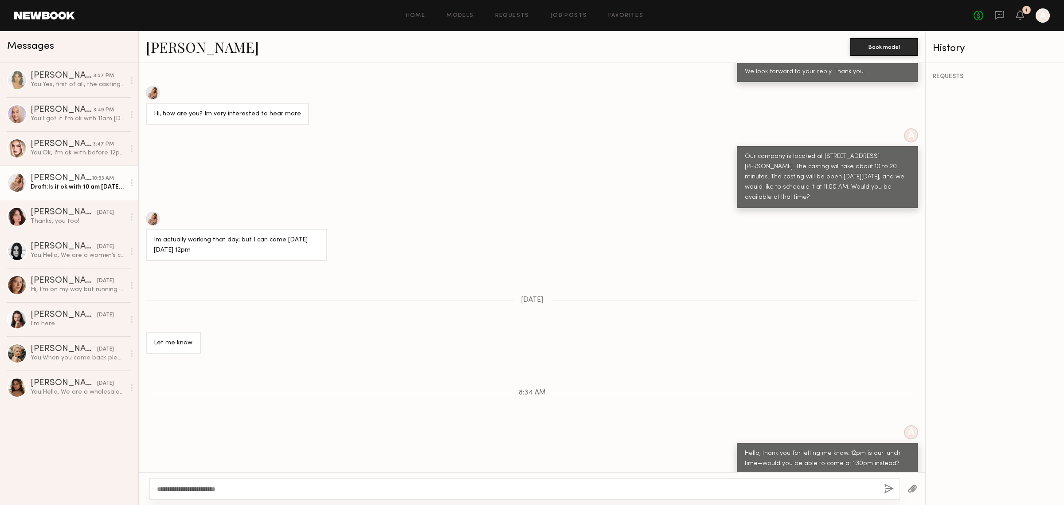
click at [356, 485] on textarea "**********" at bounding box center [517, 488] width 720 height 9
drag, startPoint x: 362, startPoint y: 485, endPoint x: 98, endPoint y: 482, distance: 264.3
click at [98, 482] on div "Messages Lily D. 3:57 PM You: Yes, first of all, the casting will be unpaid and…" at bounding box center [532, 268] width 1064 height 474
type textarea "*"
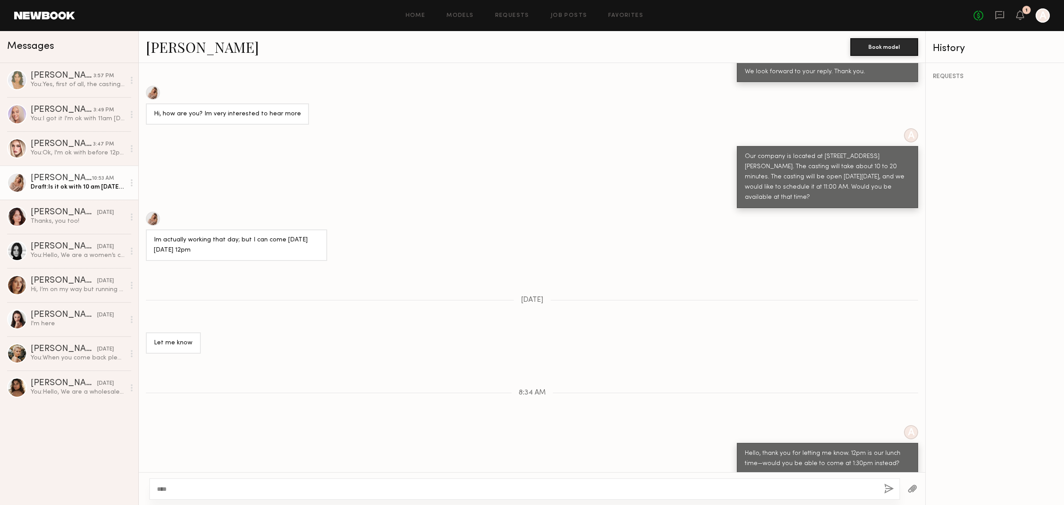
click at [267, 482] on div "****" at bounding box center [524, 488] width 751 height 21
click at [263, 490] on textarea "****" at bounding box center [517, 488] width 720 height 9
click at [264, 486] on textarea "**********" at bounding box center [517, 488] width 720 height 9
click at [288, 493] on textarea "**********" at bounding box center [517, 488] width 720 height 9
click at [176, 486] on textarea "**********" at bounding box center [517, 488] width 720 height 9
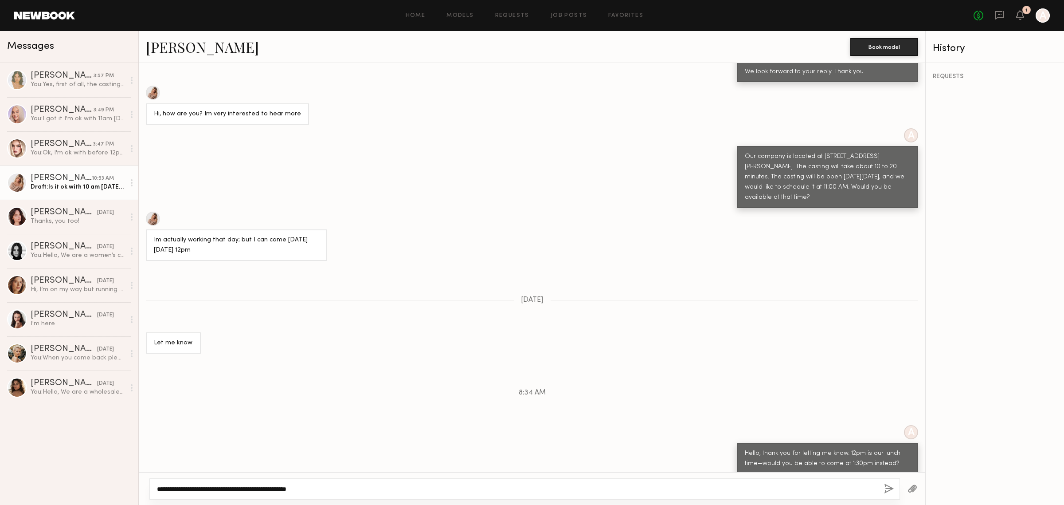
click at [201, 489] on textarea "**********" at bounding box center [517, 488] width 720 height 9
click at [236, 488] on textarea "**********" at bounding box center [517, 488] width 720 height 9
click at [301, 490] on textarea "**********" at bounding box center [517, 488] width 720 height 9
type textarea "**********"
click at [888, 490] on button "button" at bounding box center [889, 488] width 10 height 11
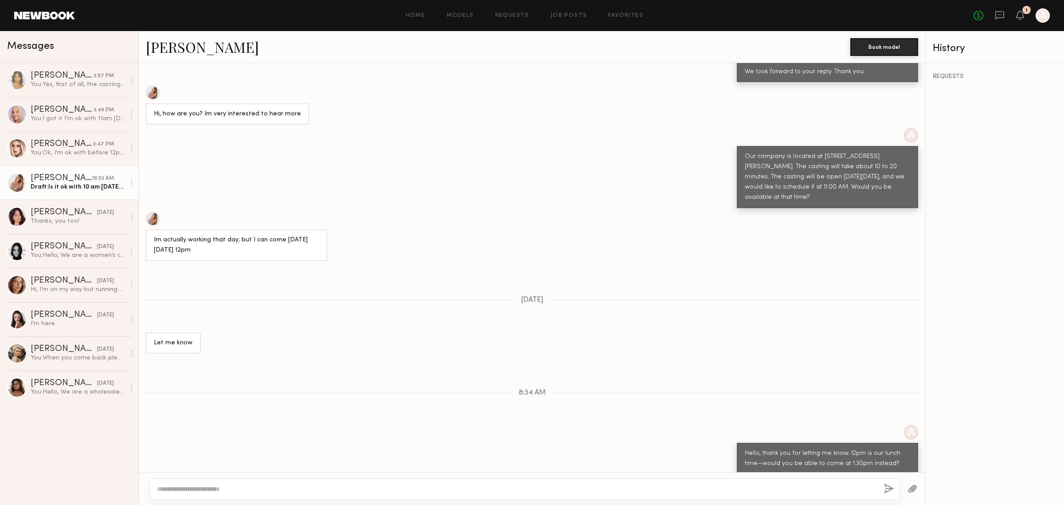
scroll to position [587, 0]
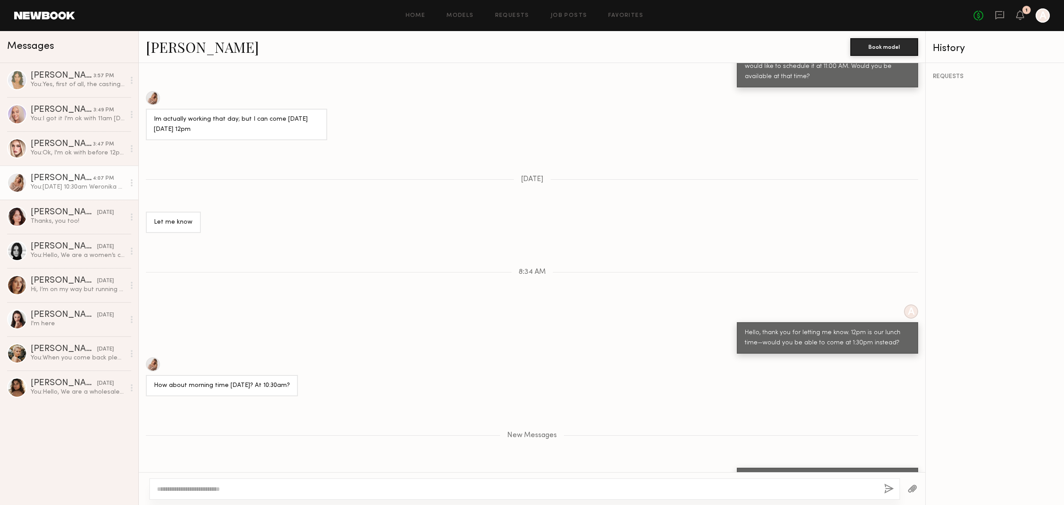
click at [759, 484] on div at bounding box center [524, 488] width 751 height 21
click at [764, 486] on textarea at bounding box center [517, 488] width 720 height 9
click at [94, 151] on div "You: Ok, I'm ok with before 12pm let me know what time able to come. Thank you." at bounding box center [78, 153] width 94 height 8
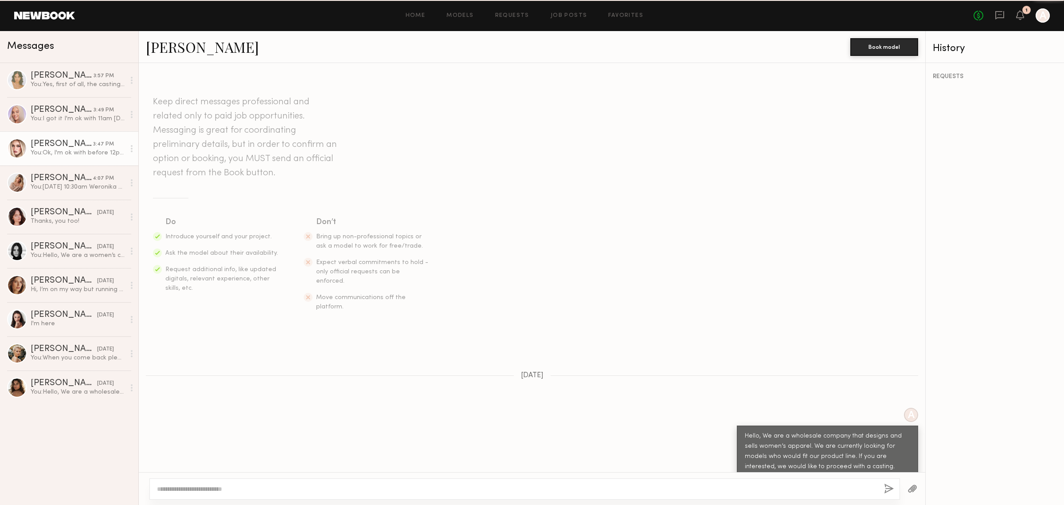
scroll to position [438, 0]
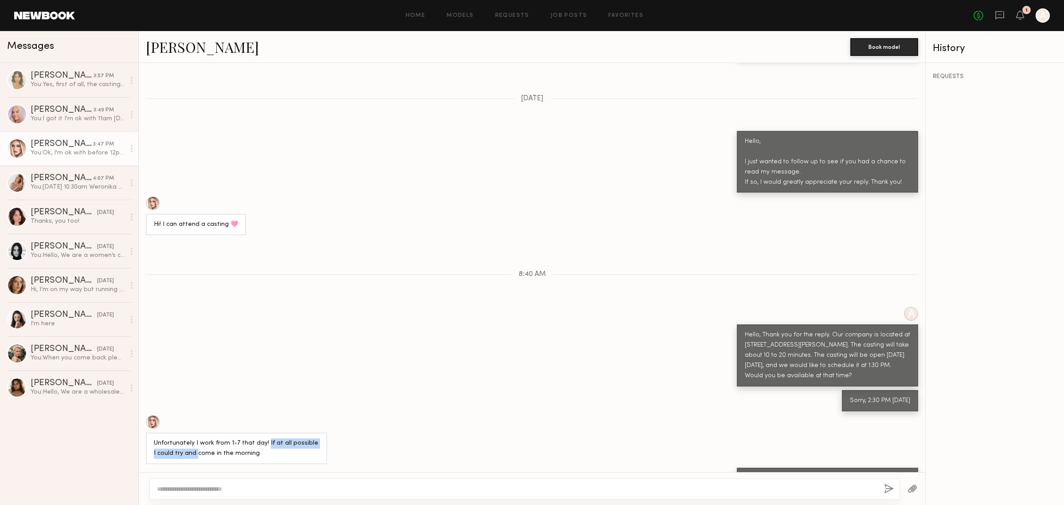
drag, startPoint x: 197, startPoint y: 416, endPoint x: 264, endPoint y: 411, distance: 67.2
click at [264, 438] on div "Unfortunately I work from 1-7 that day! If at all possible I could try and come…" at bounding box center [236, 448] width 165 height 20
click at [265, 438] on div "Unfortunately I work from 1-7 that day! If at all possible I could try and come…" at bounding box center [236, 448] width 165 height 20
drag, startPoint x: 213, startPoint y: 409, endPoint x: 300, endPoint y: 413, distance: 87.0
click at [300, 438] on div "Unfortunately I work from 1-7 that day! If at all possible I could try and come…" at bounding box center [236, 448] width 165 height 20
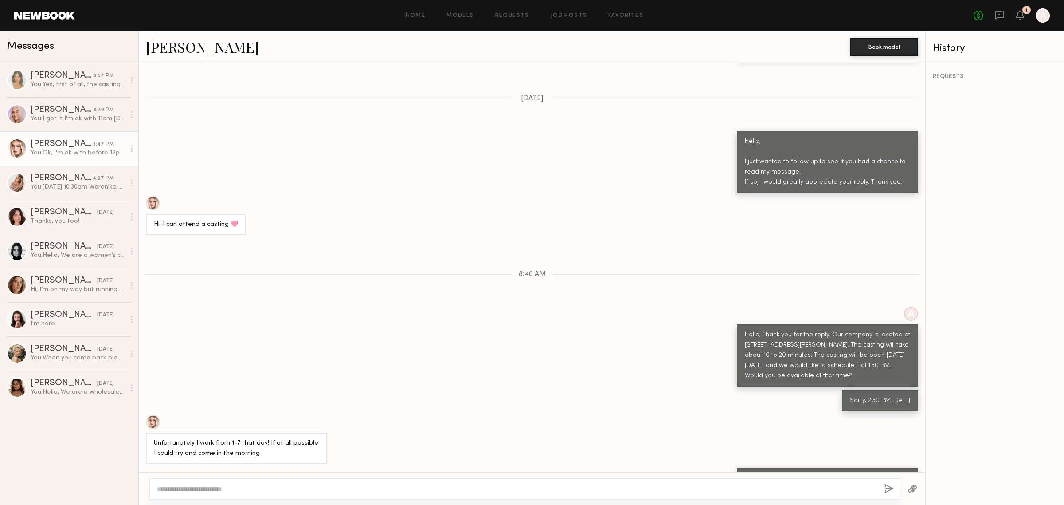
click at [253, 432] on div "Unfortunately I work from 1-7 that day! If at all possible I could try and come…" at bounding box center [236, 447] width 181 height 31
click at [269, 438] on div "Unfortunately I work from 1-7 that day! If at all possible I could try and come…" at bounding box center [236, 448] width 165 height 20
click at [235, 438] on div "Unfortunately I work from 1-7 that day! If at all possible I could try and come…" at bounding box center [236, 448] width 165 height 20
drag, startPoint x: 260, startPoint y: 417, endPoint x: 306, endPoint y: 419, distance: 46.2
click at [304, 438] on div "Unfortunately I work from 1-7 that day! If at all possible I could try and come…" at bounding box center [236, 448] width 165 height 20
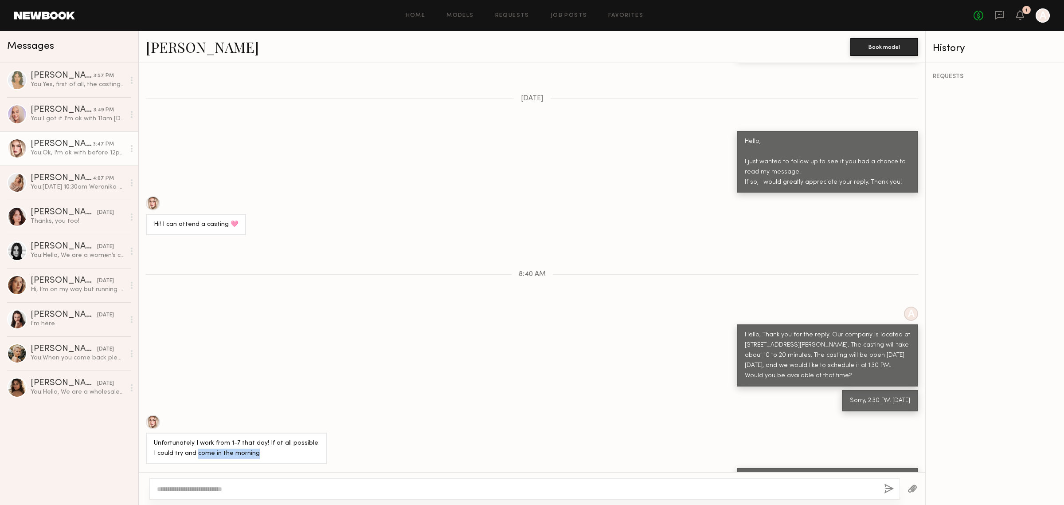
click at [295, 438] on div "Unfortunately I work from 1-7 that day! If at all possible I could try and come…" at bounding box center [236, 448] width 165 height 20
drag, startPoint x: 242, startPoint y: 411, endPoint x: 289, endPoint y: 412, distance: 47.0
click at [289, 438] on div "Unfortunately I work from 1-7 that day! If at all possible I could try and come…" at bounding box center [236, 448] width 165 height 20
click at [288, 438] on div "Unfortunately I work from 1-7 that day! If at all possible I could try and come…" at bounding box center [236, 448] width 165 height 20
click at [765, 497] on div at bounding box center [524, 488] width 751 height 21
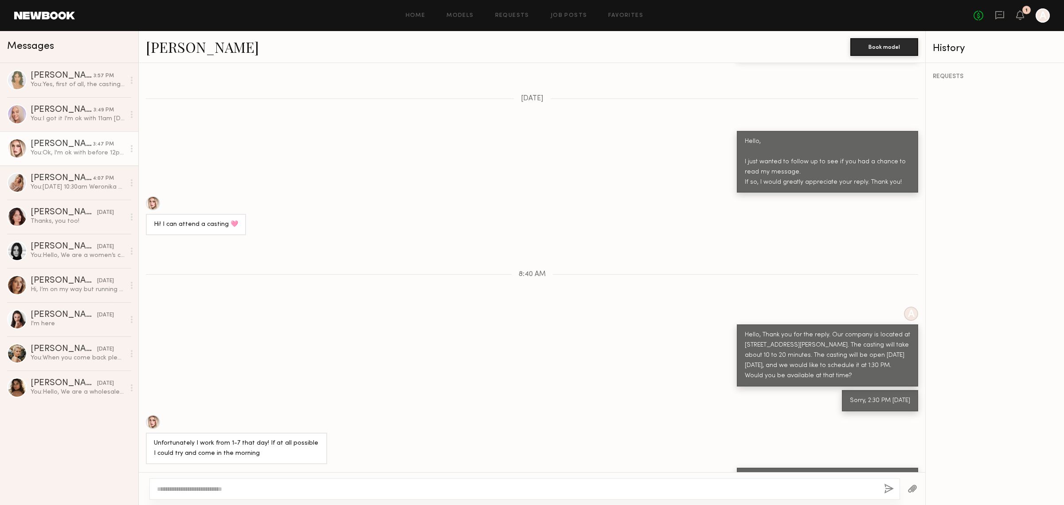
click at [770, 486] on textarea at bounding box center [517, 488] width 720 height 9
type textarea "*"
type textarea "**********"
click at [886, 488] on button "button" at bounding box center [889, 488] width 10 height 11
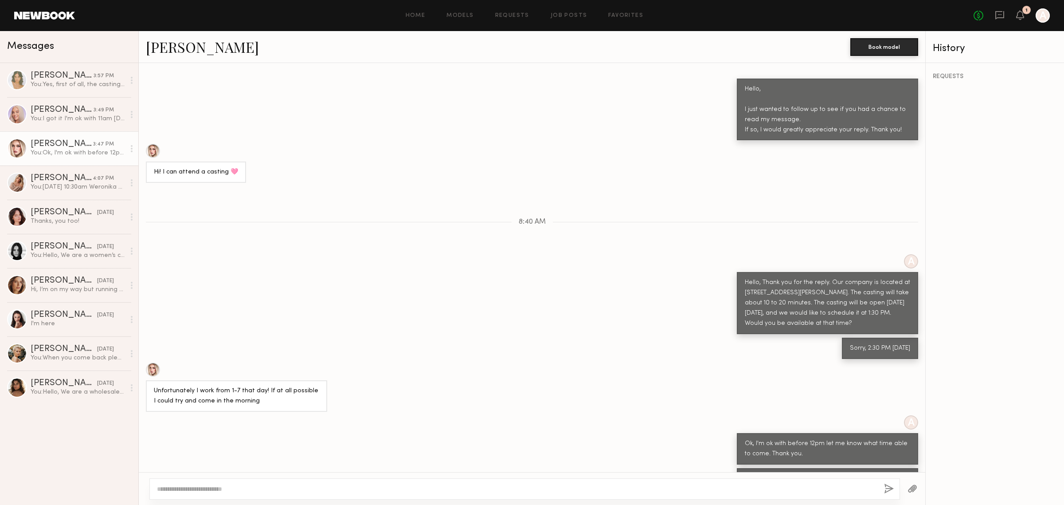
drag, startPoint x: 741, startPoint y: 447, endPoint x: 841, endPoint y: 449, distance: 99.4
click at [841, 474] on div "Sorry someone just take one spot for casting. are you ok with [DATE] 11:30am?" at bounding box center [827, 484] width 165 height 20
click at [829, 474] on div "Sorry someone just take one spot for casting. are you ok with [DATE] 11:30am?" at bounding box center [827, 484] width 165 height 20
drag, startPoint x: 764, startPoint y: 444, endPoint x: 812, endPoint y: 444, distance: 48.3
click at [812, 474] on div "Sorry someone just take one spot for casting. are you ok with [DATE] 11:30am?" at bounding box center [827, 484] width 165 height 20
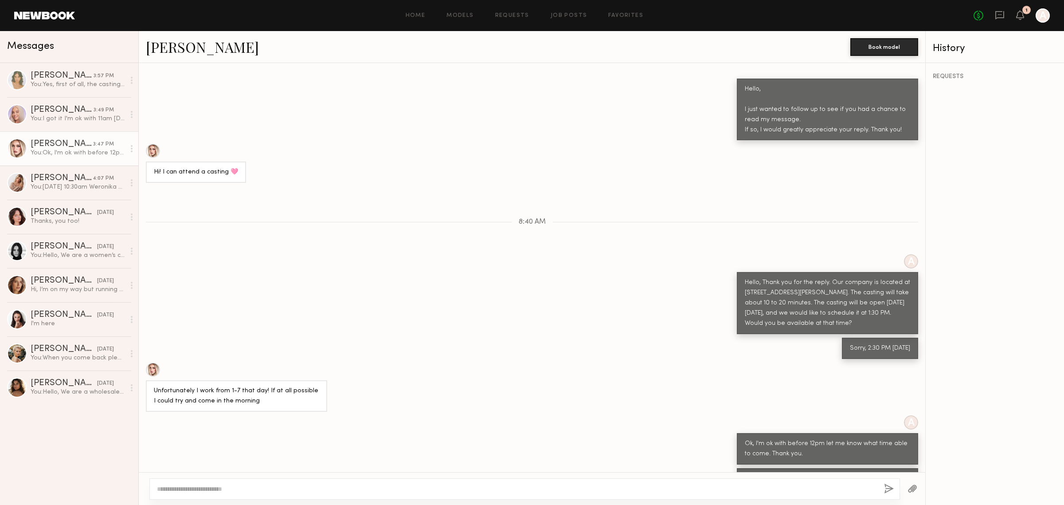
click at [819, 474] on div "Sorry someone just take one spot for casting. are you ok with [DATE] 11:30am?" at bounding box center [827, 484] width 165 height 20
click at [455, 282] on div "A Hello, Thank you for the reply. Our company is located at 1900 E 25th St, Ver…" at bounding box center [532, 294] width 787 height 80
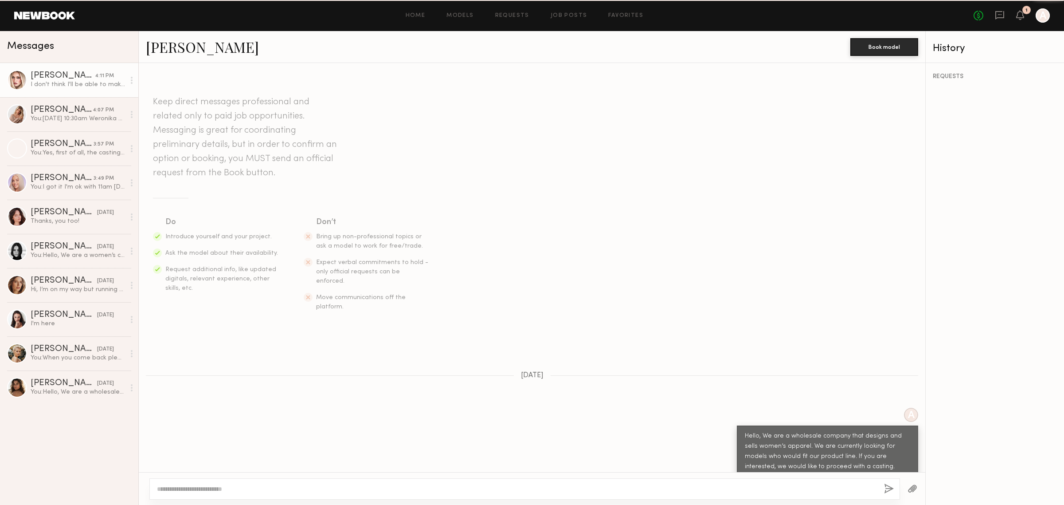
scroll to position [604, 0]
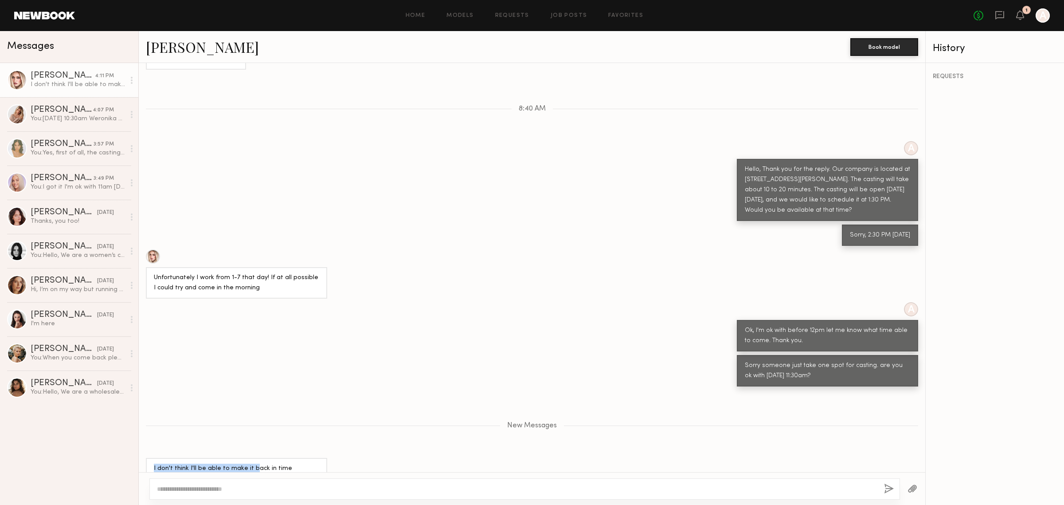
drag, startPoint x: 153, startPoint y: 436, endPoint x: 254, endPoint y: 435, distance: 100.7
click at [253, 458] on div "I don't think I'll be able to make it back in time for my shift since I work on…" at bounding box center [236, 479] width 181 height 42
click at [254, 463] on div "I don't think I'll be able to make it back in time for my shift since I work on…" at bounding box center [236, 478] width 165 height 31
drag, startPoint x: 220, startPoint y: 432, endPoint x: 273, endPoint y: 438, distance: 52.6
click at [273, 463] on div "I don't think I'll be able to make it back in time for my shift since I work on…" at bounding box center [236, 478] width 165 height 31
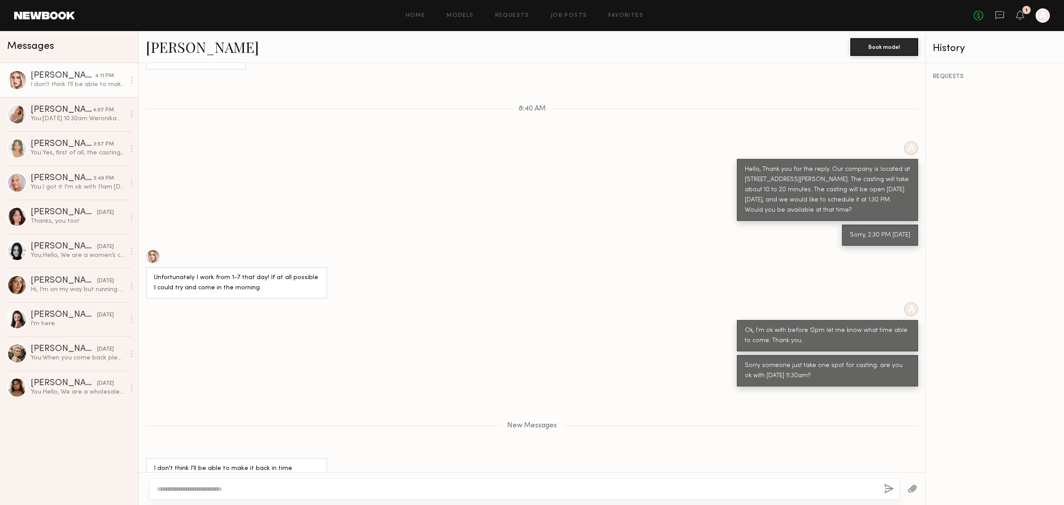
click at [280, 463] on div "I don't think I'll be able to make it back in time for my shift since I work on…" at bounding box center [236, 478] width 165 height 31
drag, startPoint x: 158, startPoint y: 445, endPoint x: 200, endPoint y: 446, distance: 42.1
click at [200, 463] on div "I don't think I'll be able to make it back in time for my shift since I work on…" at bounding box center [236, 478] width 165 height 31
click at [216, 463] on div "I don't think I'll be able to make it back in time for my shift since I work on…" at bounding box center [236, 478] width 165 height 31
drag, startPoint x: 221, startPoint y: 443, endPoint x: 249, endPoint y: 446, distance: 28.1
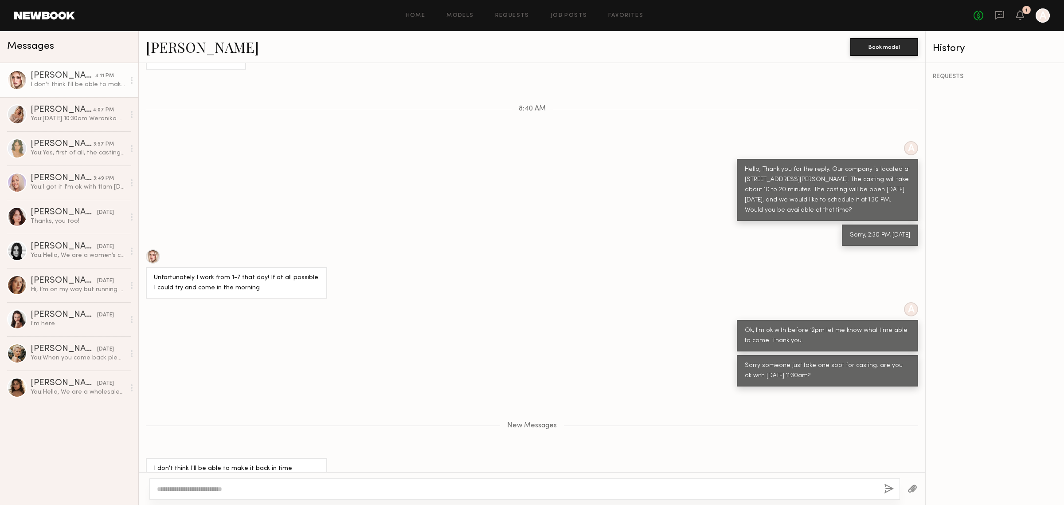
click at [249, 463] on div "I don't think I'll be able to make it back in time for my shift since I work on…" at bounding box center [236, 478] width 165 height 31
click at [255, 463] on div "I don't think I'll be able to make it back in time for my shift since I work on…" at bounding box center [236, 478] width 165 height 31
drag, startPoint x: 234, startPoint y: 444, endPoint x: 291, endPoint y: 446, distance: 57.7
click at [291, 463] on div "I don't think I'll be able to make it back in time for my shift since I work on…" at bounding box center [236, 478] width 165 height 31
click at [294, 463] on div "I don't think I'll be able to make it back in time for my shift since I work on…" at bounding box center [236, 478] width 165 height 31
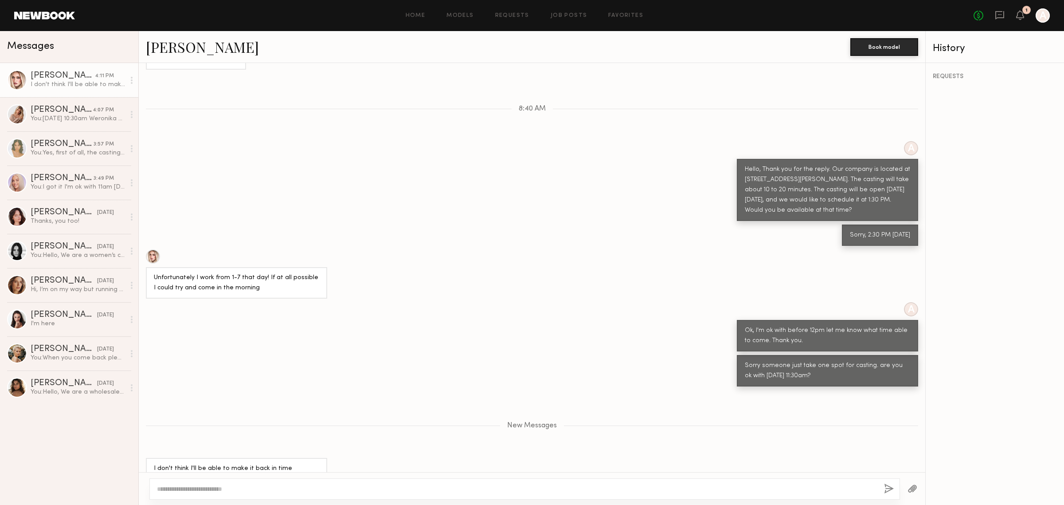
drag, startPoint x: 256, startPoint y: 444, endPoint x: 270, endPoint y: 451, distance: 15.5
click at [298, 463] on div "I don't think I'll be able to make it back in time for my shift since I work on…" at bounding box center [236, 478] width 165 height 31
click at [213, 463] on div "I don't think I'll be able to make it back in time for my shift since I work on…" at bounding box center [236, 478] width 165 height 31
drag, startPoint x: 158, startPoint y: 454, endPoint x: 291, endPoint y: 460, distance: 133.6
click at [291, 461] on div "I don't think I'll be able to make it back in time for my shift since I work on…" at bounding box center [236, 479] width 181 height 42
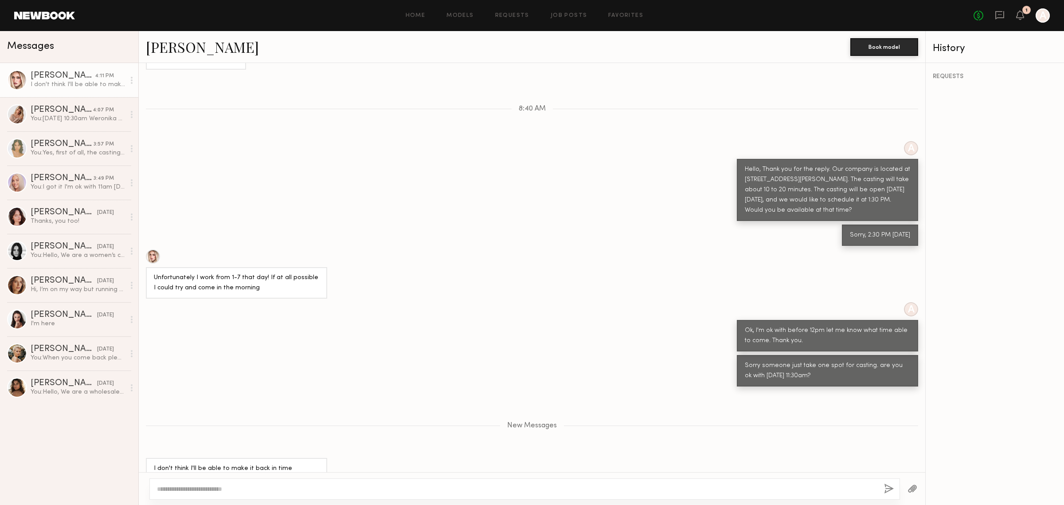
click at [285, 463] on div "I don't think I'll be able to make it back in time for my shift since I work on…" at bounding box center [236, 478] width 165 height 31
drag, startPoint x: 837, startPoint y: 334, endPoint x: 876, endPoint y: 334, distance: 39.0
click at [875, 361] on div "Sorry someone just take one spot for casting. are you ok with 10/3 11:30am?" at bounding box center [827, 371] width 165 height 20
click at [876, 361] on div "Sorry someone just take one spot for casting. are you ok with 10/3 11:30am?" at bounding box center [827, 371] width 165 height 20
drag, startPoint x: 741, startPoint y: 340, endPoint x: 848, endPoint y: 344, distance: 106.5
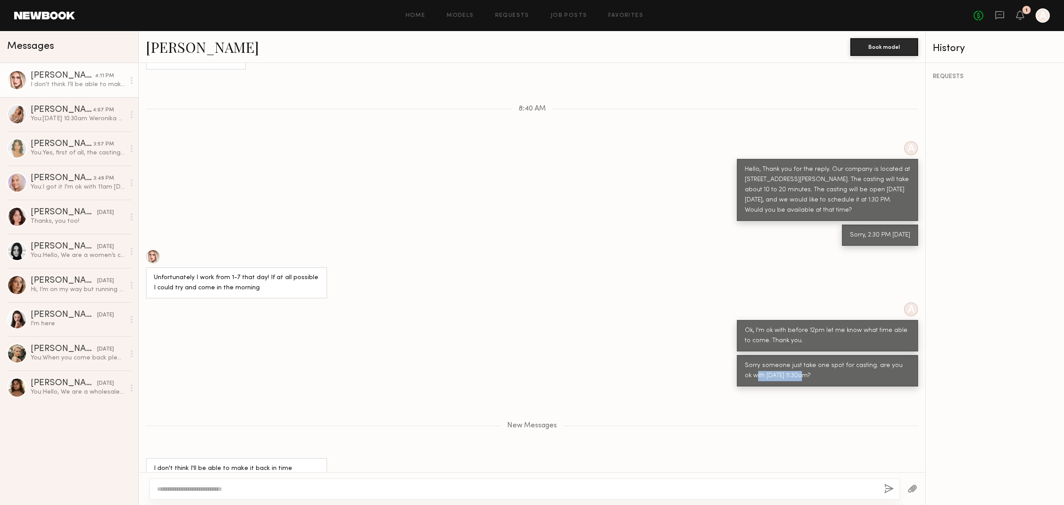
click at [848, 361] on div "Sorry someone just take one spot for casting. are you ok with 10/3 11:30am?" at bounding box center [827, 371] width 165 height 20
click at [796, 361] on div "Sorry someone just take one spot for casting. are you ok with 10/3 11:30am?" at bounding box center [827, 371] width 165 height 20
drag, startPoint x: 812, startPoint y: 344, endPoint x: 834, endPoint y: 345, distance: 21.3
click at [834, 361] on div "Sorry someone just take one spot for casting. are you ok with 10/3 11:30am?" at bounding box center [827, 371] width 165 height 20
click at [832, 361] on div "Sorry someone just take one spot for casting. are you ok with 10/3 11:30am?" at bounding box center [827, 371] width 165 height 20
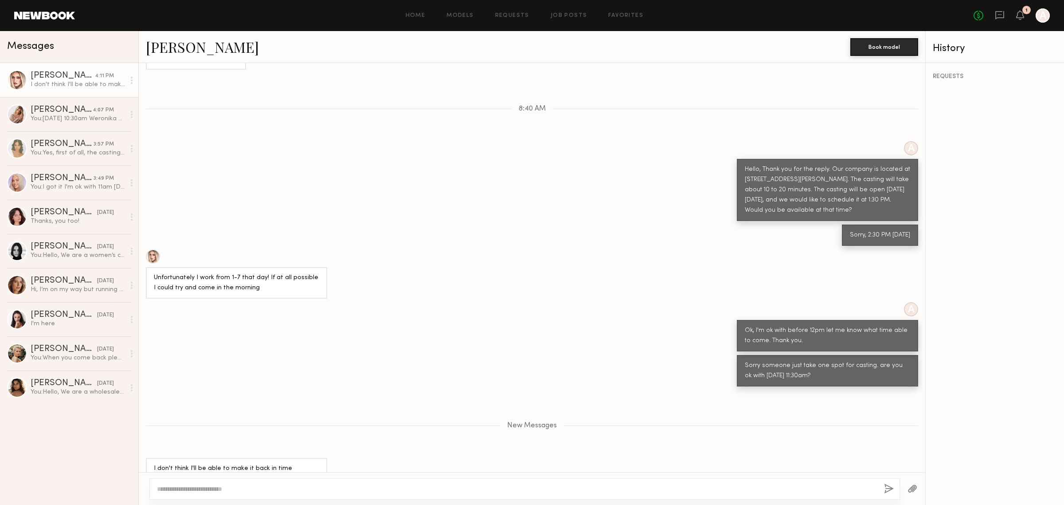
click at [240, 486] on textarea at bounding box center [517, 488] width 720 height 9
click at [329, 486] on textarea at bounding box center [517, 488] width 720 height 9
type textarea "*"
click at [404, 486] on textarea "**********" at bounding box center [517, 488] width 720 height 9
paste textarea "*****"
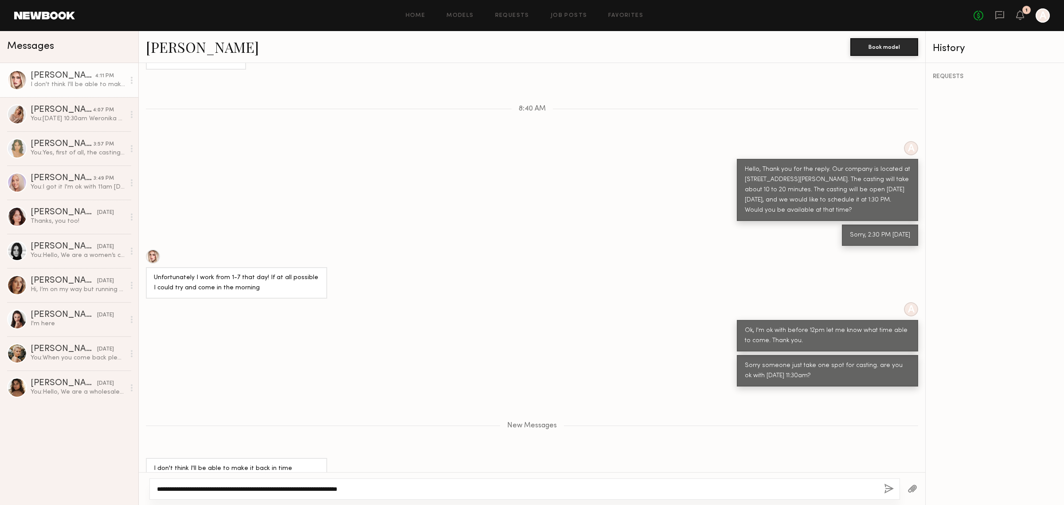
type textarea "**********"
click at [890, 490] on button "button" at bounding box center [889, 488] width 10 height 11
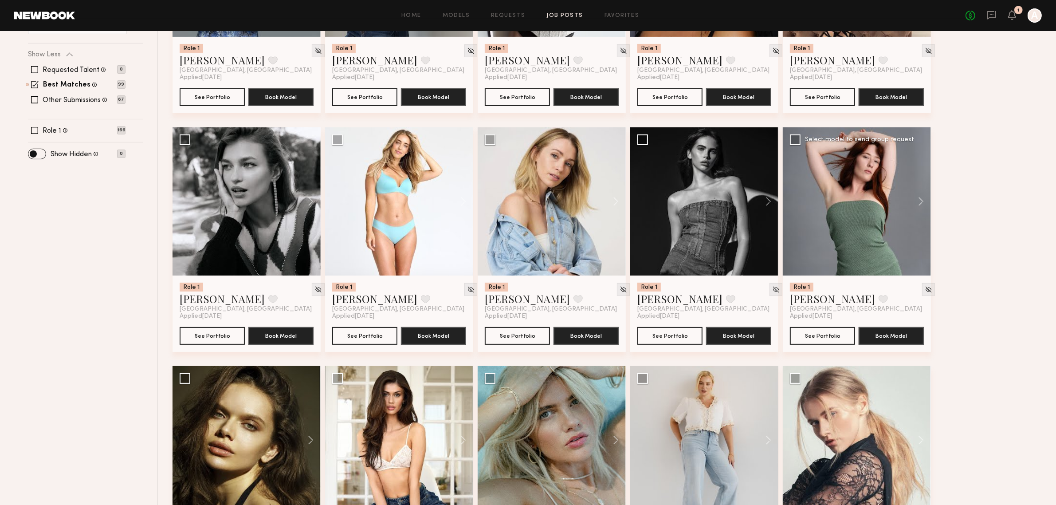
scroll to position [295, 0]
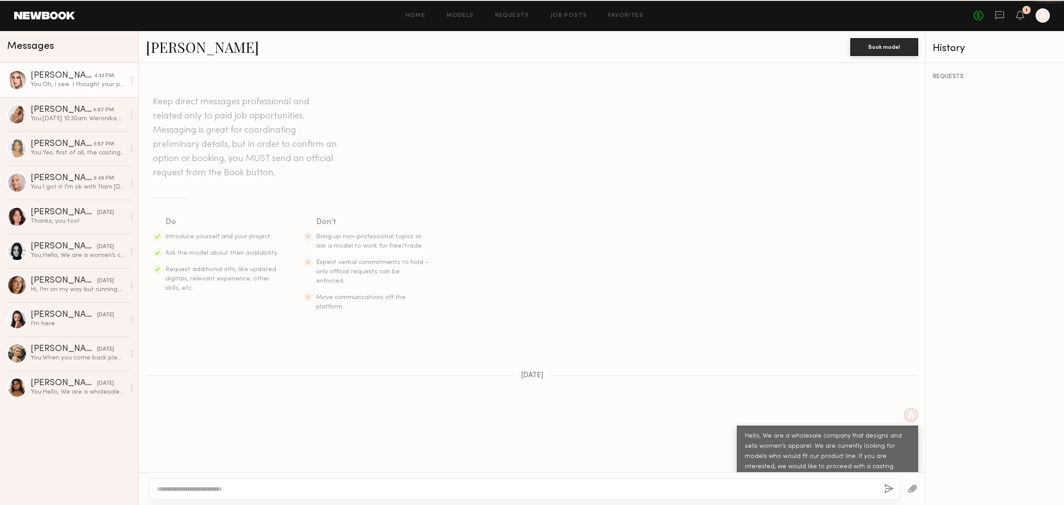
scroll to position [587, 0]
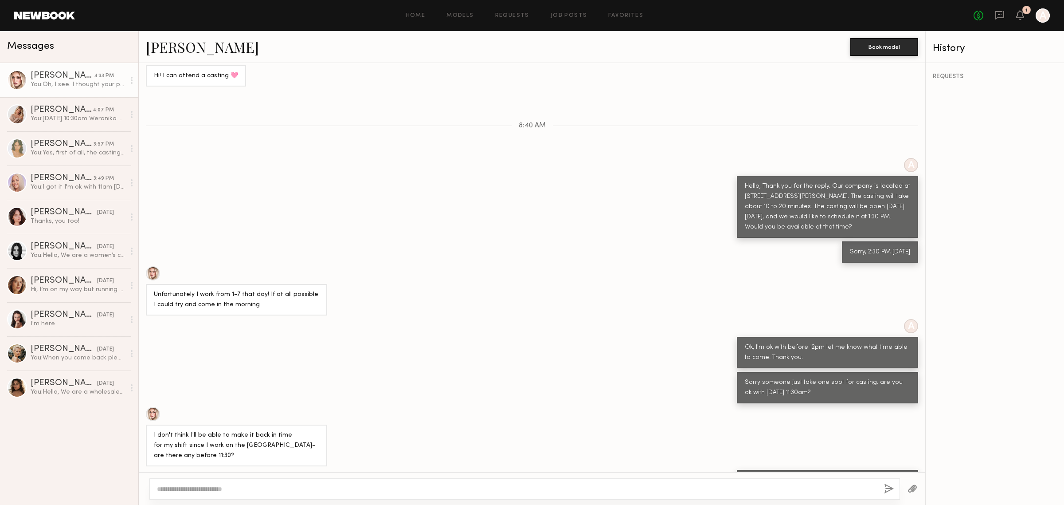
drag, startPoint x: 777, startPoint y: 444, endPoint x: 865, endPoint y: 449, distance: 87.9
click at [865, 475] on div "Oh, I see. I thought your project was nearby, but I understand. How about 9:30a…" at bounding box center [827, 485] width 165 height 20
click at [847, 475] on div "Oh, I see. I thought your project was nearby, but I understand. How about 9:30a…" at bounding box center [827, 485] width 165 height 20
drag, startPoint x: 823, startPoint y: 446, endPoint x: 876, endPoint y: 446, distance: 53.2
click at [876, 475] on div "Oh, I see. I thought your project was nearby, but I understand. How about 9:30a…" at bounding box center [827, 485] width 165 height 20
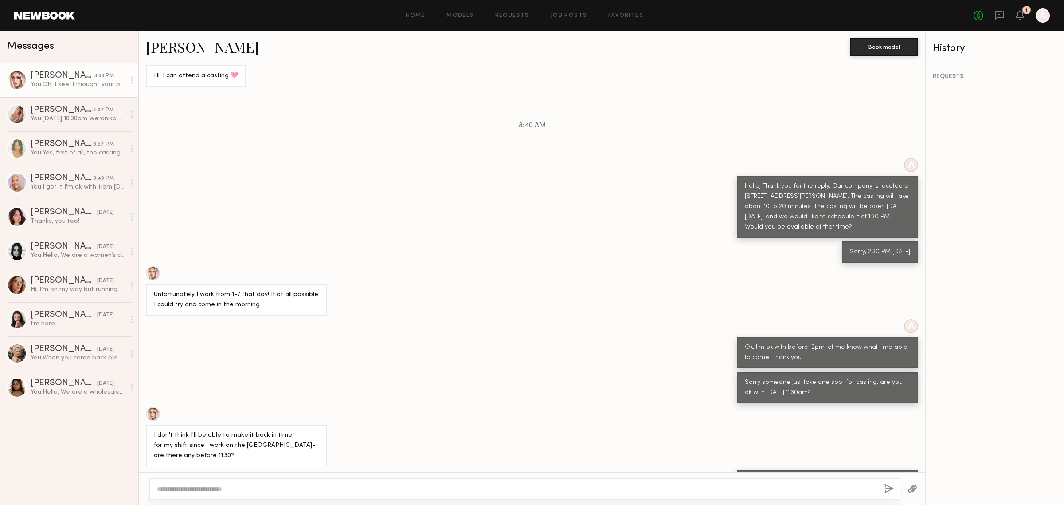
click at [876, 475] on div "Oh, I see. I thought your project was nearby, but I understand. How about 9:30a…" at bounding box center [827, 485] width 165 height 20
drag, startPoint x: 837, startPoint y: 442, endPoint x: 864, endPoint y: 443, distance: 27.1
click at [860, 475] on div "Oh, I see. I thought your project was nearby, but I understand. How about 9:30a…" at bounding box center [827, 485] width 165 height 20
click at [861, 475] on div "Oh, I see. I thought your project was nearby, but I understand. How about 9:30a…" at bounding box center [827, 485] width 165 height 20
drag, startPoint x: 739, startPoint y: 457, endPoint x: 777, endPoint y: 458, distance: 38.1
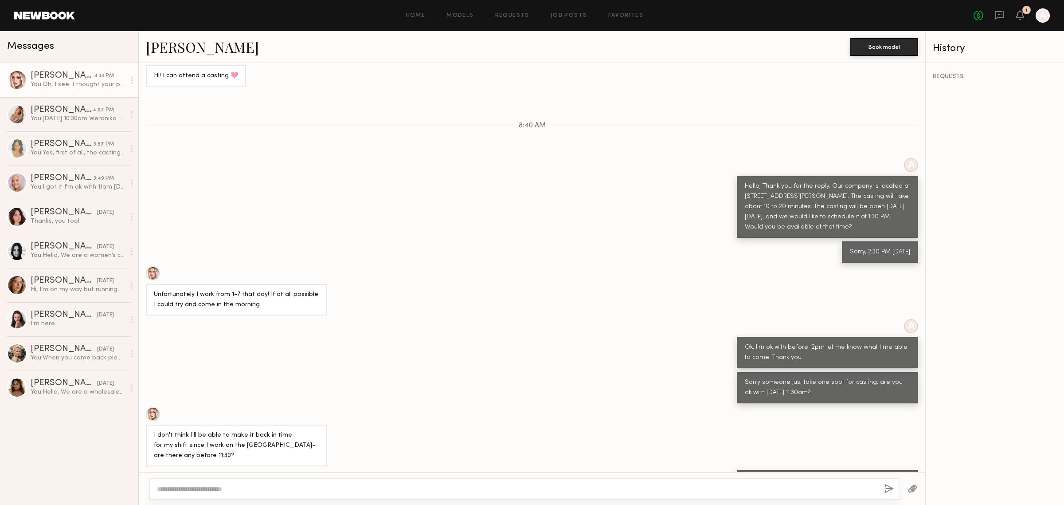
click at [777, 475] on div "Oh, I see. I thought your project was nearby, but I understand. How about 9:30a…" at bounding box center [827, 485] width 165 height 20
click at [801, 475] on div "Oh, I see. I thought your project was nearby, but I understand. How about 9:30a…" at bounding box center [827, 485] width 165 height 20
drag, startPoint x: 811, startPoint y: 455, endPoint x: 859, endPoint y: 455, distance: 47.9
click at [859, 475] on div "Oh, I see. I thought your project was nearby, but I understand. How about 9:30a…" at bounding box center [827, 485] width 165 height 20
click at [835, 475] on div "Oh, I see. I thought your project was nearby, but I understand. How about 9:30a…" at bounding box center [827, 485] width 165 height 20
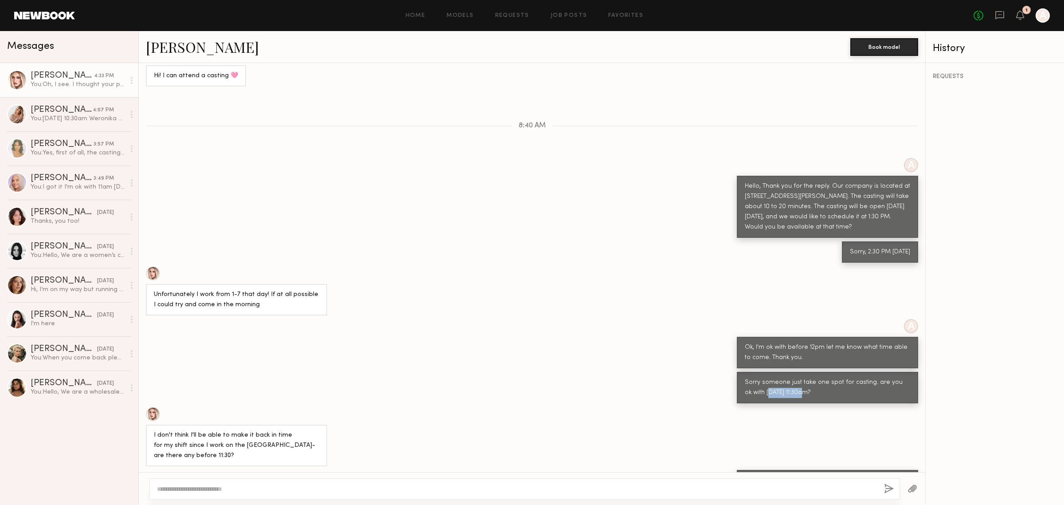
drag, startPoint x: 752, startPoint y: 359, endPoint x: 799, endPoint y: 357, distance: 46.6
click at [799, 377] on div "Sorry someone just take one spot for casting. are you ok with 10/3 11:30am?" at bounding box center [827, 387] width 165 height 20
click at [814, 377] on div "Sorry someone just take one spot for casting. are you ok with 10/3 11:30am?" at bounding box center [827, 387] width 165 height 20
click at [69, 118] on div "You: 10/3 10:30am Weronika casting I marked scheduling for you." at bounding box center [78, 118] width 94 height 8
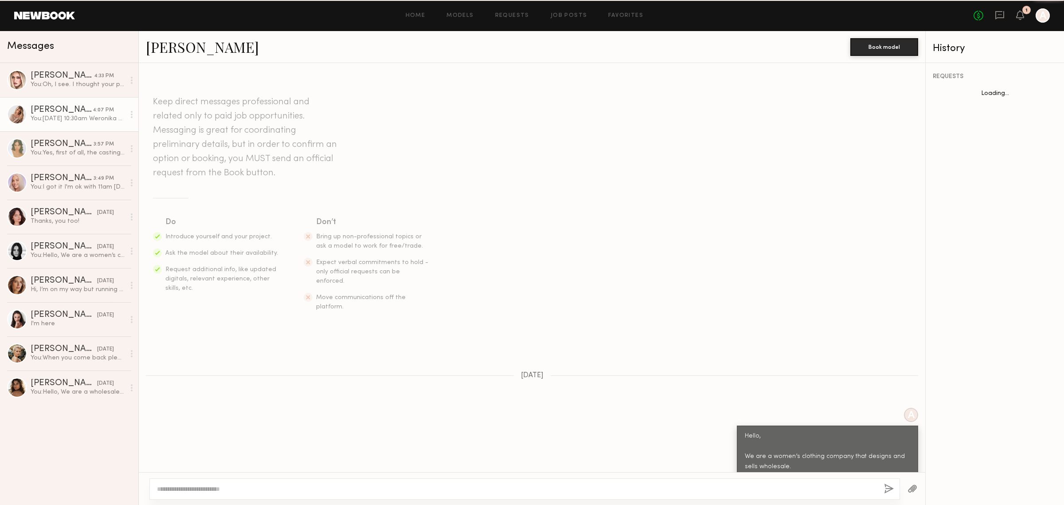
scroll to position [518, 0]
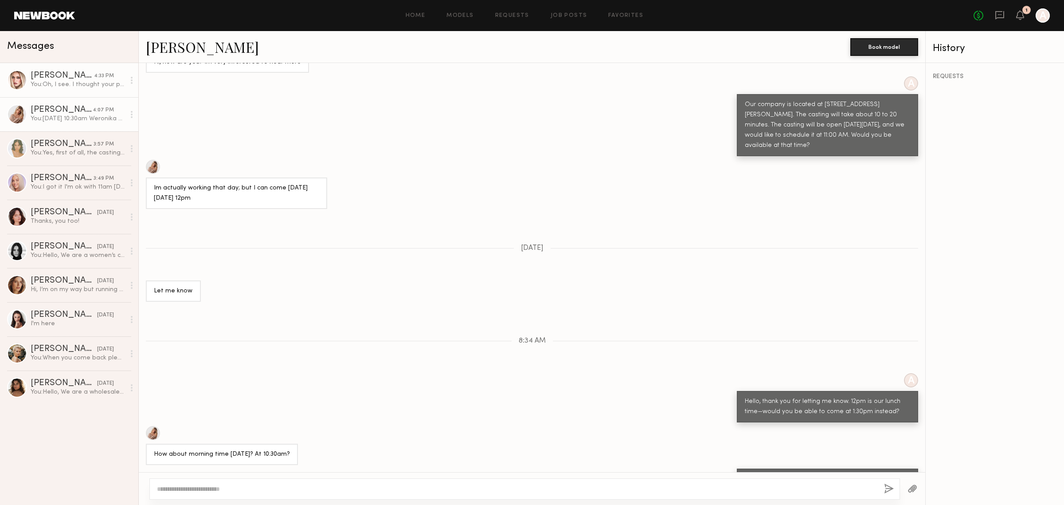
click at [64, 78] on div "Charlotte G." at bounding box center [62, 75] width 63 height 9
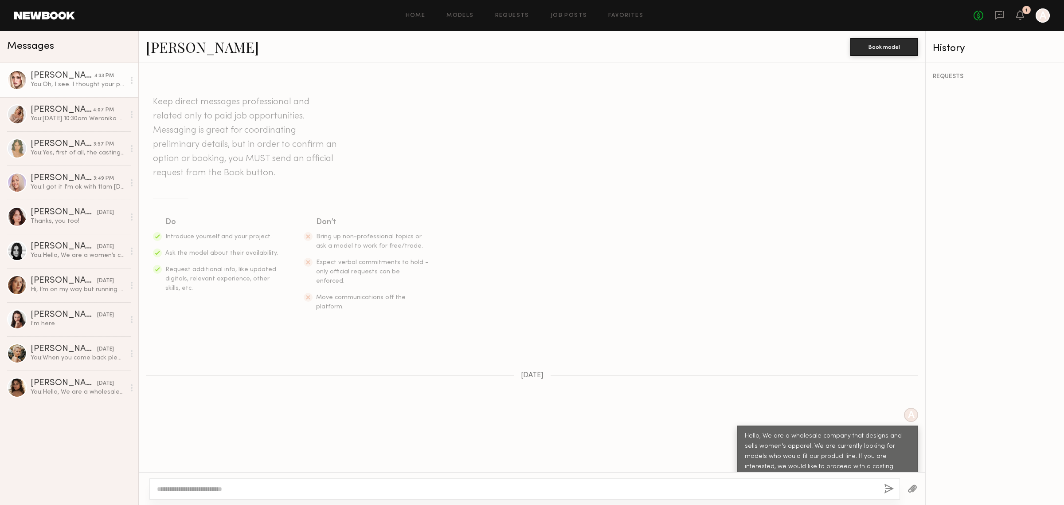
scroll to position [587, 0]
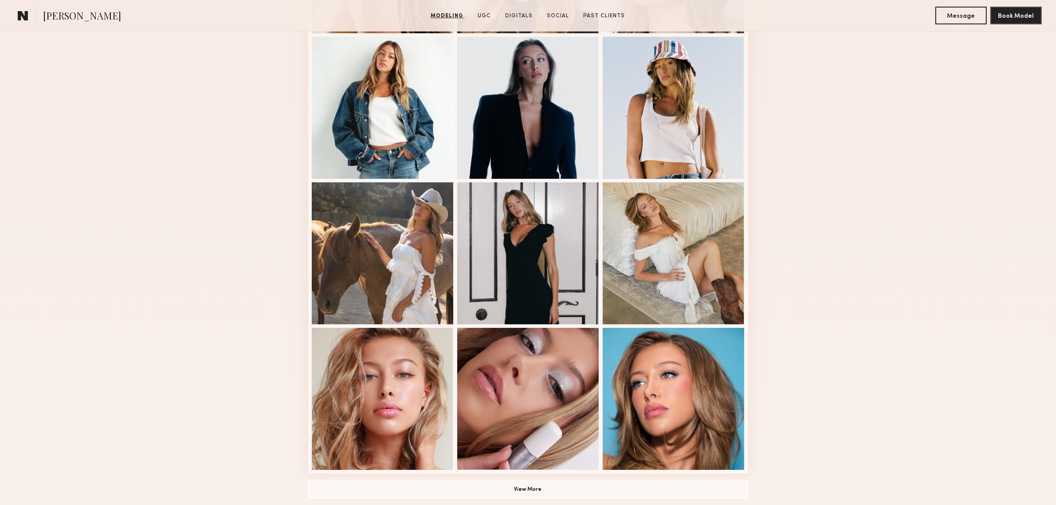
scroll to position [369, 0]
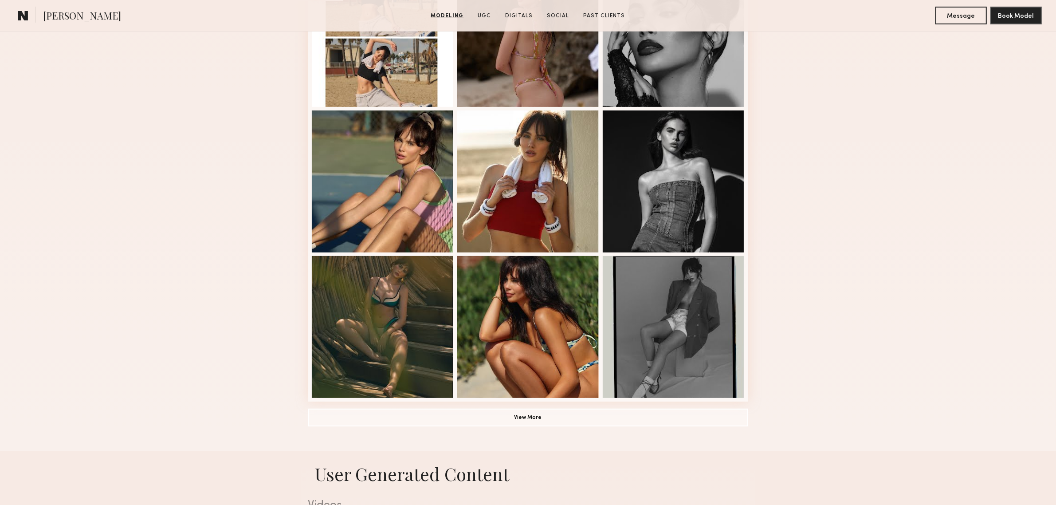
scroll to position [443, 0]
click at [562, 423] on button "View More" at bounding box center [528, 416] width 440 height 18
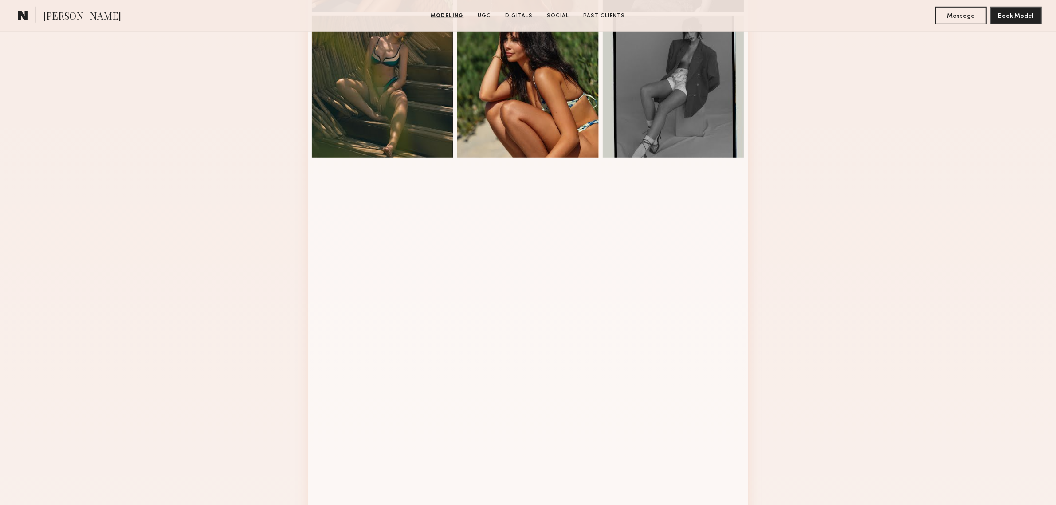
scroll to position [887, 0]
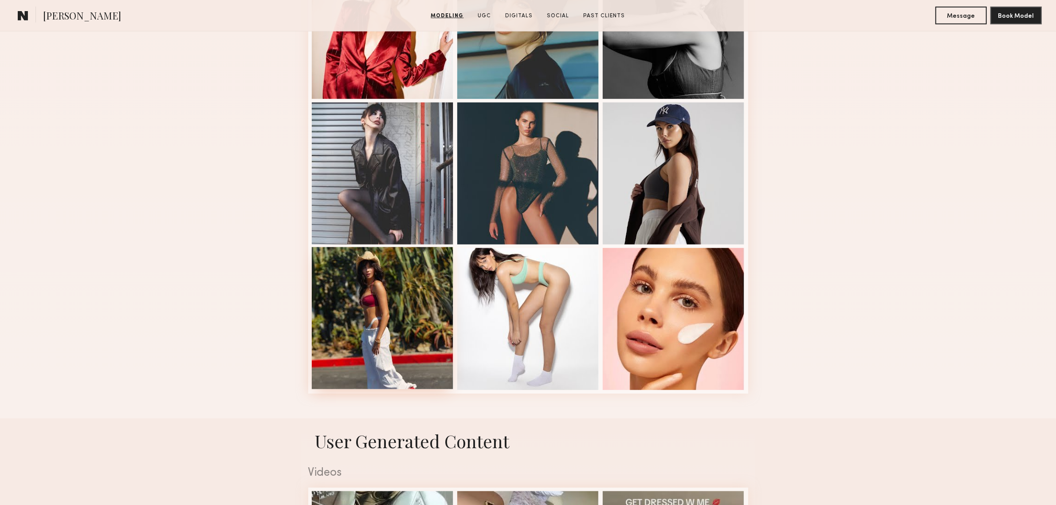
click at [382, 282] on div at bounding box center [383, 318] width 142 height 142
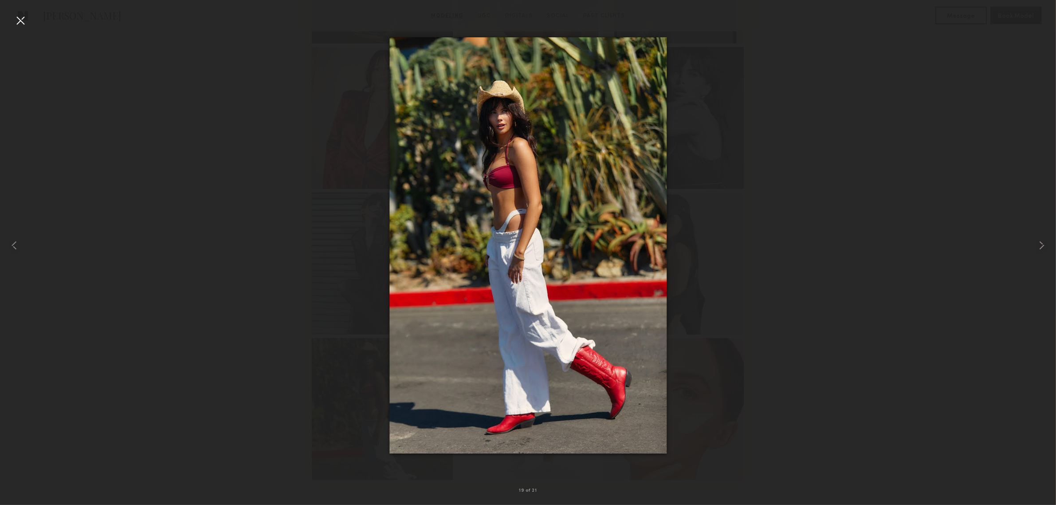
scroll to position [813, 0]
click at [850, 213] on div at bounding box center [528, 245] width 1056 height 462
click at [20, 22] on div at bounding box center [20, 20] width 14 height 14
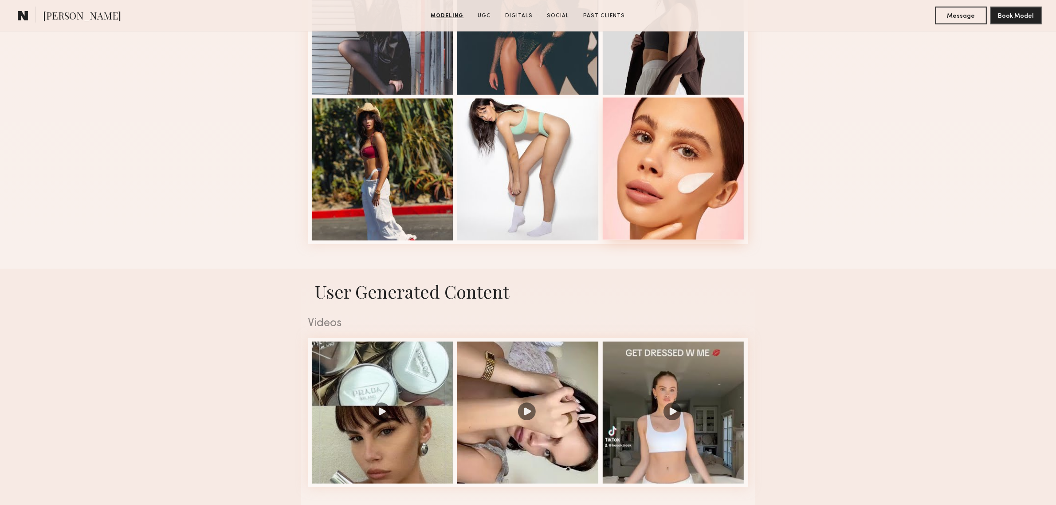
scroll to position [960, 0]
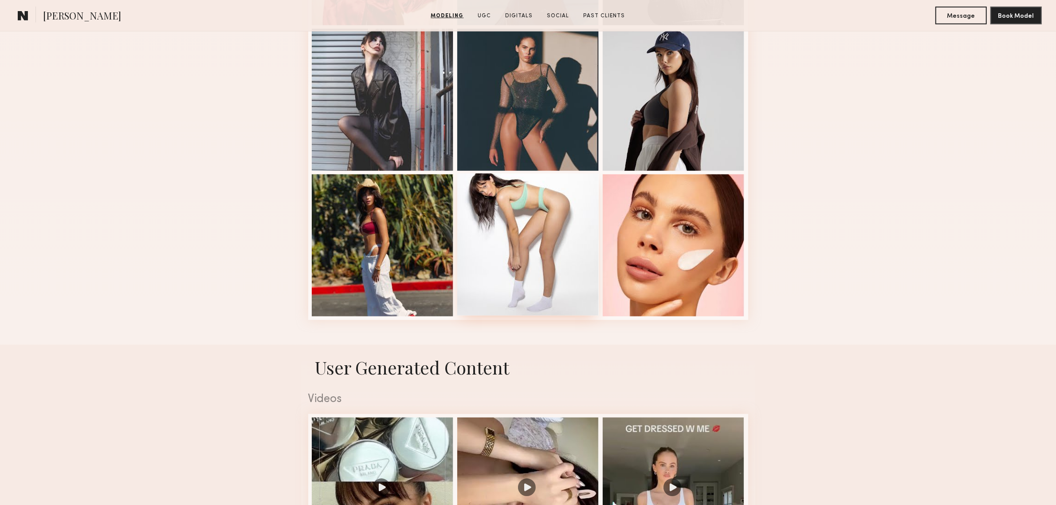
click at [531, 251] on div at bounding box center [528, 244] width 142 height 142
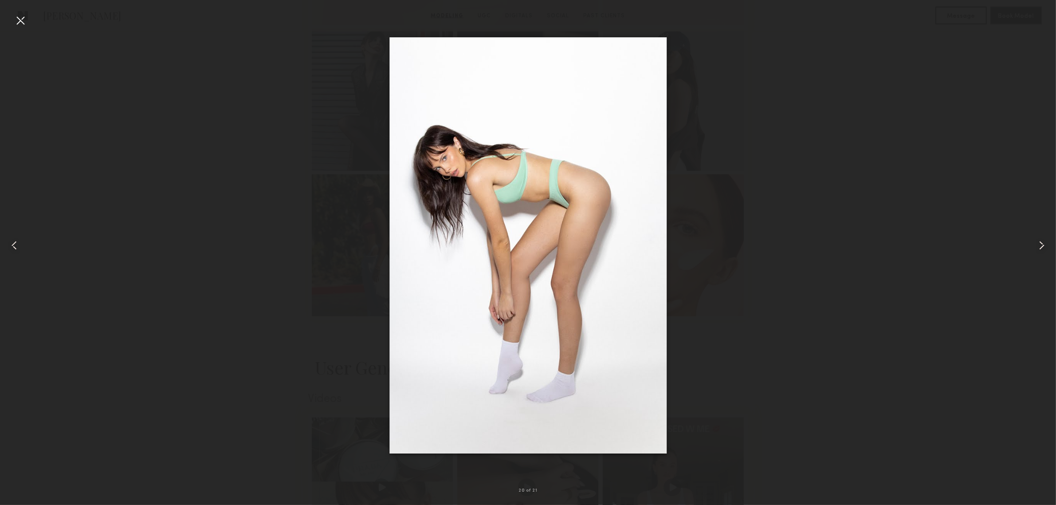
click at [751, 189] on div at bounding box center [528, 245] width 1056 height 462
click at [23, 27] on div at bounding box center [20, 20] width 14 height 14
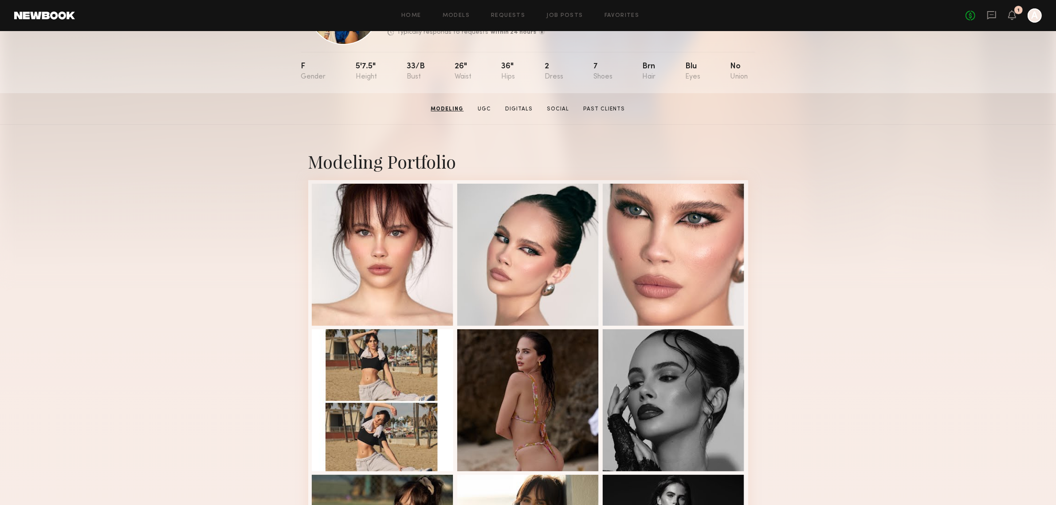
scroll to position [74, 0]
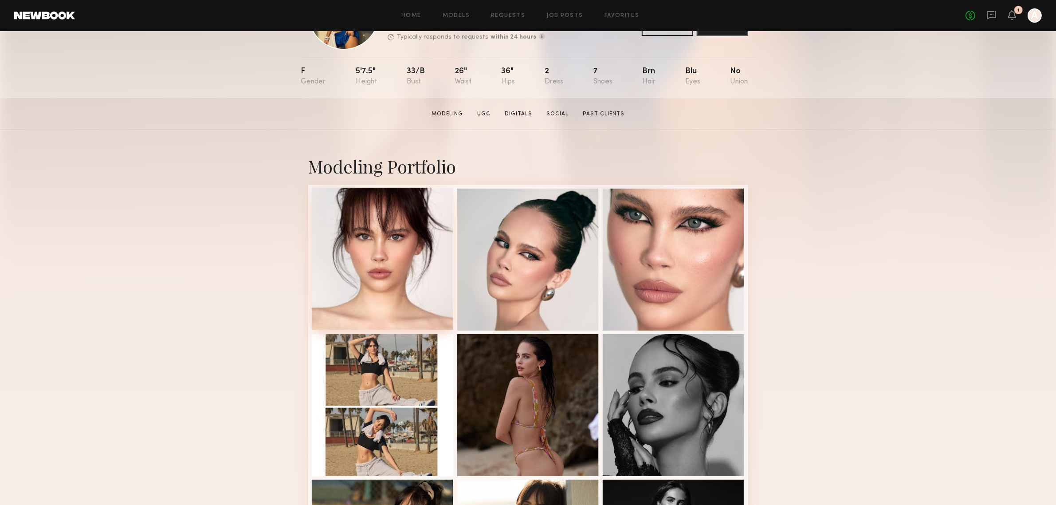
click at [378, 258] on div at bounding box center [383, 259] width 142 height 142
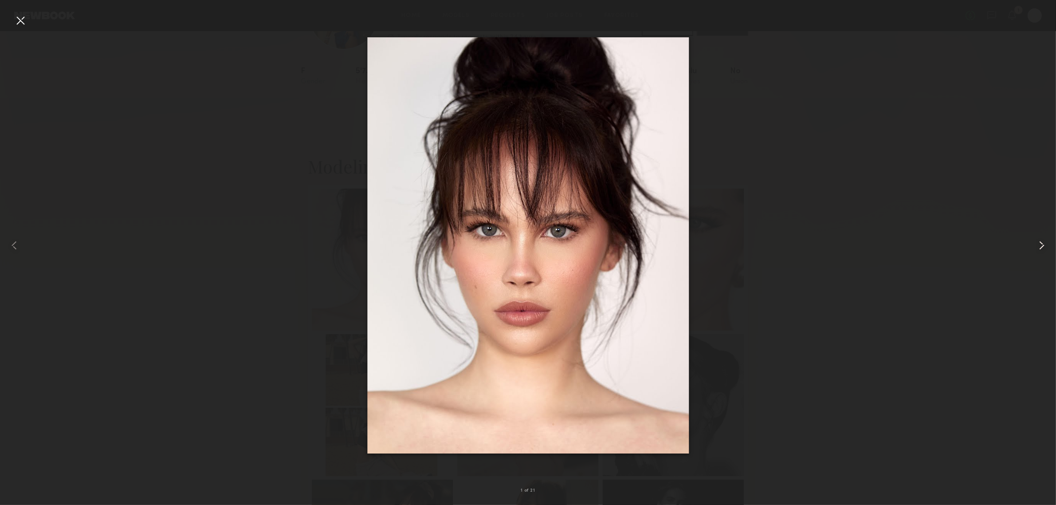
click at [1039, 245] on common-icon at bounding box center [1042, 245] width 14 height 14
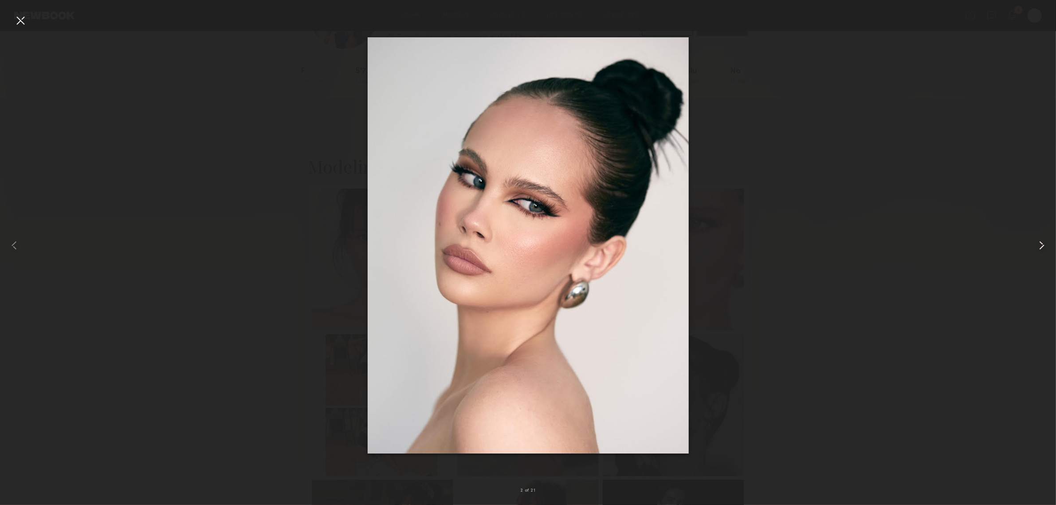
click at [1039, 245] on common-icon at bounding box center [1042, 245] width 14 height 14
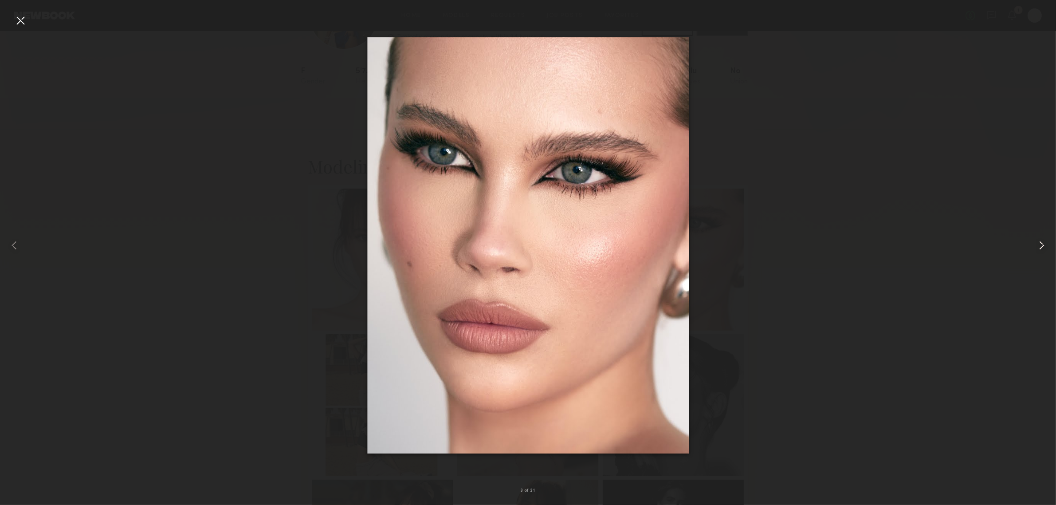
click at [1039, 245] on common-icon at bounding box center [1042, 245] width 14 height 14
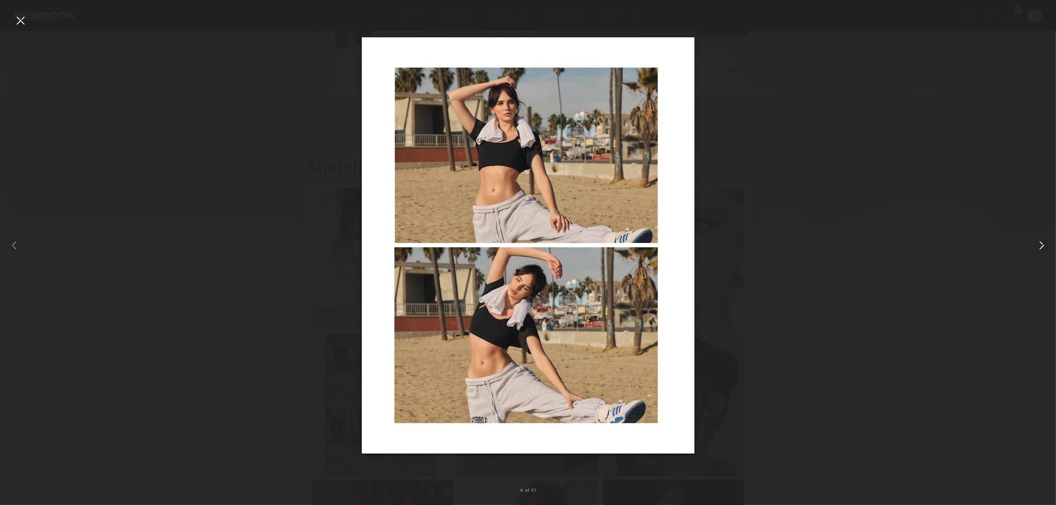
click at [1039, 245] on common-icon at bounding box center [1042, 245] width 14 height 14
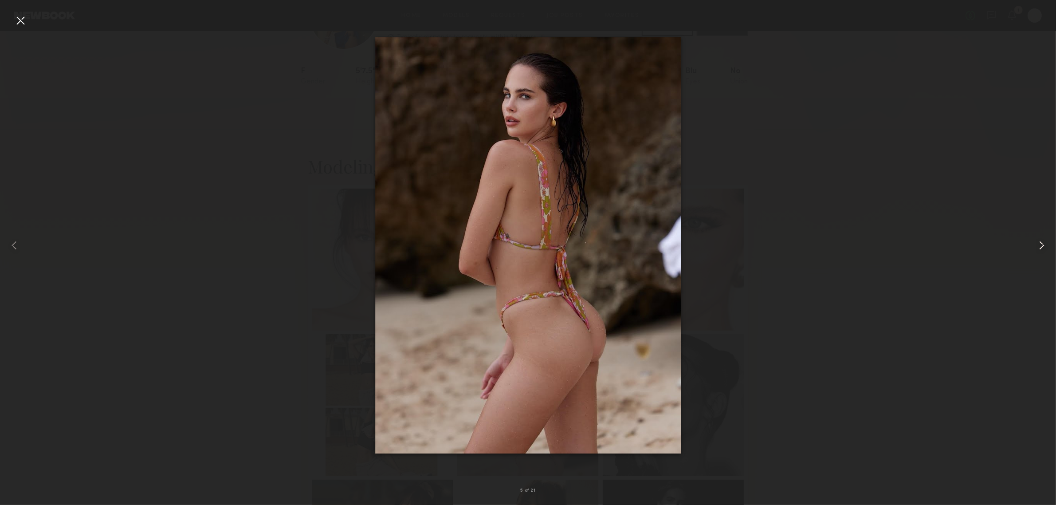
click at [1039, 245] on common-icon at bounding box center [1042, 245] width 14 height 14
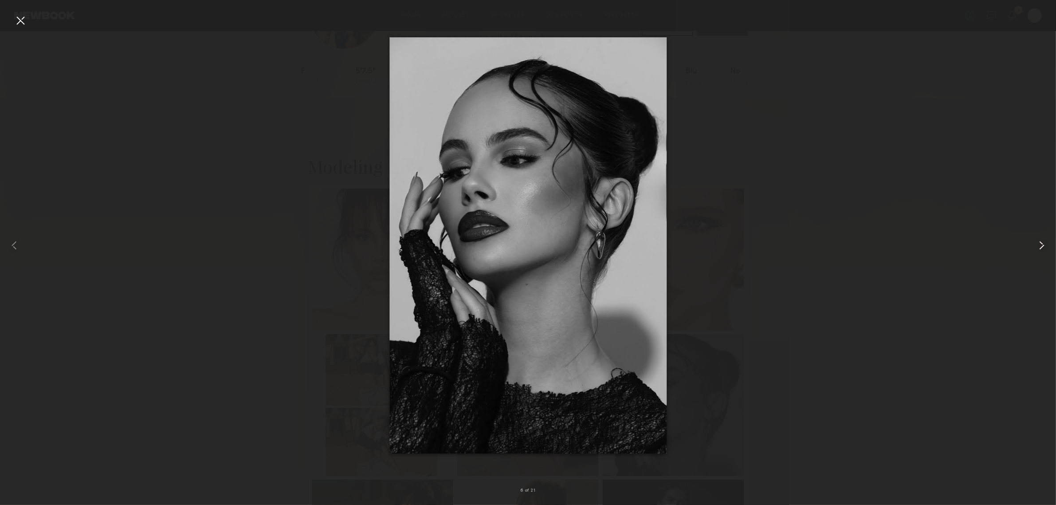
click at [1039, 245] on common-icon at bounding box center [1042, 245] width 14 height 14
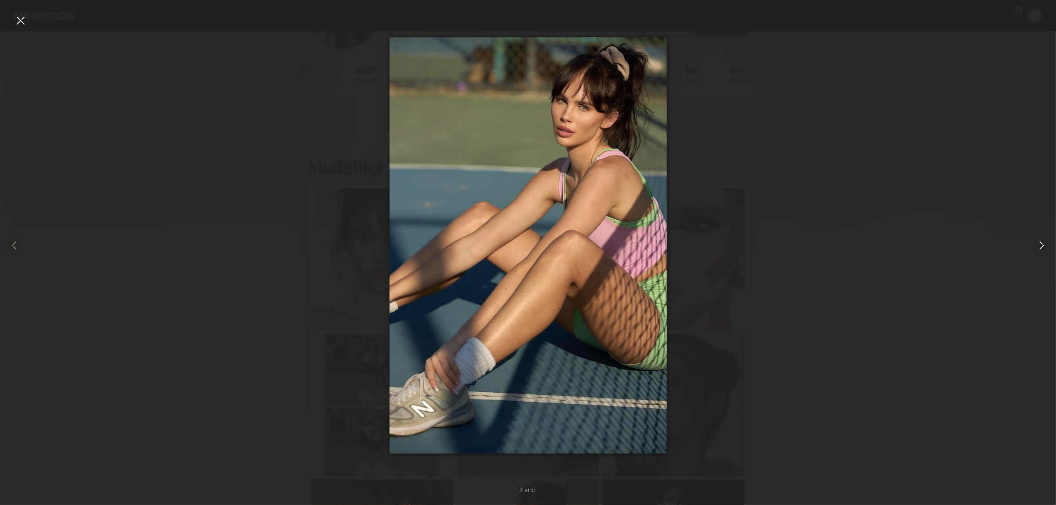
click at [1039, 245] on common-icon at bounding box center [1042, 245] width 14 height 14
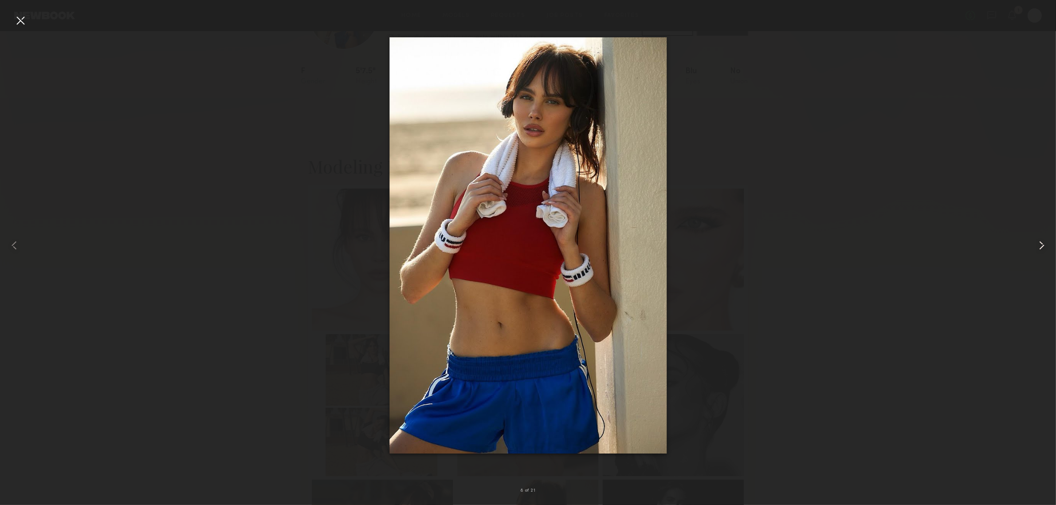
click at [1039, 245] on common-icon at bounding box center [1042, 245] width 14 height 14
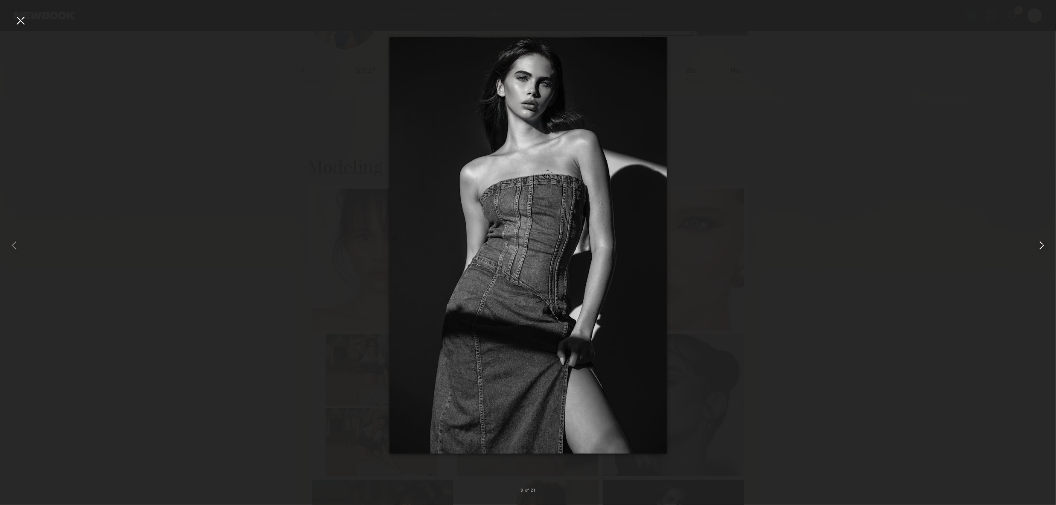
click at [1038, 247] on common-icon at bounding box center [1042, 245] width 14 height 14
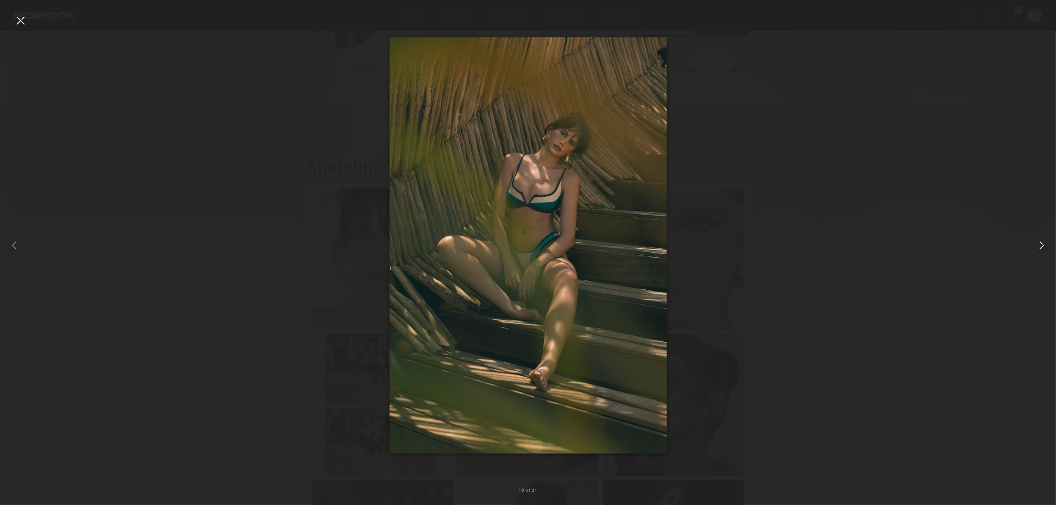
click at [1038, 246] on common-icon at bounding box center [1042, 245] width 14 height 14
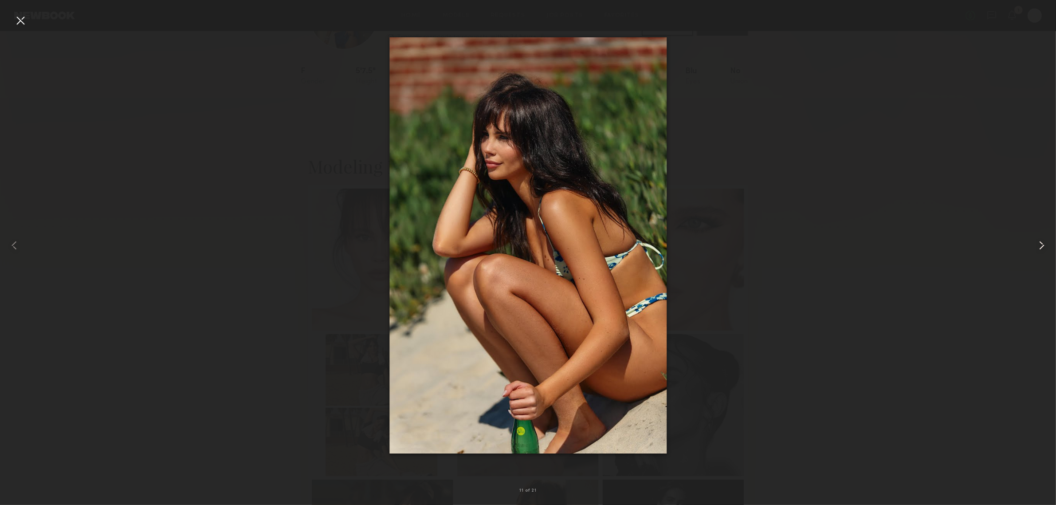
click at [1038, 246] on common-icon at bounding box center [1042, 245] width 14 height 14
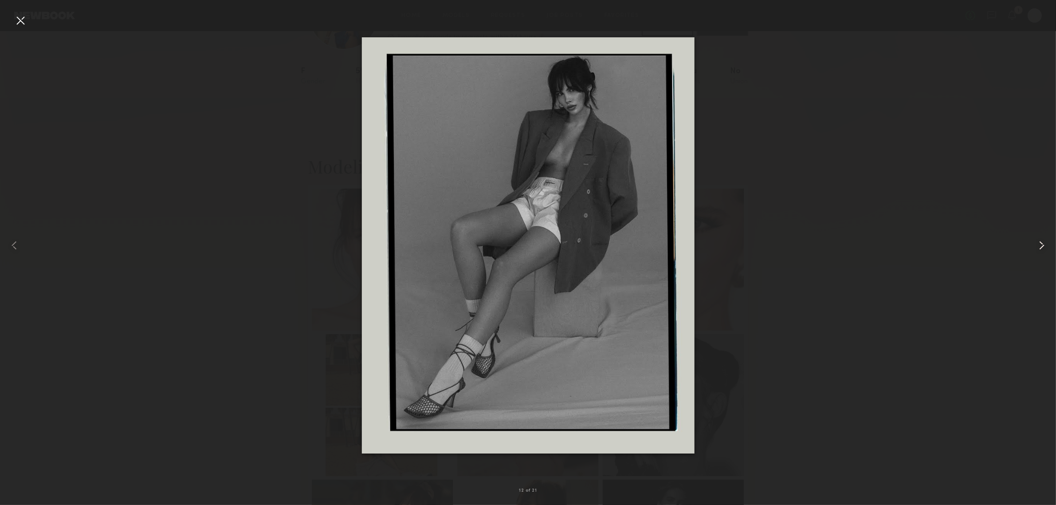
click at [1038, 246] on common-icon at bounding box center [1042, 245] width 14 height 14
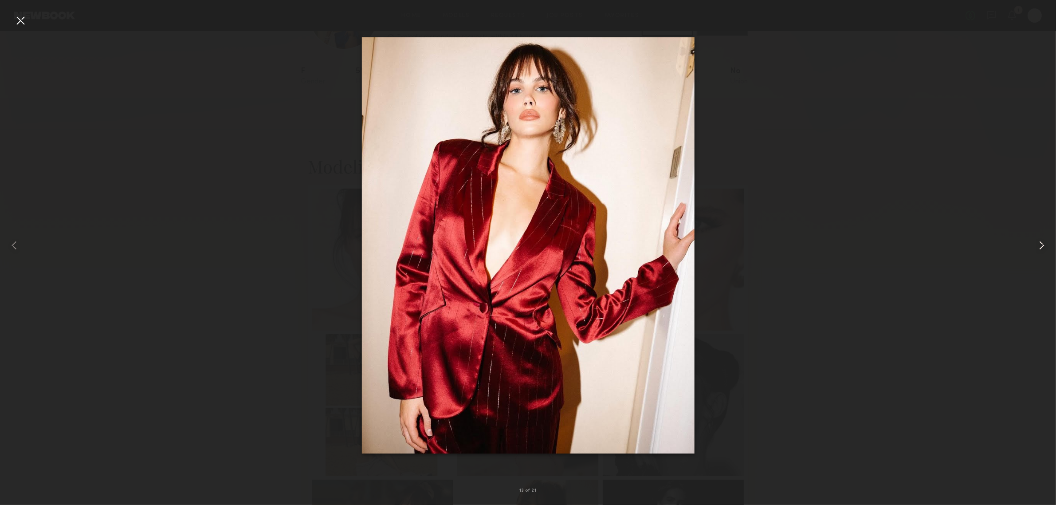
click at [1038, 246] on common-icon at bounding box center [1042, 245] width 14 height 14
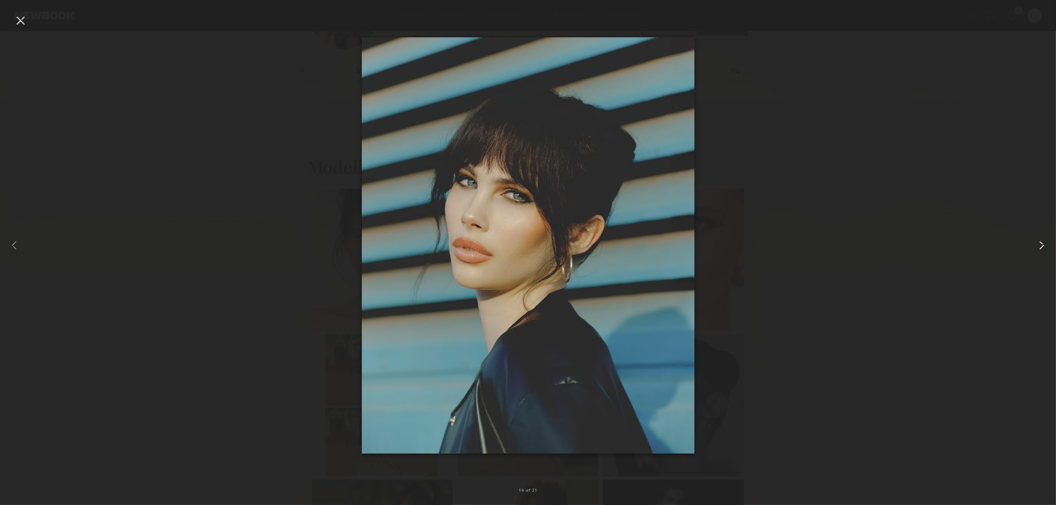
click at [1038, 246] on common-icon at bounding box center [1042, 245] width 14 height 14
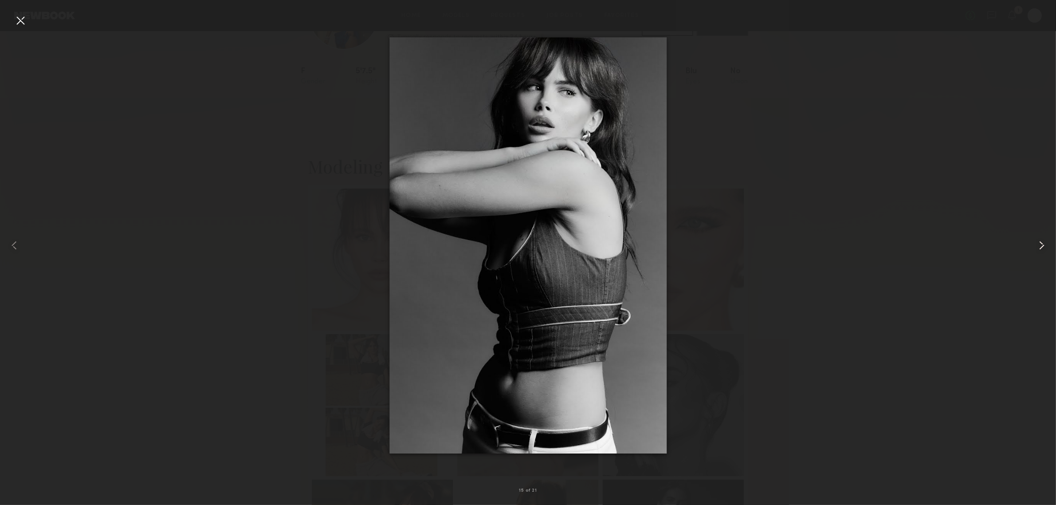
click at [1038, 246] on common-icon at bounding box center [1042, 245] width 14 height 14
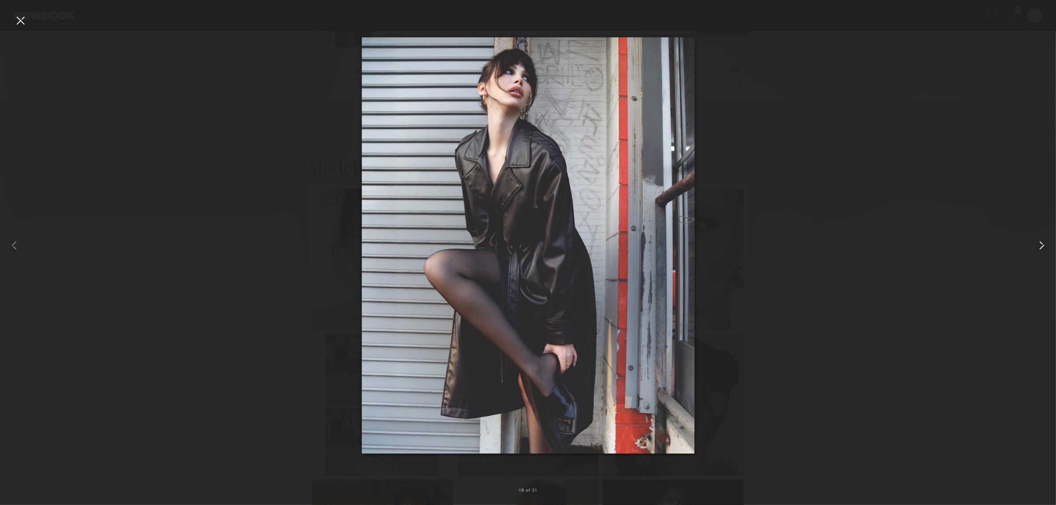
click at [1038, 246] on common-icon at bounding box center [1042, 245] width 14 height 14
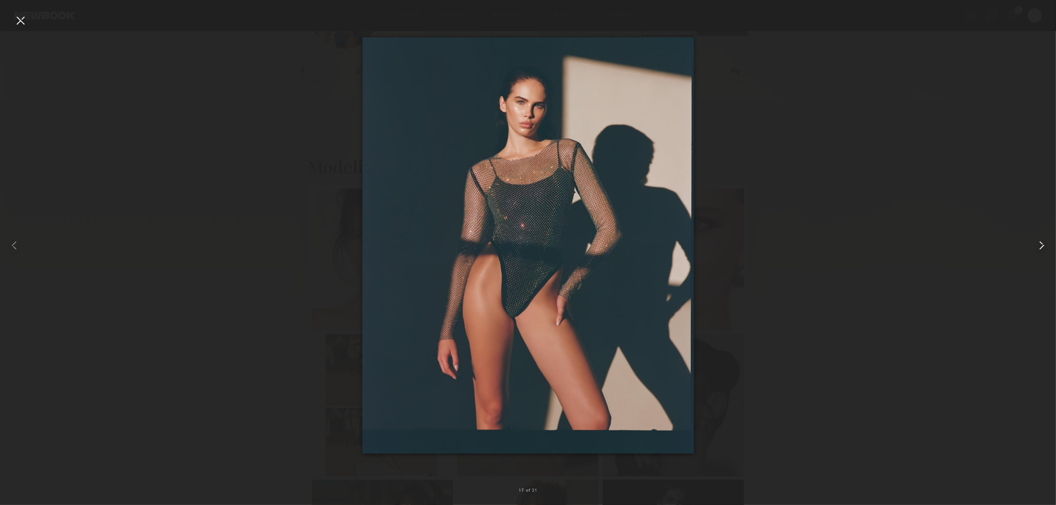
click at [1038, 246] on common-icon at bounding box center [1042, 245] width 14 height 14
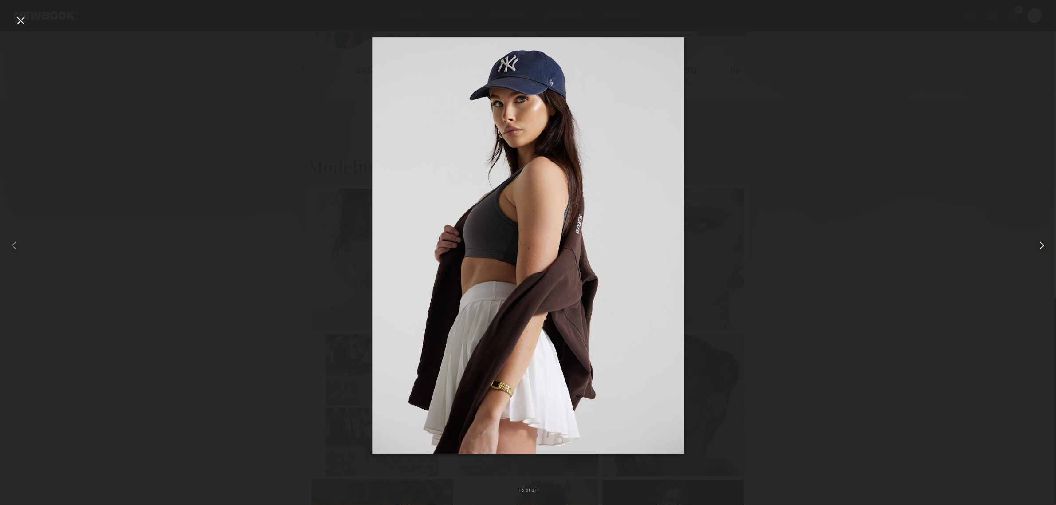
click at [1038, 246] on common-icon at bounding box center [1042, 245] width 14 height 14
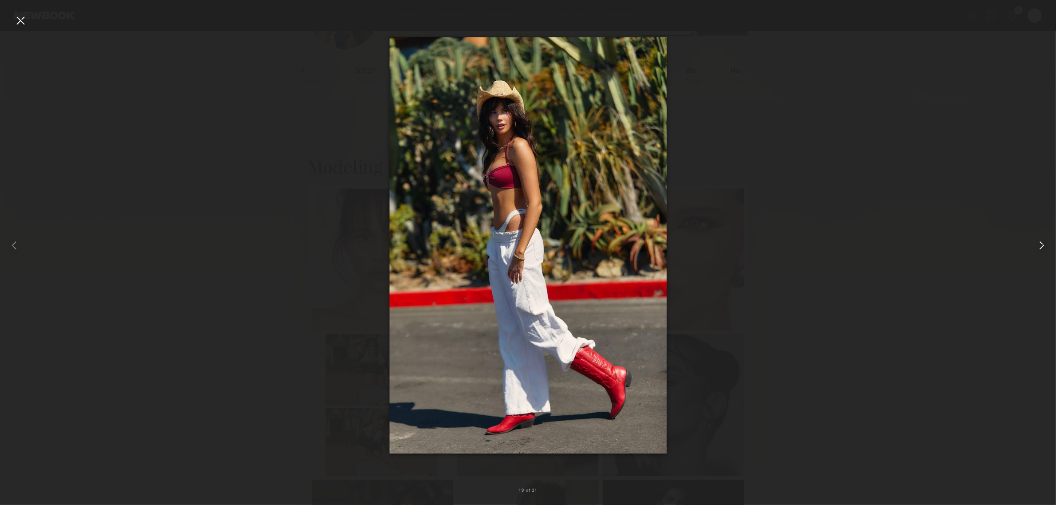
click at [1038, 246] on common-icon at bounding box center [1042, 245] width 14 height 14
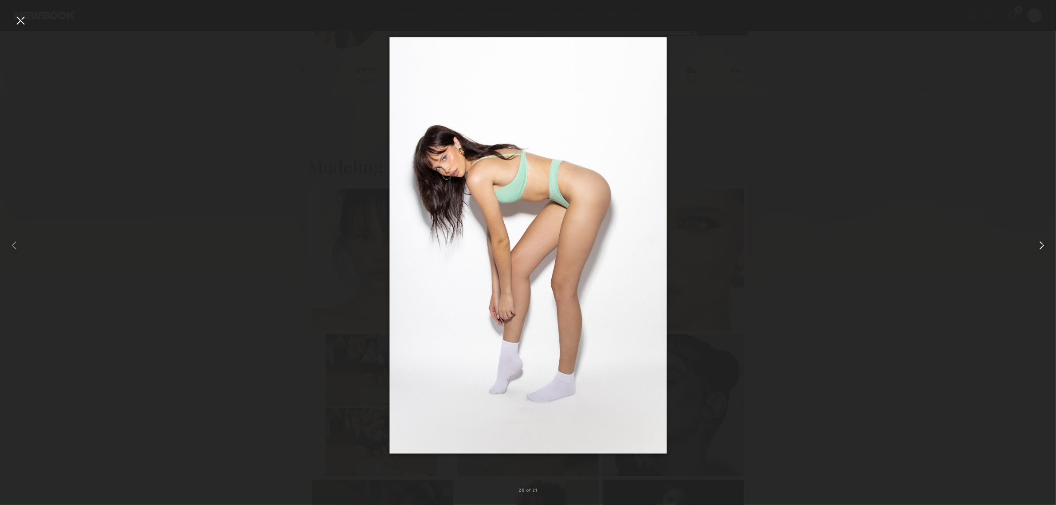
click at [1038, 246] on common-icon at bounding box center [1042, 245] width 14 height 14
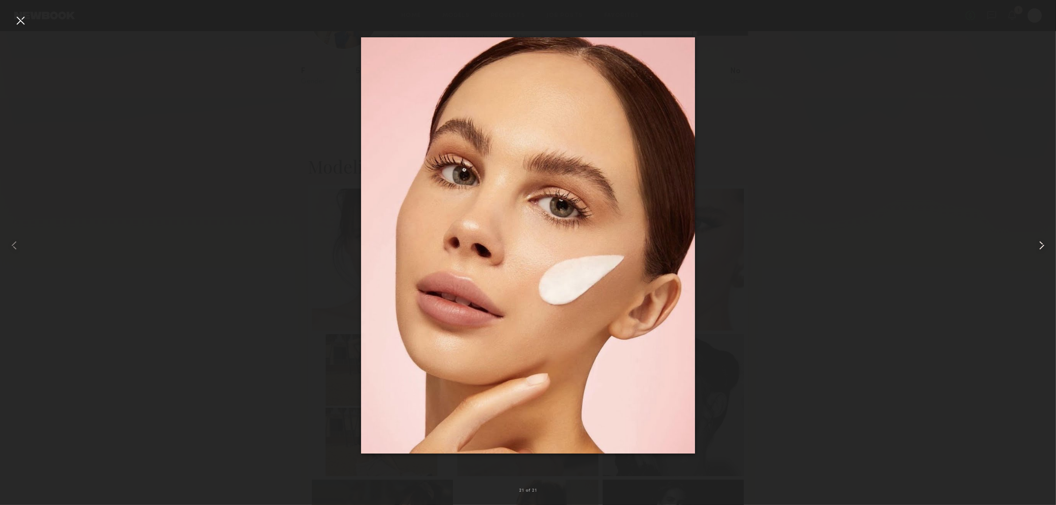
click at [1038, 246] on common-icon at bounding box center [1042, 245] width 14 height 14
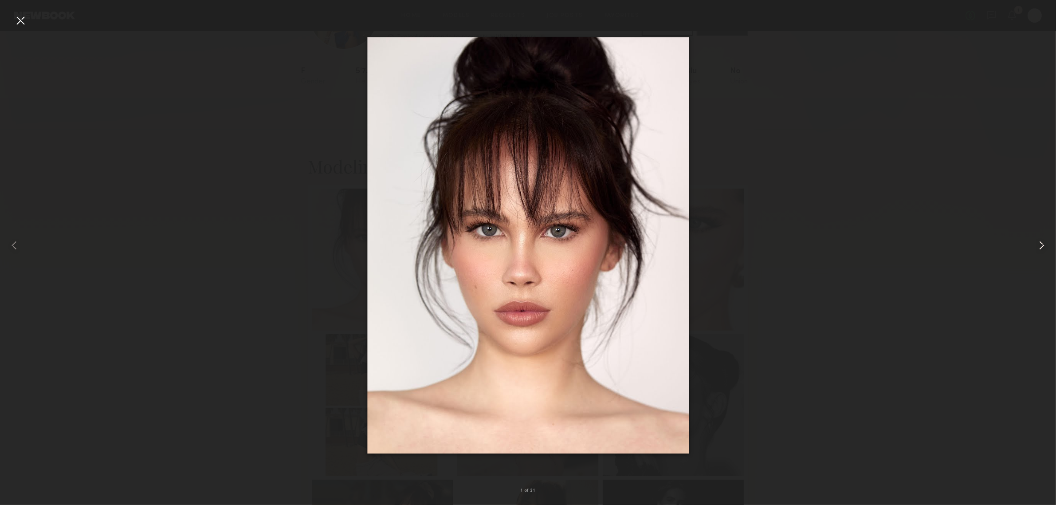
click at [1038, 246] on common-icon at bounding box center [1042, 245] width 14 height 14
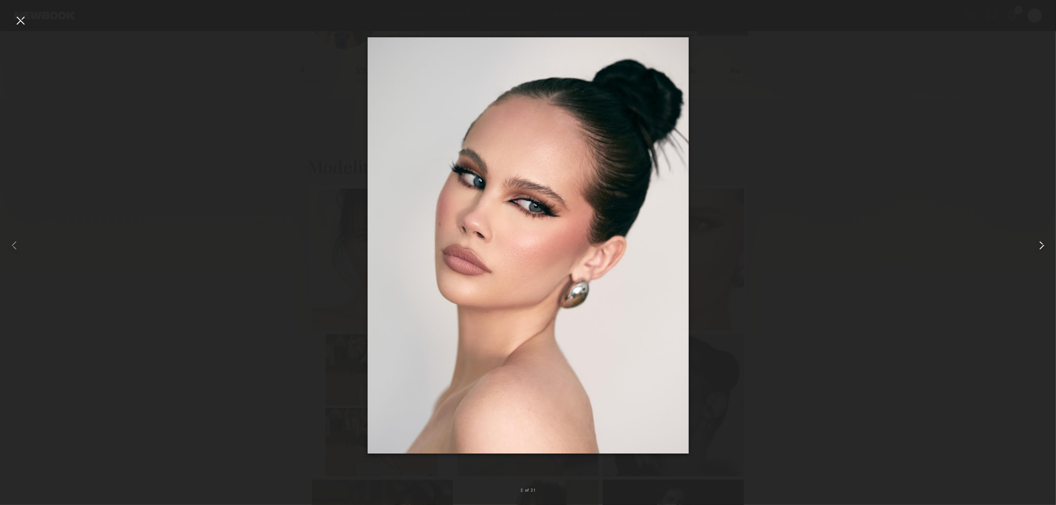
click at [1038, 246] on common-icon at bounding box center [1042, 245] width 14 height 14
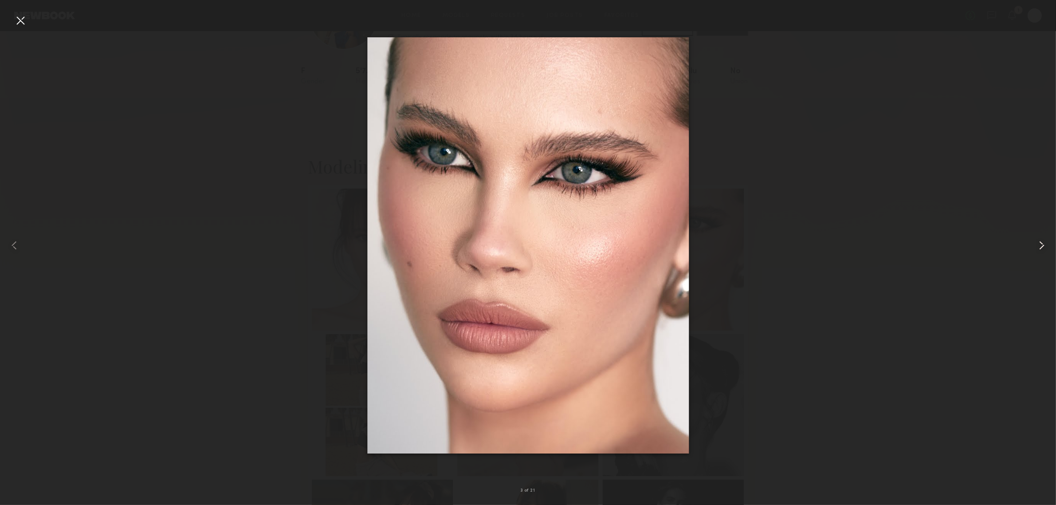
click at [1038, 246] on common-icon at bounding box center [1042, 245] width 14 height 14
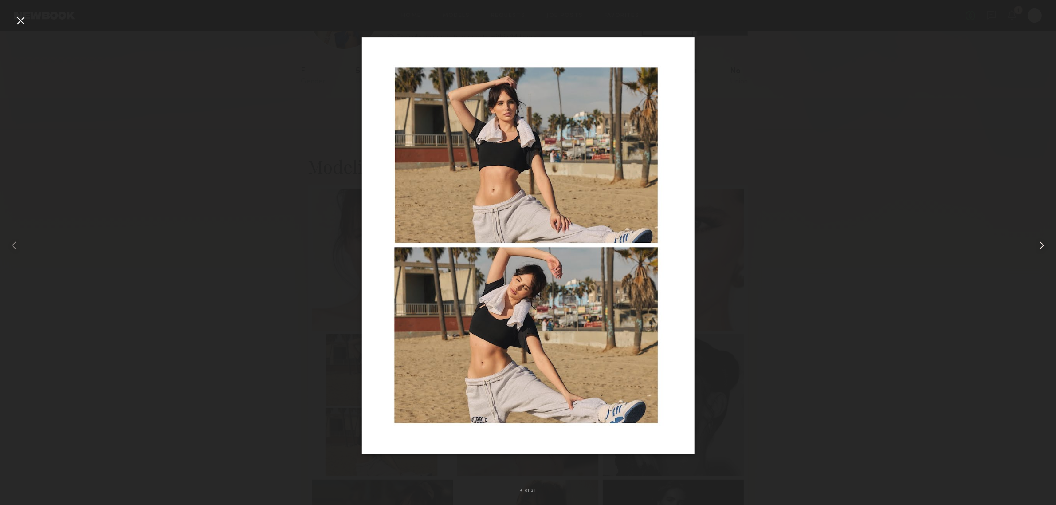
click at [1038, 246] on common-icon at bounding box center [1042, 245] width 14 height 14
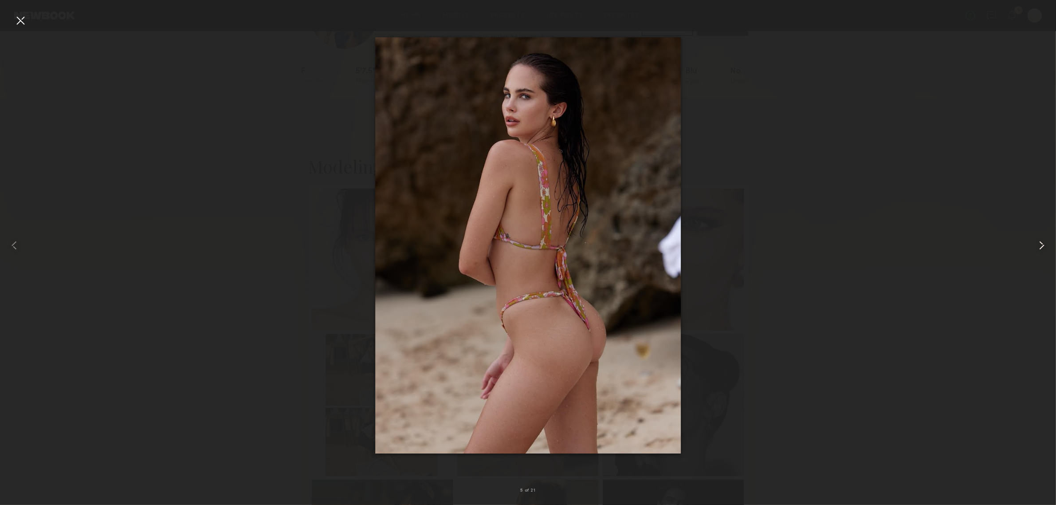
click at [1039, 240] on common-icon at bounding box center [1042, 245] width 14 height 14
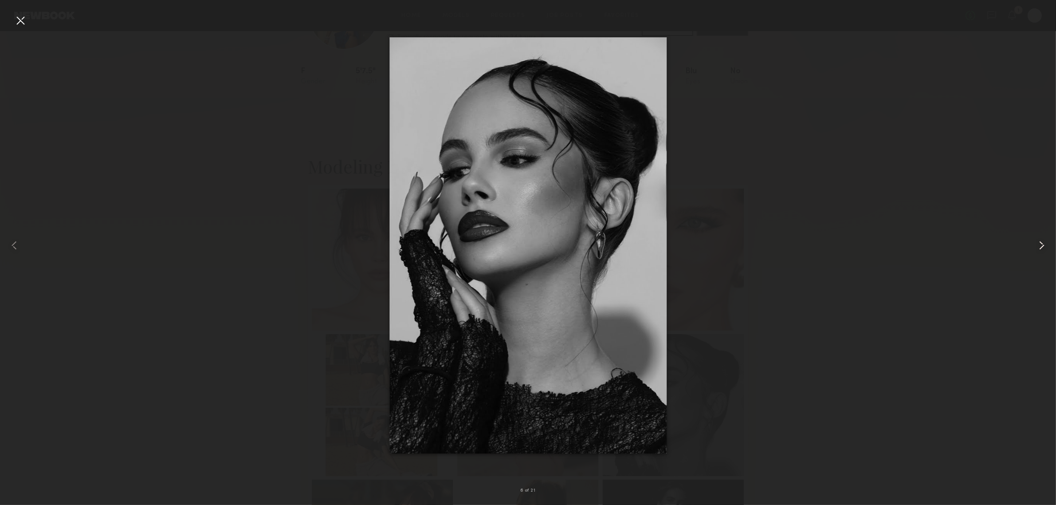
click at [1039, 240] on common-icon at bounding box center [1042, 245] width 14 height 14
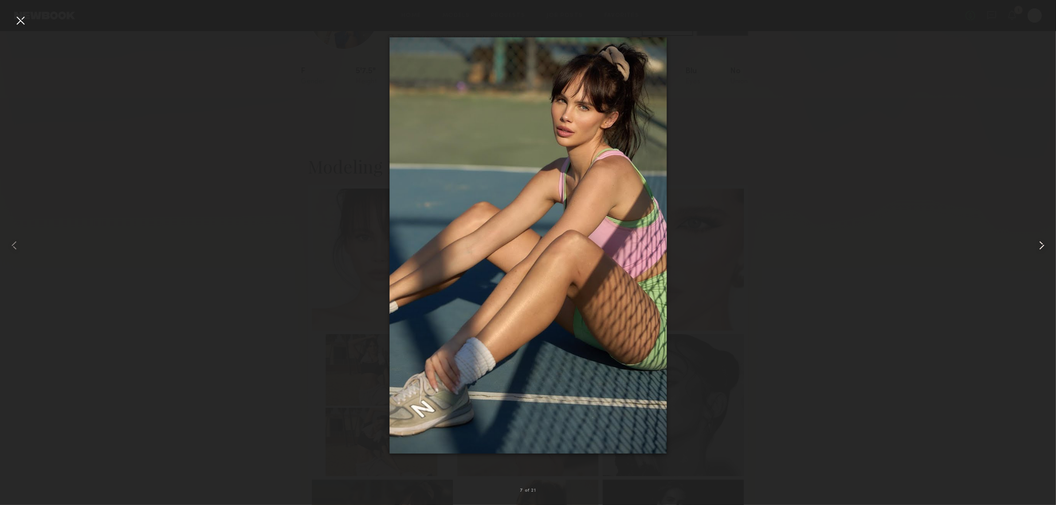
click at [1039, 240] on common-icon at bounding box center [1042, 245] width 14 height 14
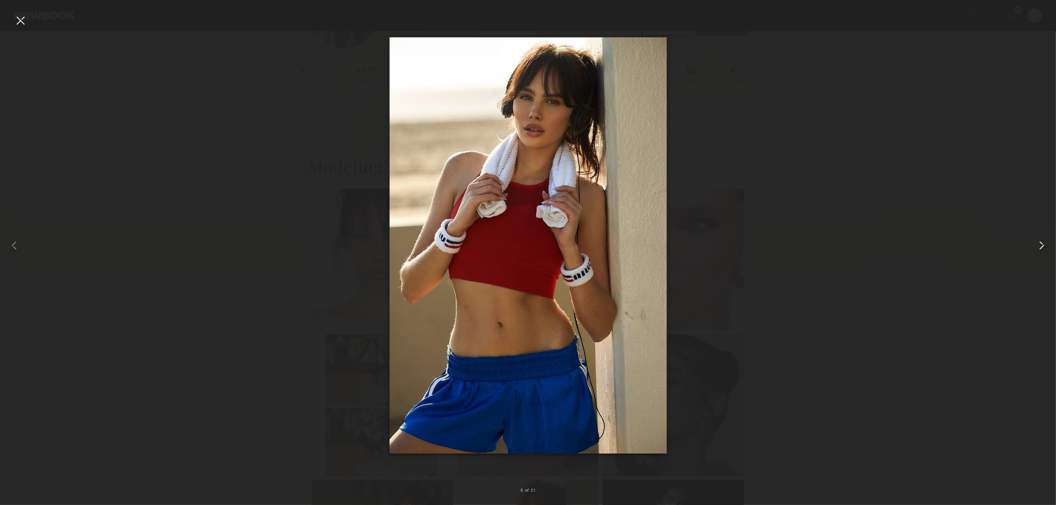
click at [1039, 240] on common-icon at bounding box center [1042, 245] width 14 height 14
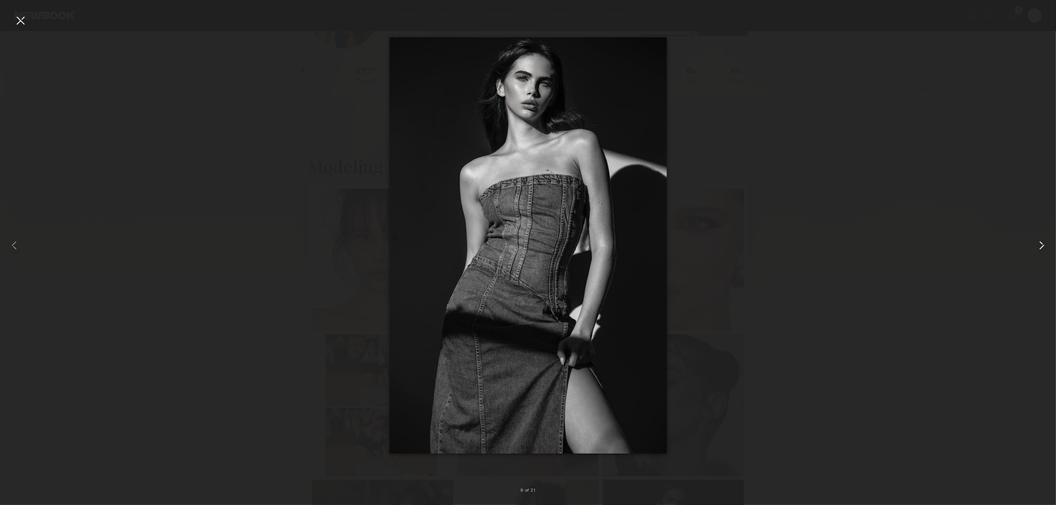
click at [1039, 240] on common-icon at bounding box center [1042, 245] width 14 height 14
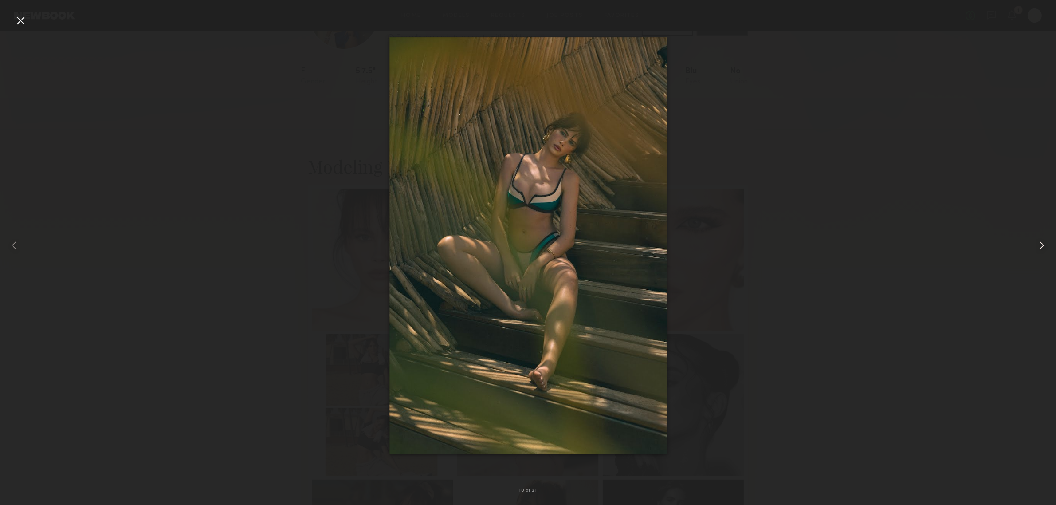
click at [1039, 240] on common-icon at bounding box center [1042, 245] width 14 height 14
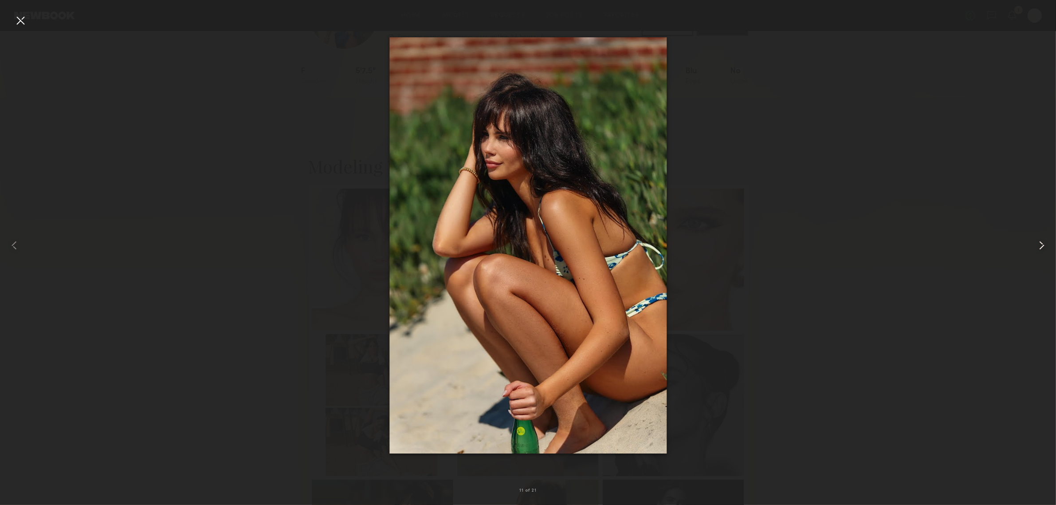
click at [1039, 240] on common-icon at bounding box center [1042, 245] width 14 height 14
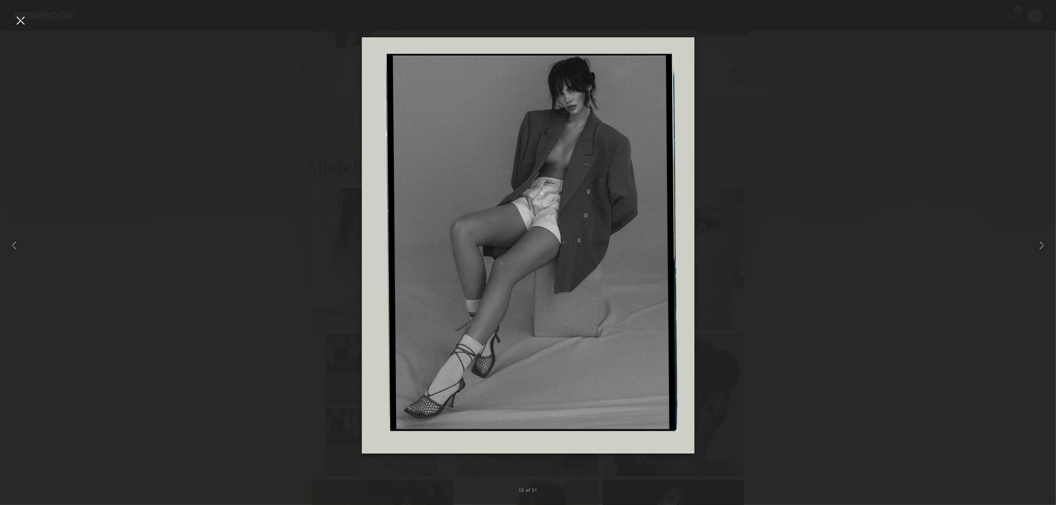
click at [783, 156] on div at bounding box center [528, 245] width 1056 height 462
click at [21, 19] on div at bounding box center [20, 20] width 14 height 14
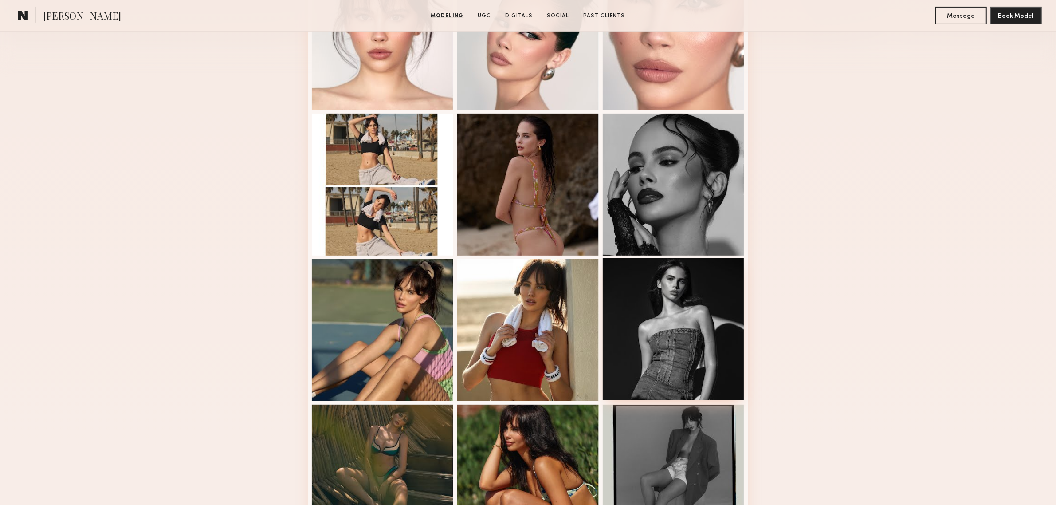
scroll to position [295, 0]
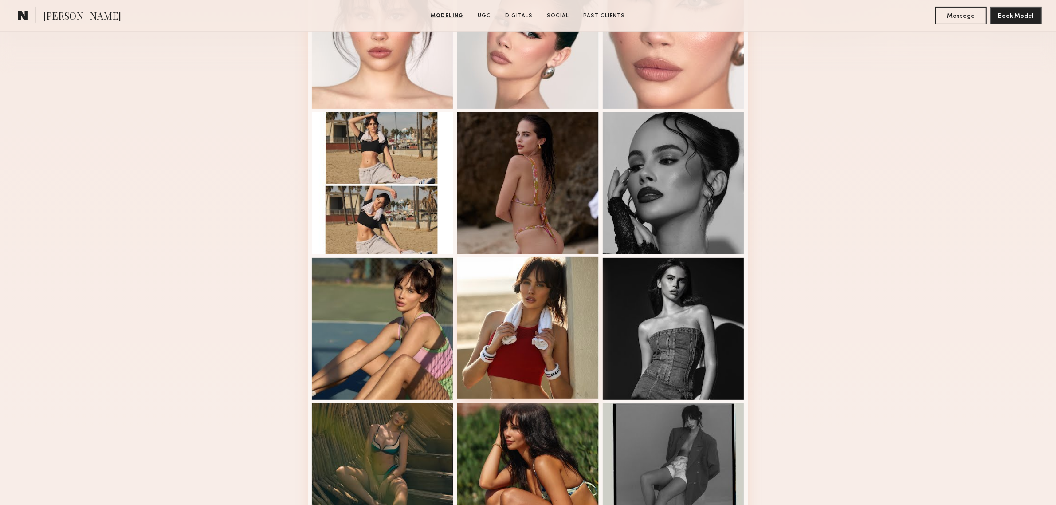
click at [532, 322] on div at bounding box center [528, 328] width 142 height 142
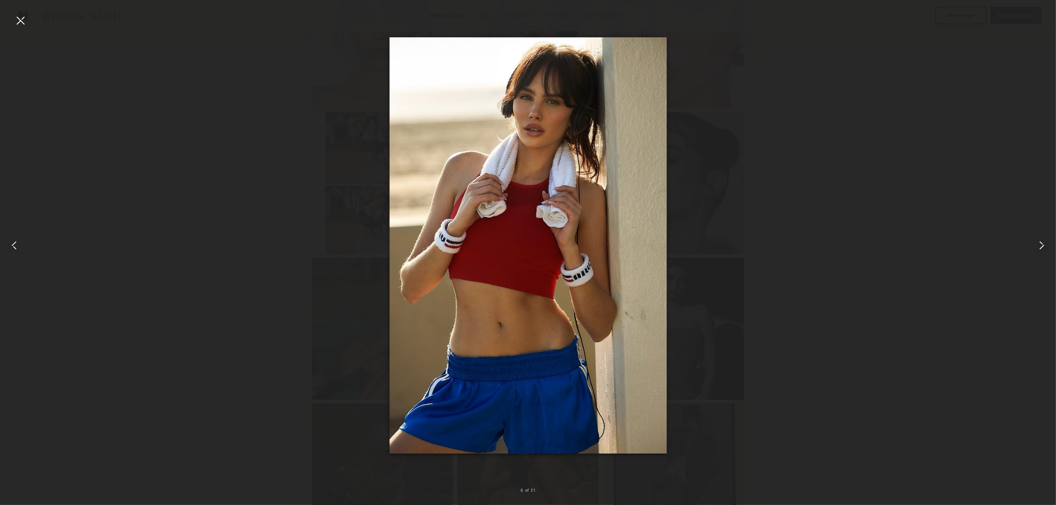
click at [24, 21] on div at bounding box center [20, 20] width 14 height 14
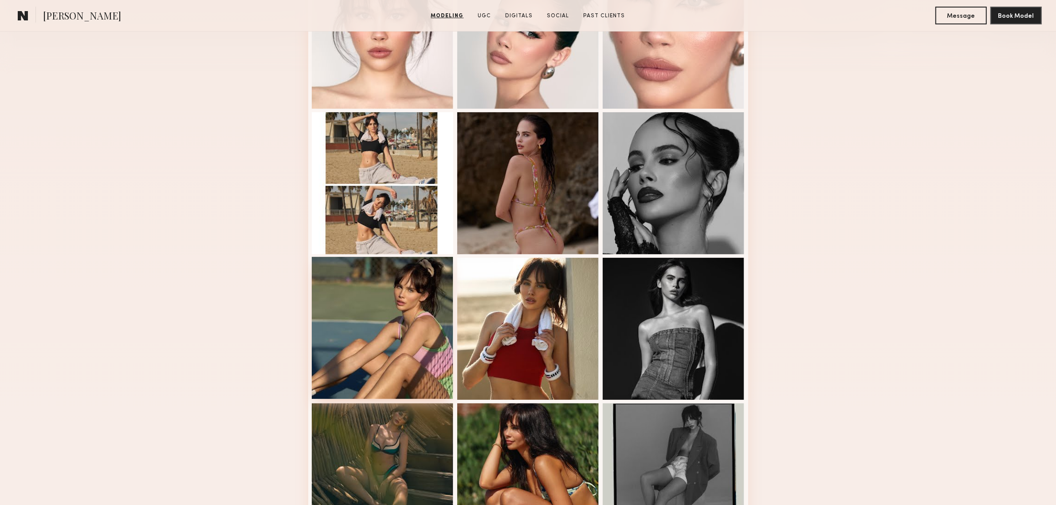
click at [409, 340] on div at bounding box center [383, 328] width 142 height 142
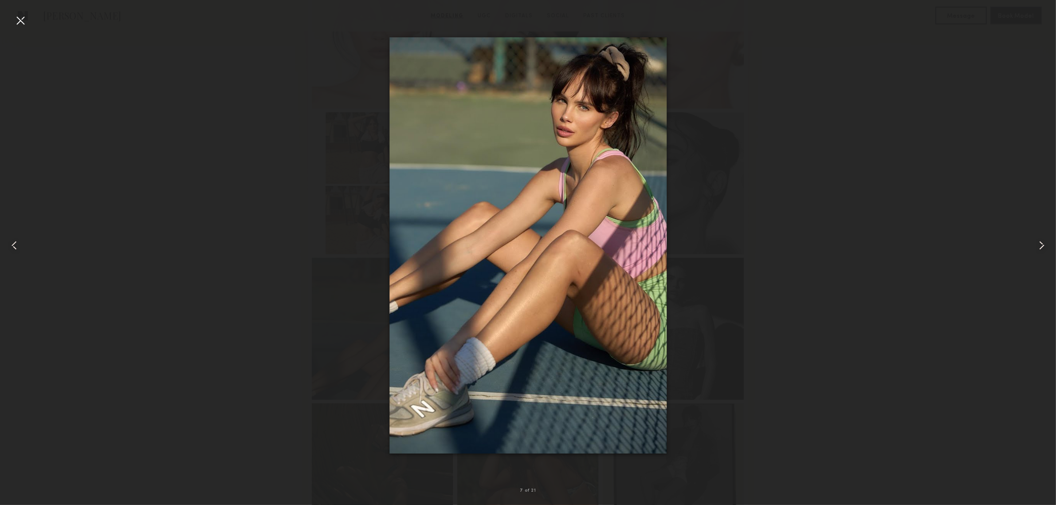
click at [947, 205] on div at bounding box center [528, 245] width 1056 height 462
click at [19, 21] on div at bounding box center [20, 20] width 14 height 14
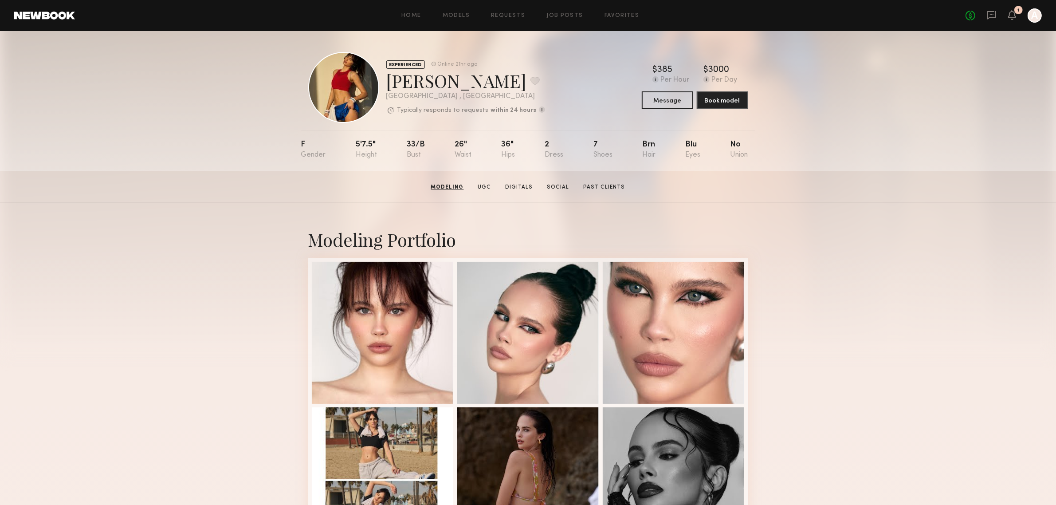
scroll to position [0, 0]
click at [542, 78] on div "EXPERIENCED Online 21hr ago Kirra W. Favorite Los Angeles , CA Typically respon…" at bounding box center [528, 87] width 440 height 71
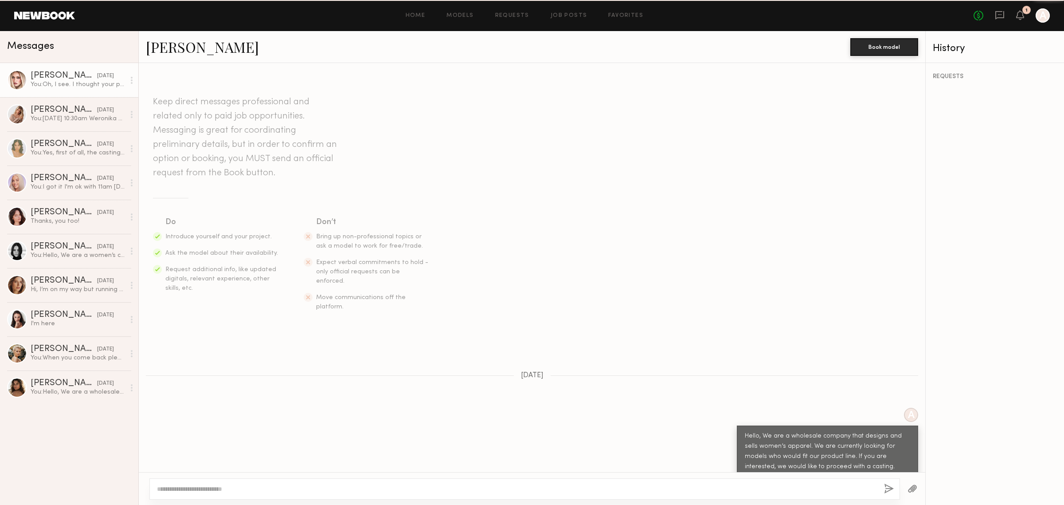
scroll to position [587, 0]
